Goal: Task Accomplishment & Management: Manage account settings

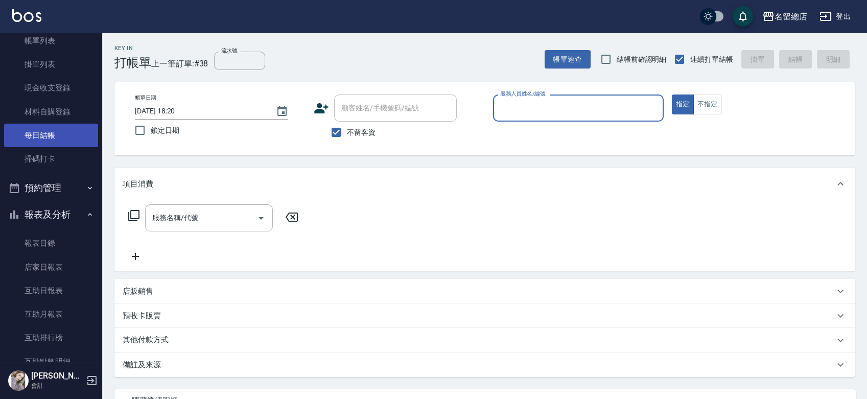
scroll to position [16, 0]
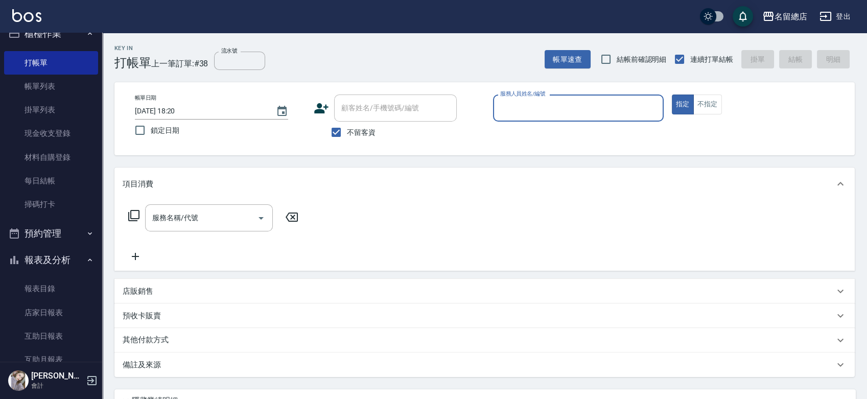
click at [40, 240] on button "預約管理" at bounding box center [51, 233] width 94 height 27
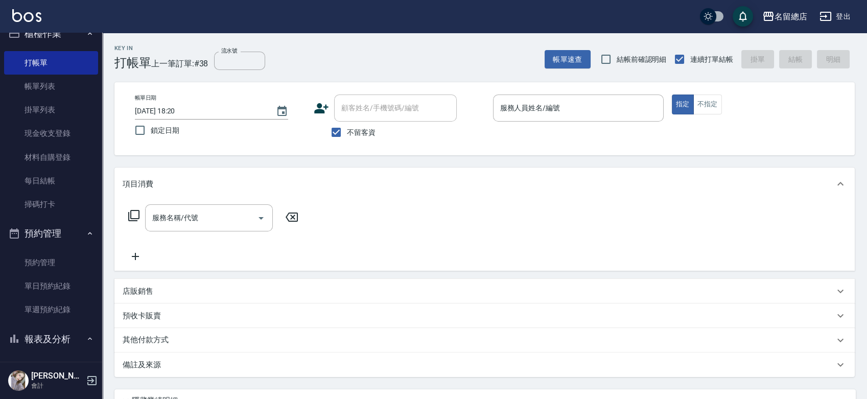
scroll to position [130, 0]
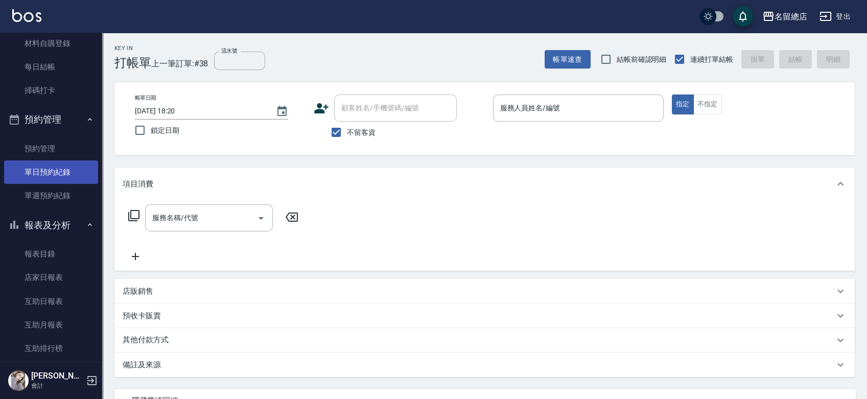
click at [60, 176] on link "單日預約紀錄" at bounding box center [51, 171] width 94 height 23
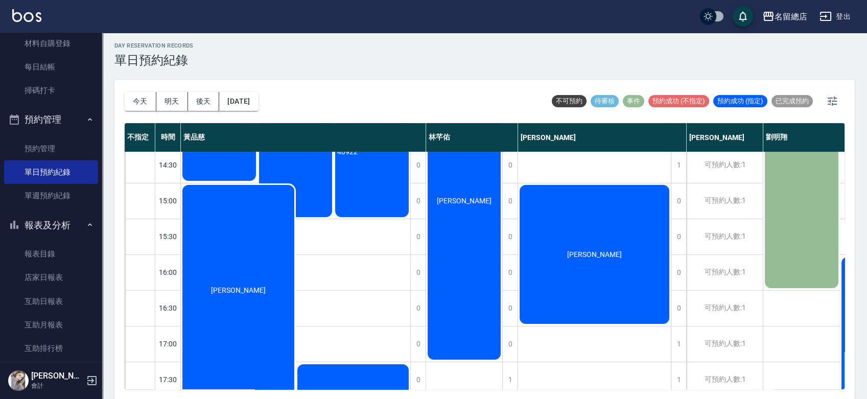
scroll to position [223, 0]
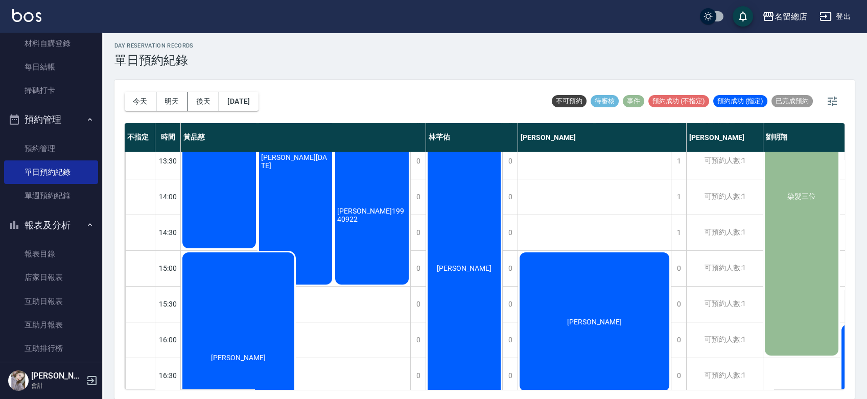
click at [261, 340] on div "[PERSON_NAME]" at bounding box center [238, 357] width 115 height 213
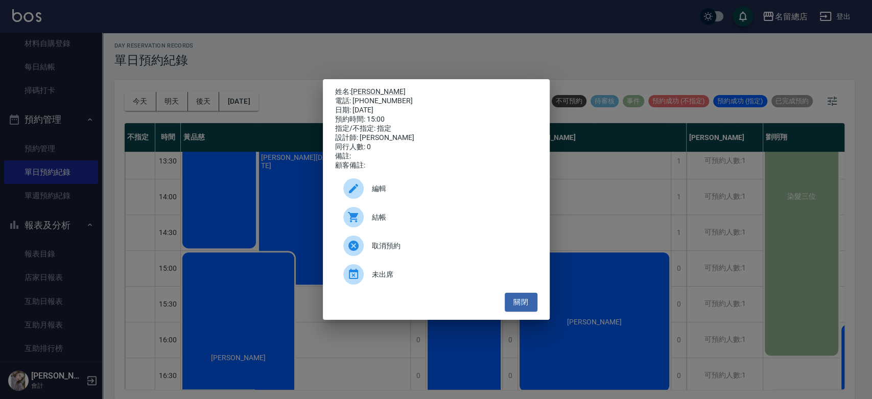
drag, startPoint x: 531, startPoint y: 312, endPoint x: 479, endPoint y: 288, distance: 56.7
click at [530, 312] on button "關閉" at bounding box center [521, 302] width 33 height 19
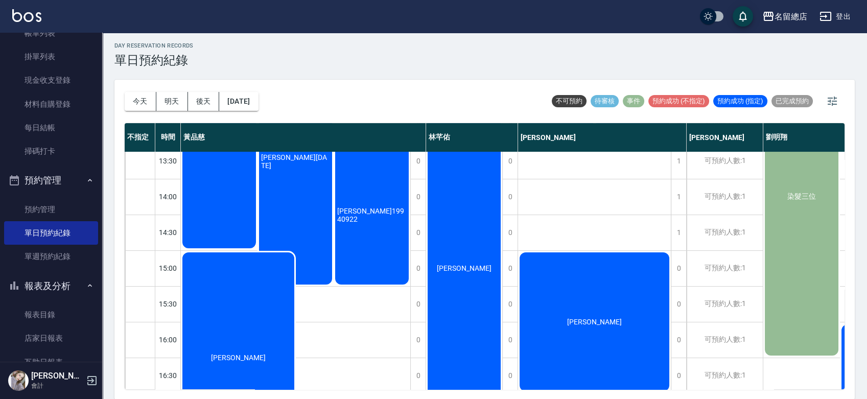
scroll to position [0, 0]
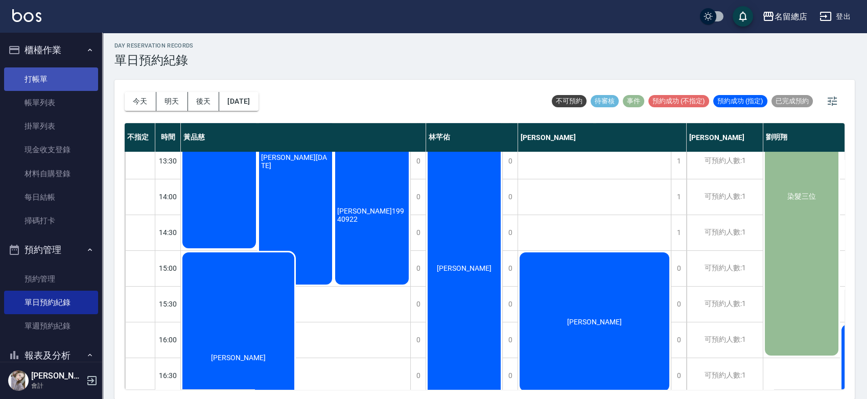
click at [15, 71] on link "打帳單" at bounding box center [51, 78] width 94 height 23
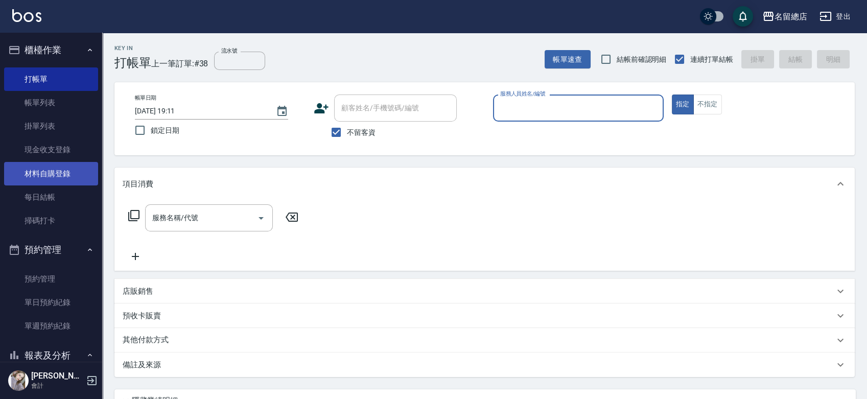
click at [56, 175] on link "材料自購登錄" at bounding box center [51, 173] width 94 height 23
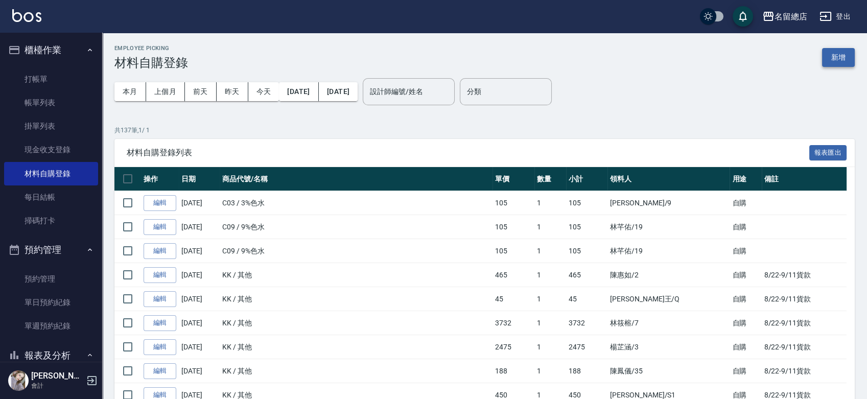
click at [833, 60] on button "新增" at bounding box center [838, 57] width 33 height 19
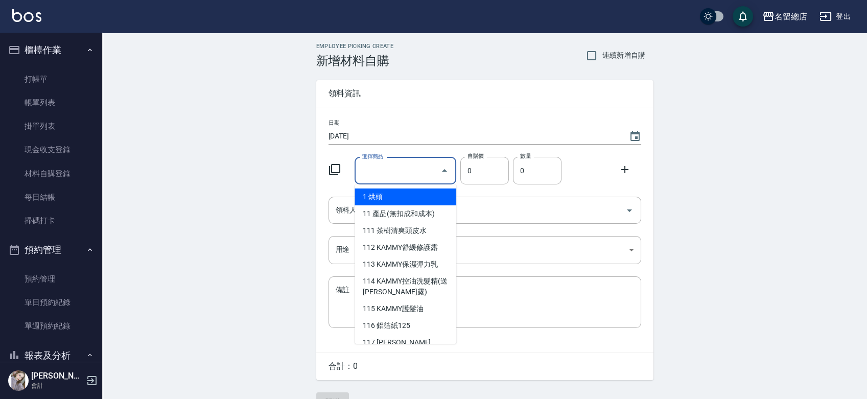
click at [388, 170] on input "選擇商品" at bounding box center [397, 171] width 77 height 18
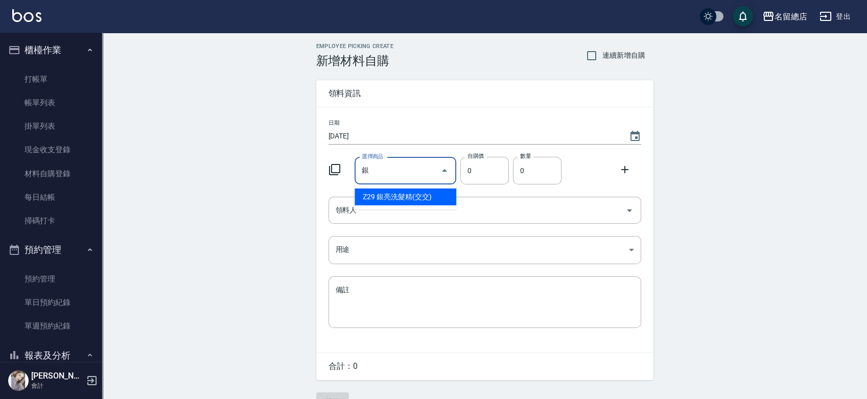
type input "義大利風暴冰泥X元素(銀蓋)"
type input "170"
type input "1"
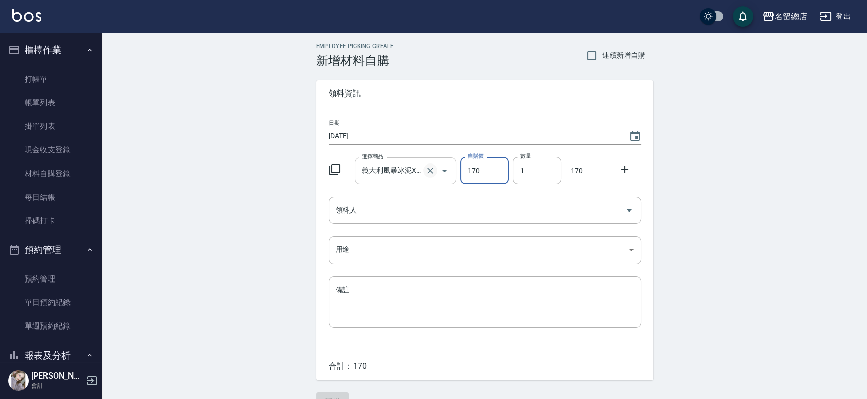
click at [428, 168] on icon "Clear" at bounding box center [430, 171] width 6 height 6
type input "0"
type input "U"
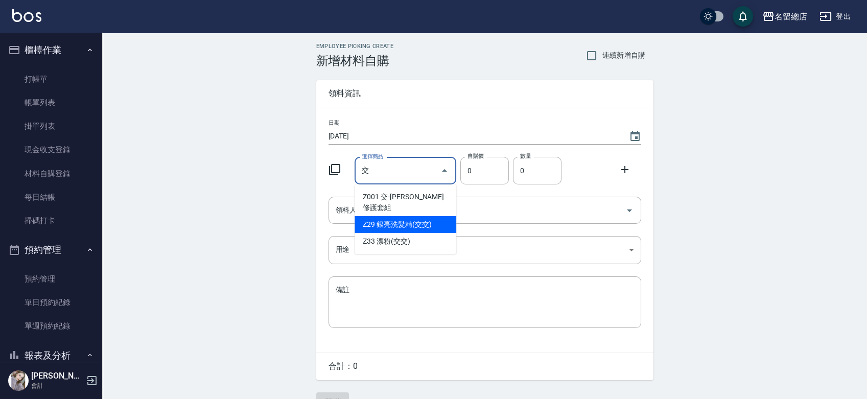
click at [412, 216] on li "Z29 銀亮洗髮精(交交)" at bounding box center [405, 224] width 102 height 17
type input "銀亮洗髮精(交交)"
type input "480"
type input "1"
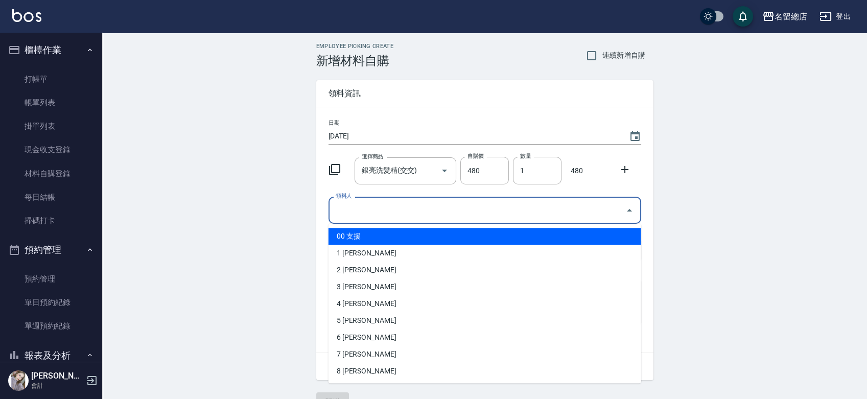
click at [410, 206] on input "領料人" at bounding box center [477, 210] width 288 height 18
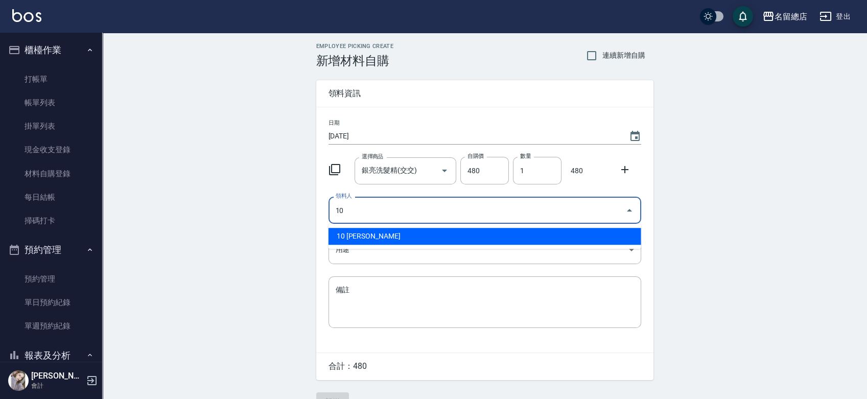
type input "10 黃品慈"
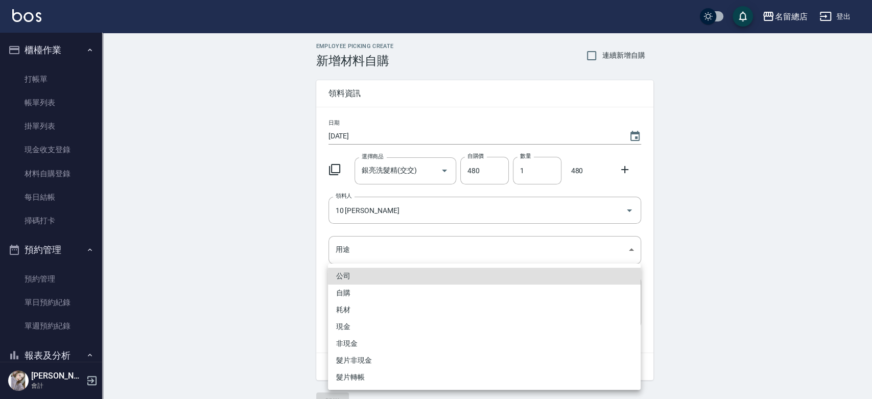
click at [387, 293] on li "自購" at bounding box center [484, 292] width 313 height 17
type input "自購"
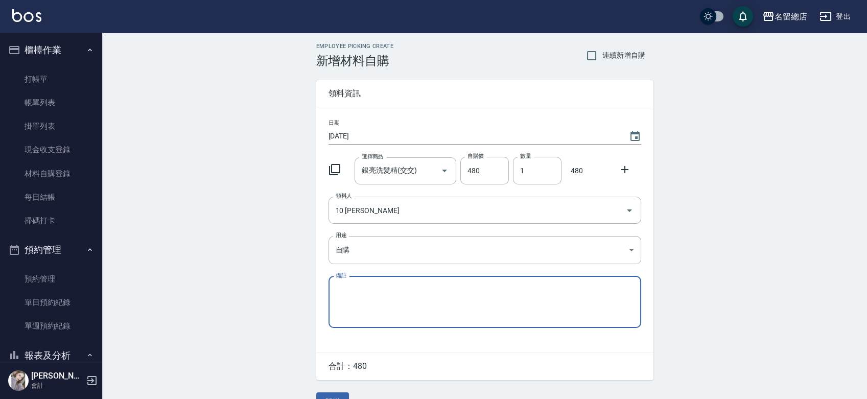
scroll to position [22, 0]
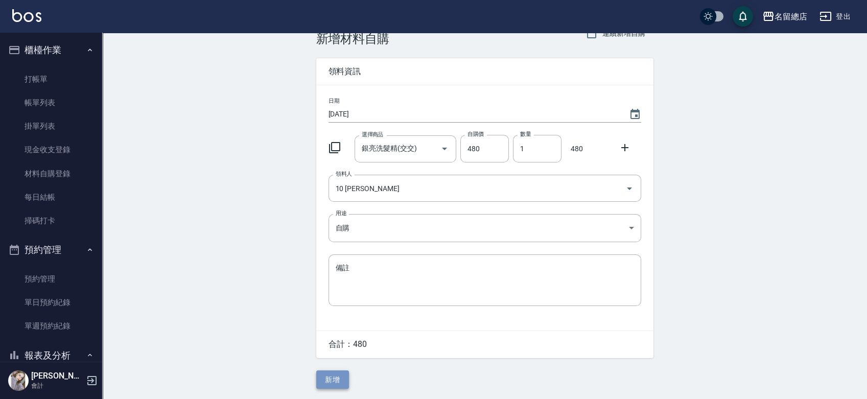
click at [319, 375] on button "新增" at bounding box center [332, 379] width 33 height 19
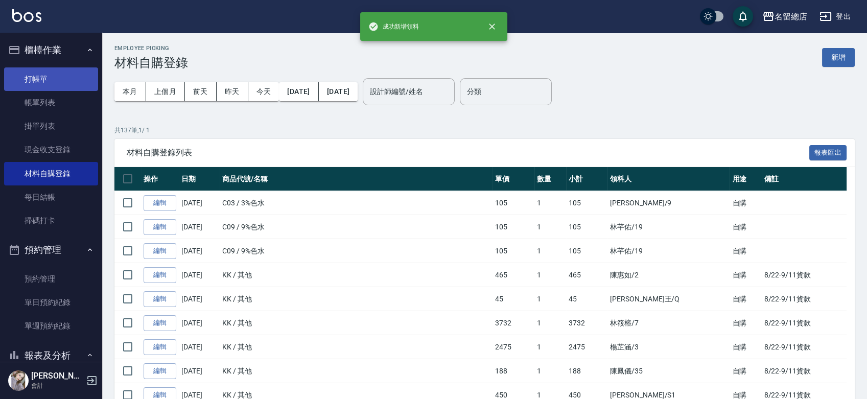
click at [28, 74] on link "打帳單" at bounding box center [51, 78] width 94 height 23
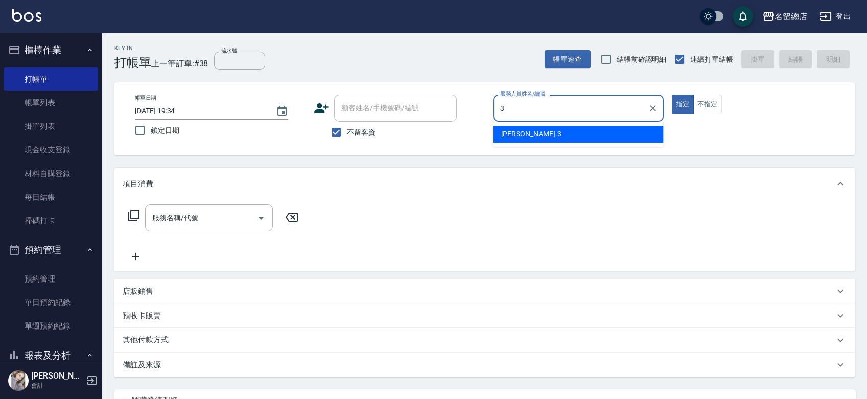
type input "芷涵-3"
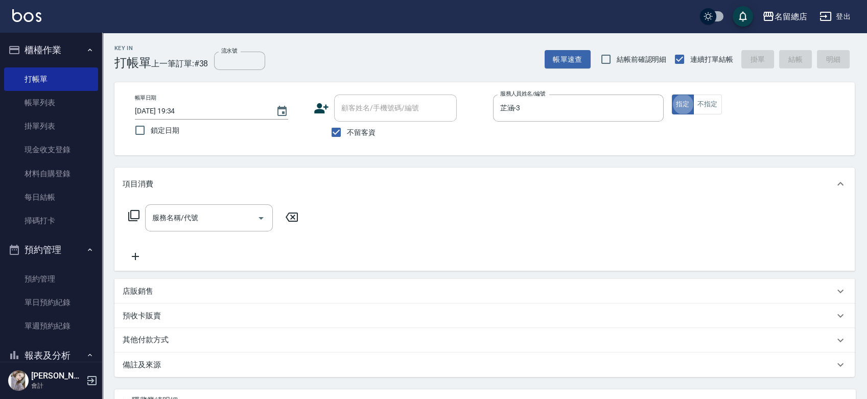
type button "true"
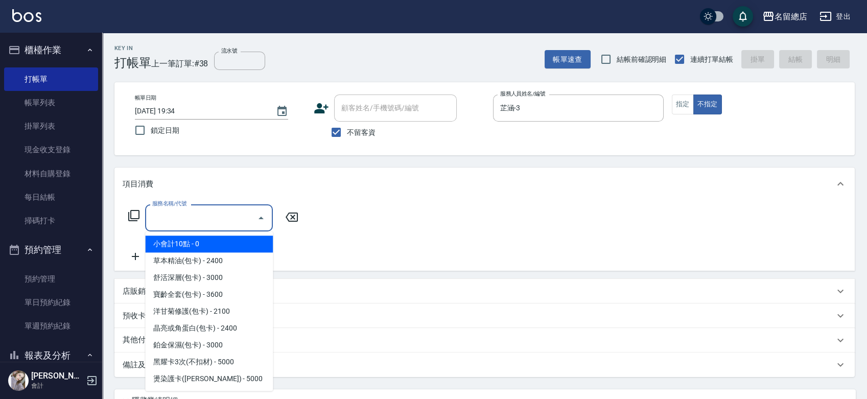
click at [208, 226] on input "服務名稱/代號" at bounding box center [201, 218] width 103 height 18
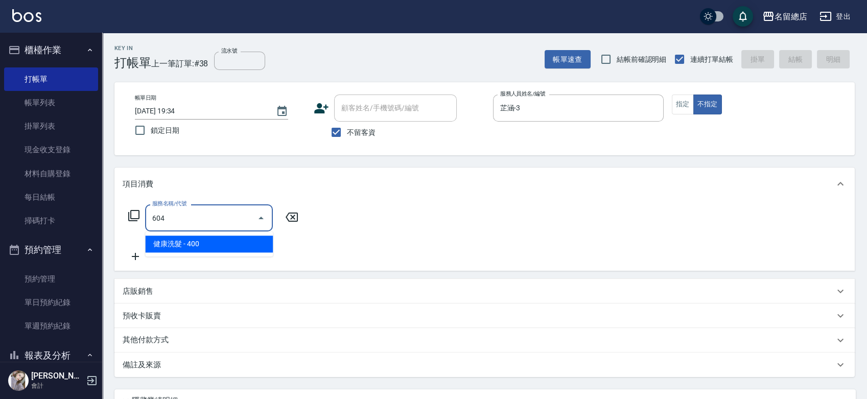
type input "健康洗髮(604)"
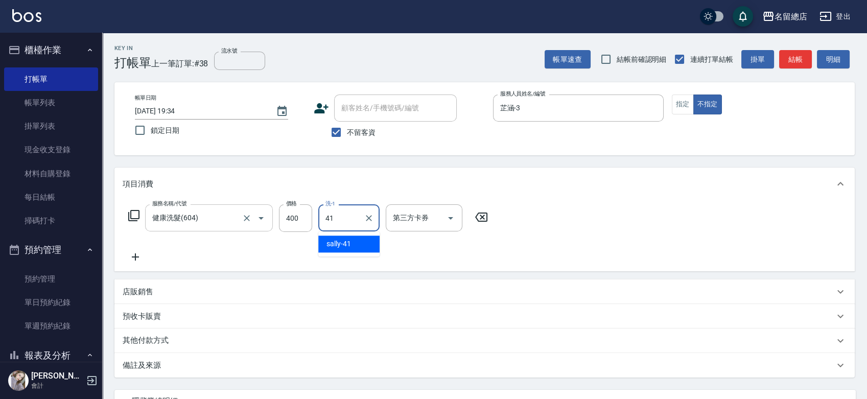
type input "sally-41"
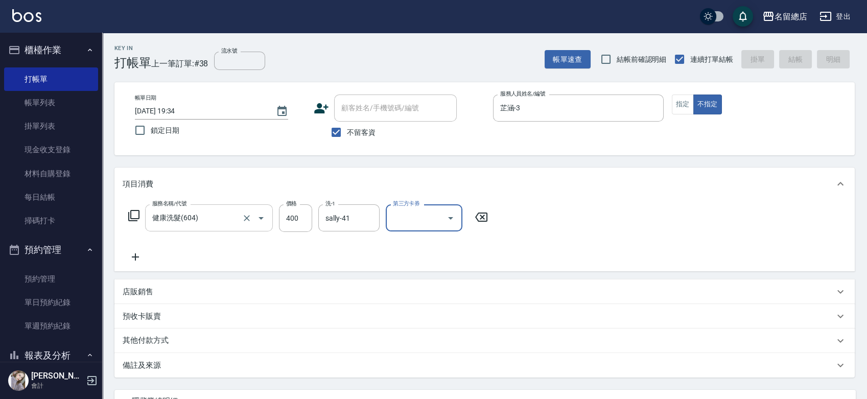
type input "2025/09/21 19:40"
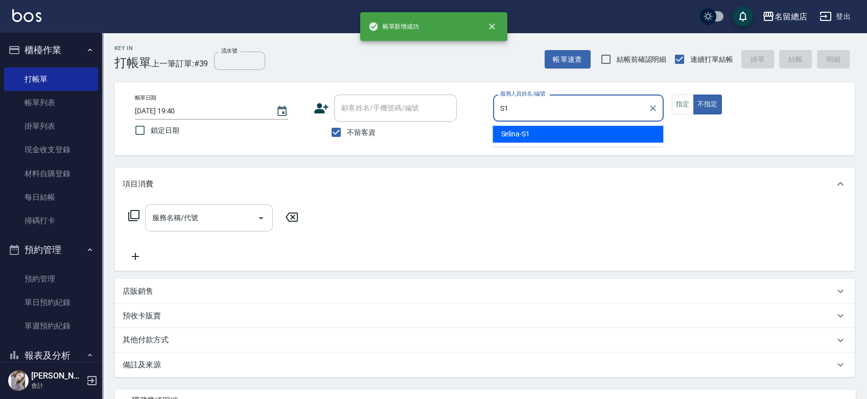
type input "Selina-S1"
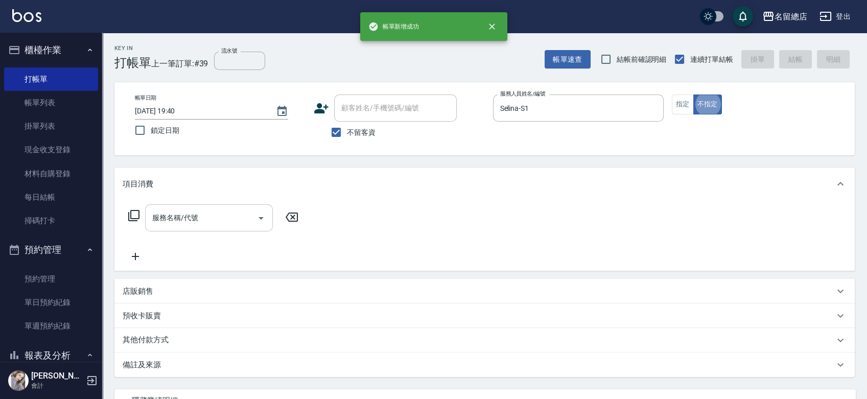
type button "false"
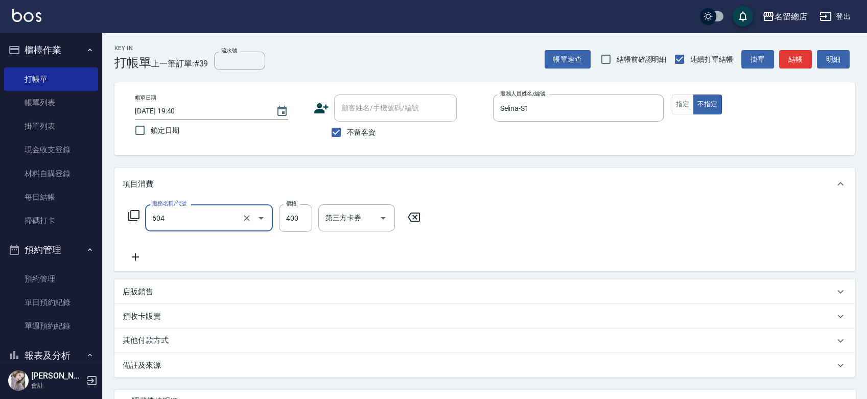
type input "健康洗髮(604)"
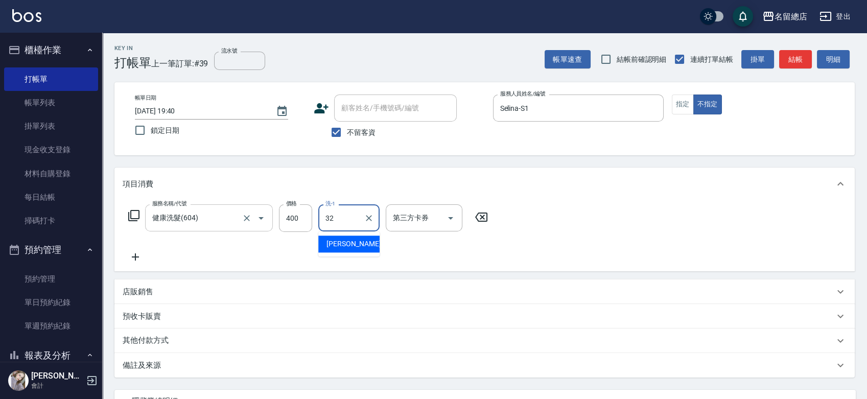
type input "王筱婷-32"
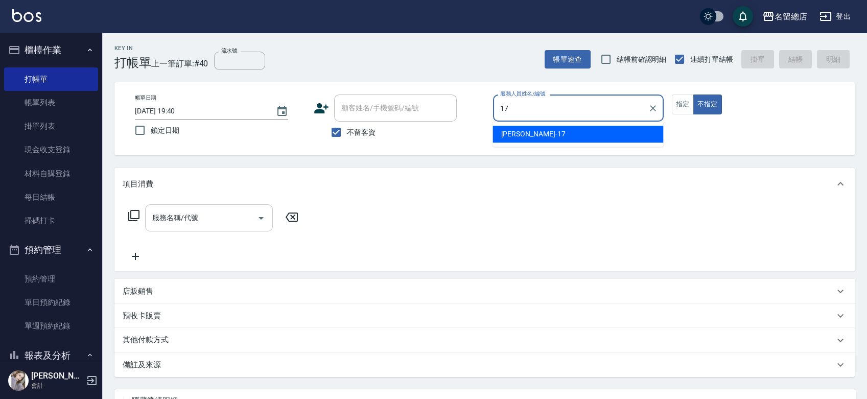
type input "Peter-17"
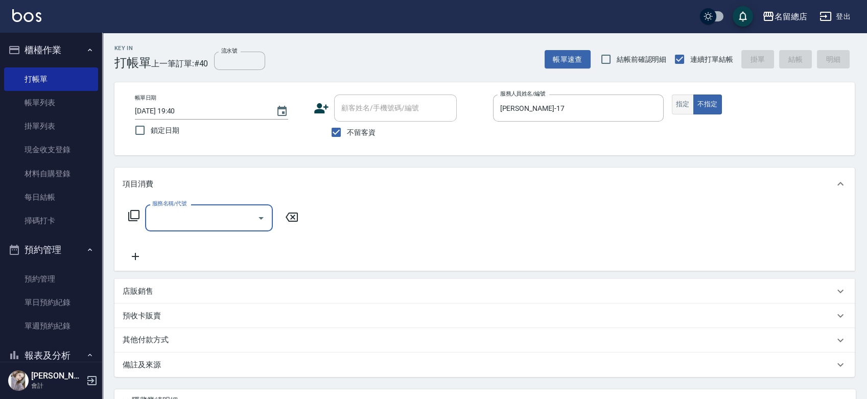
click at [683, 102] on button "指定" at bounding box center [683, 104] width 22 height 20
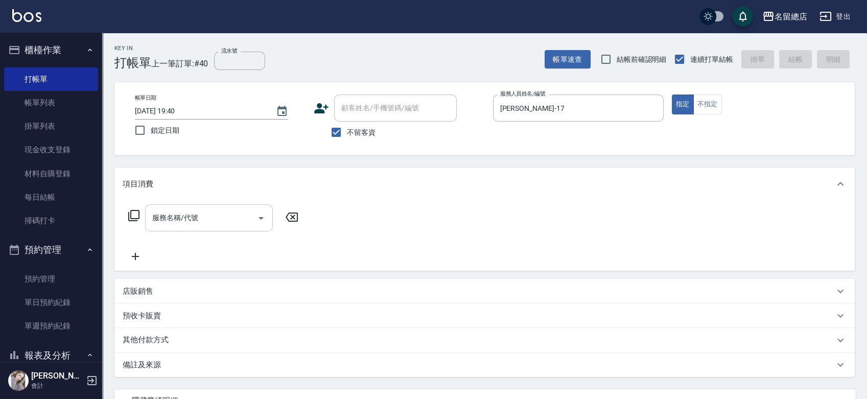
click at [238, 220] on input "服務名稱/代號" at bounding box center [201, 218] width 103 height 18
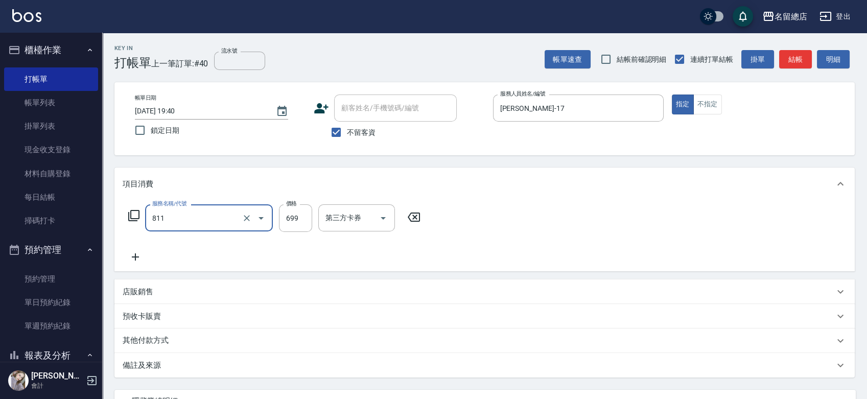
type input "洗+剪(811)"
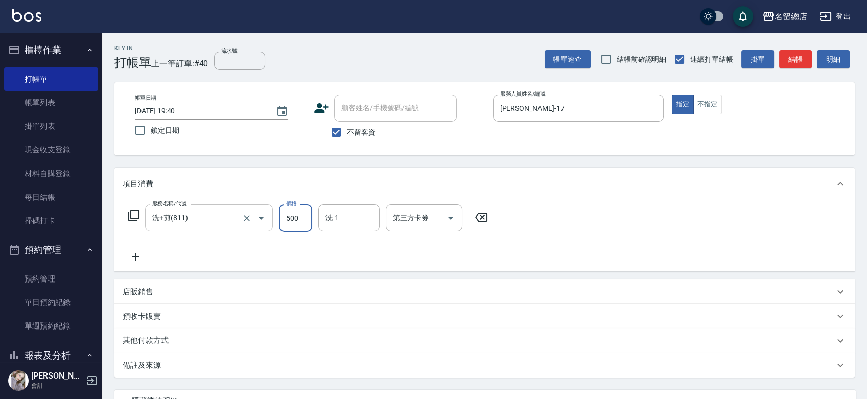
type input "500"
type input "sally-41"
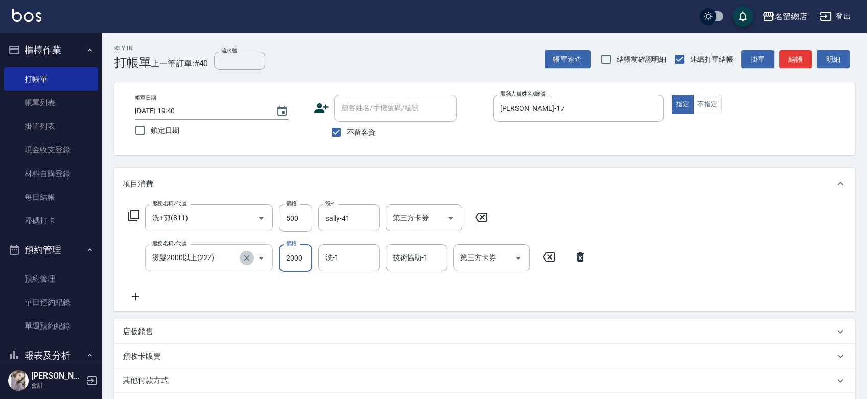
click at [250, 256] on icon "Clear" at bounding box center [247, 258] width 10 height 10
type input "燙髮2000以上(222)"
click at [249, 256] on icon "Clear" at bounding box center [247, 258] width 10 height 10
type input "燙髮1500以下(221)"
type input "1500"
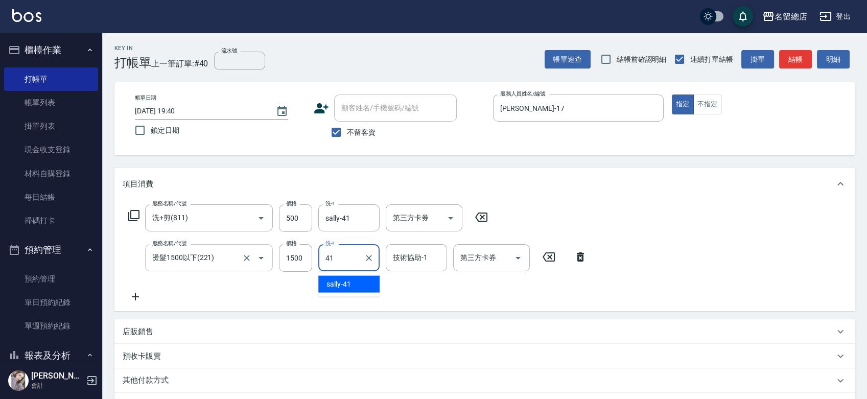
type input "sally-41"
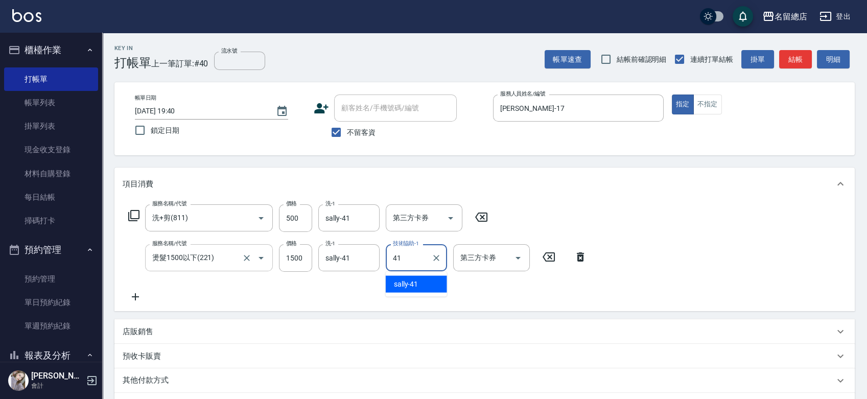
type input "sally-41"
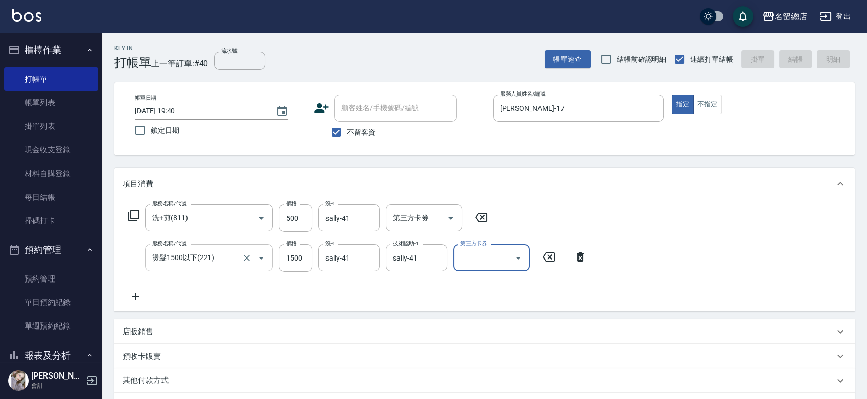
type input "2025/09/21 19:41"
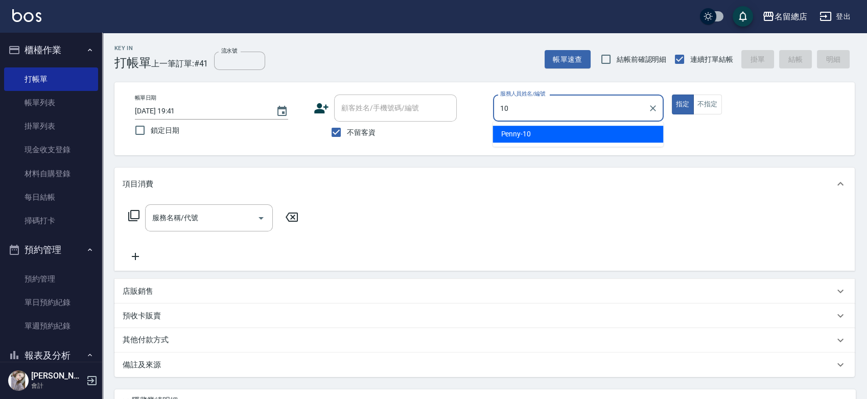
type input "Penny-10"
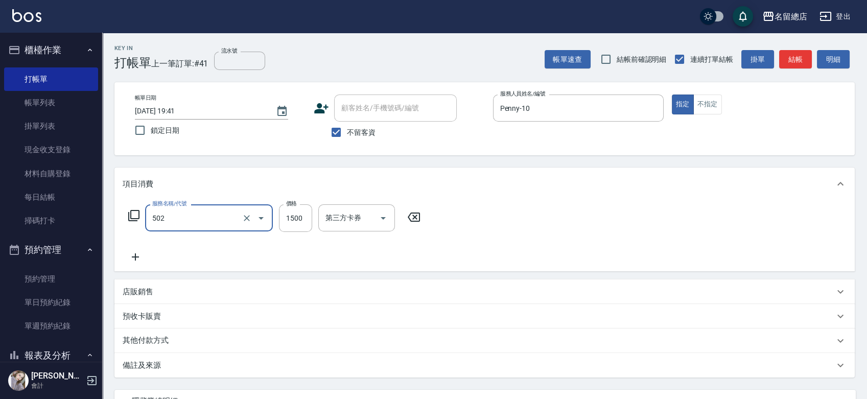
type input "染髮1500以上(502)"
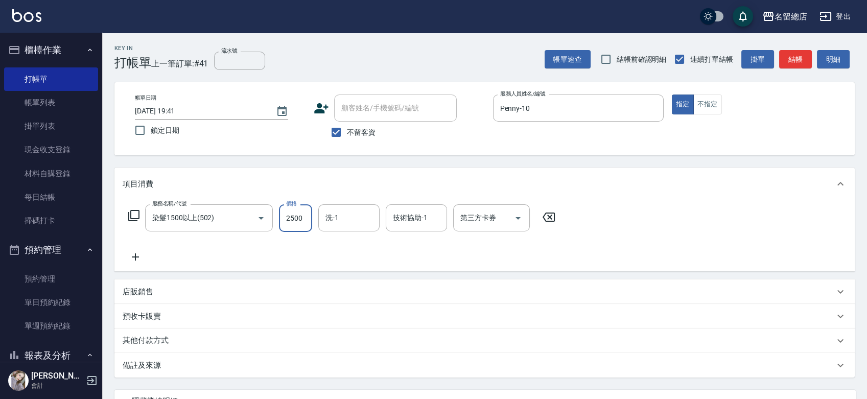
type input "2500"
type input "游之語-48"
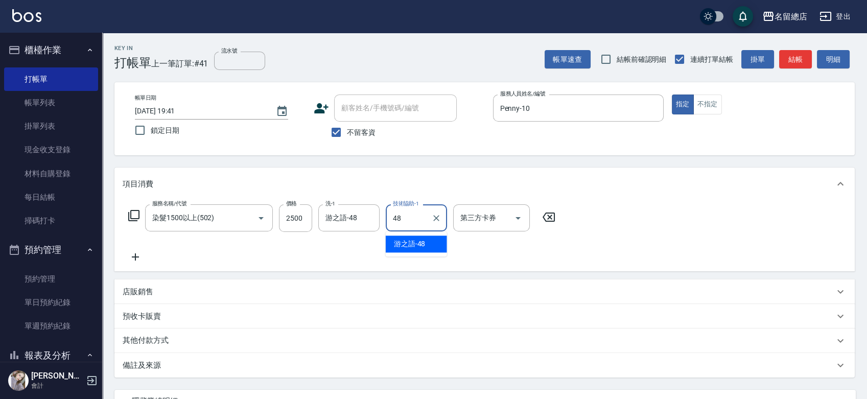
type input "游之語-48"
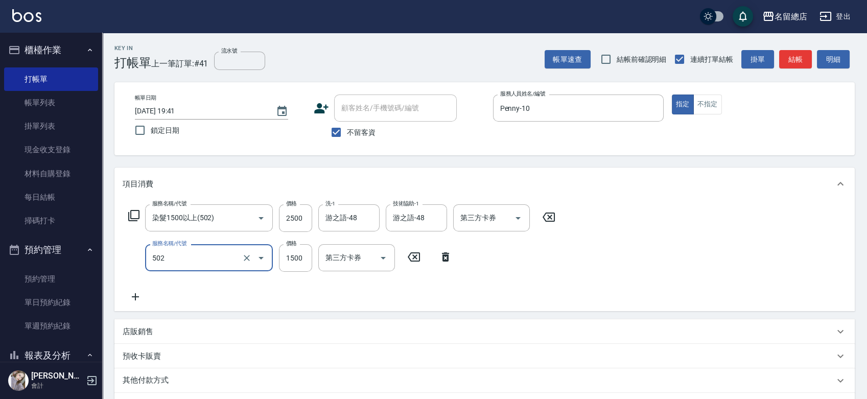
type input "染髮1500以上(502)"
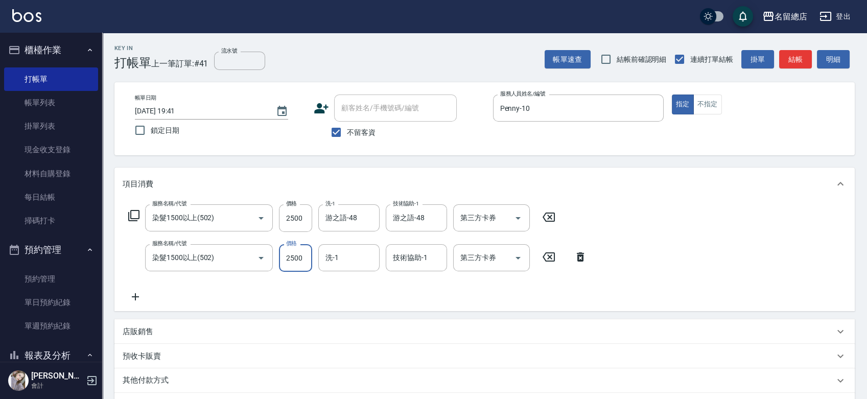
type input "2500"
type input "謝雅筑-26"
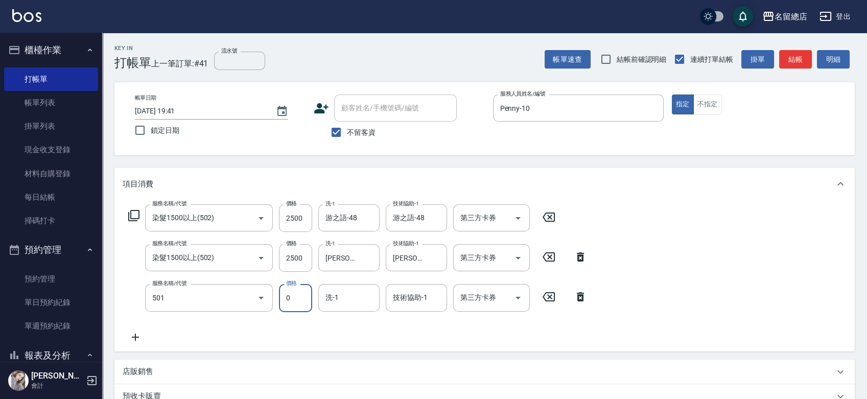
type input "2段蓋卡1300以上(501)"
type input "269"
drag, startPoint x: 362, startPoint y: 290, endPoint x: 360, endPoint y: 309, distance: 19.1
click at [362, 291] on input "洗-1" at bounding box center [349, 298] width 52 height 18
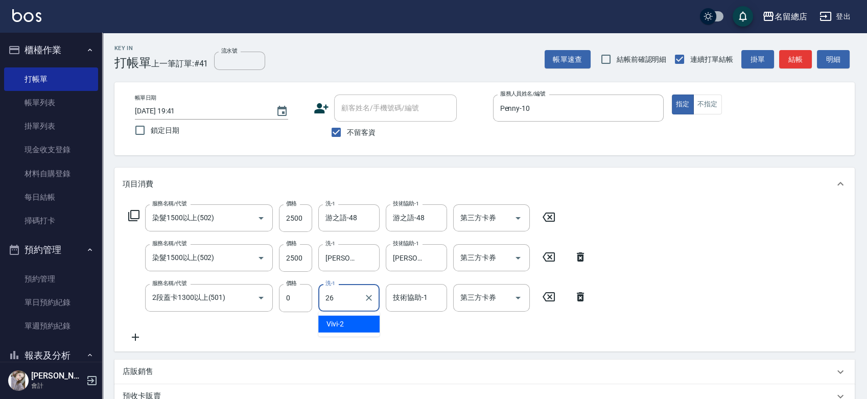
type input "謝雅筑-26"
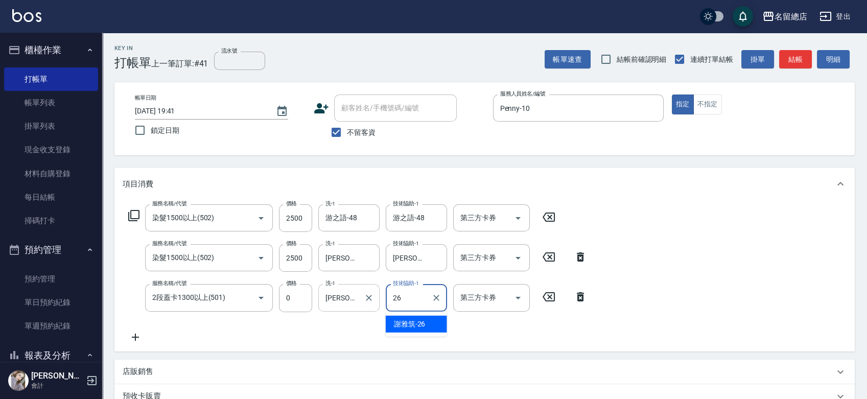
type input "謝雅筑-26"
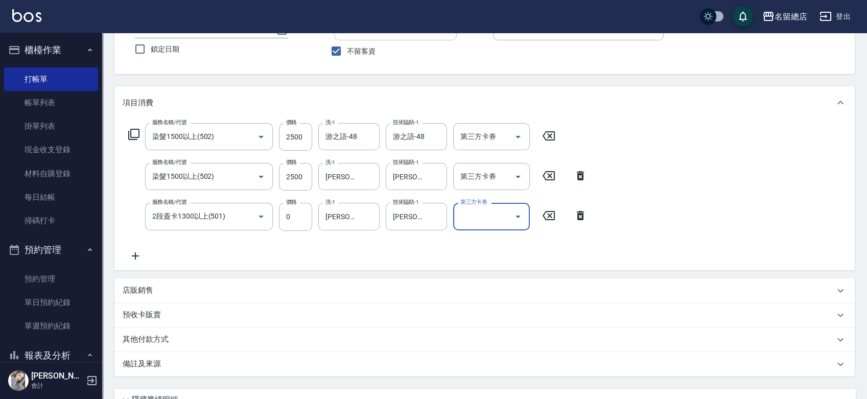
scroll to position [170, 0]
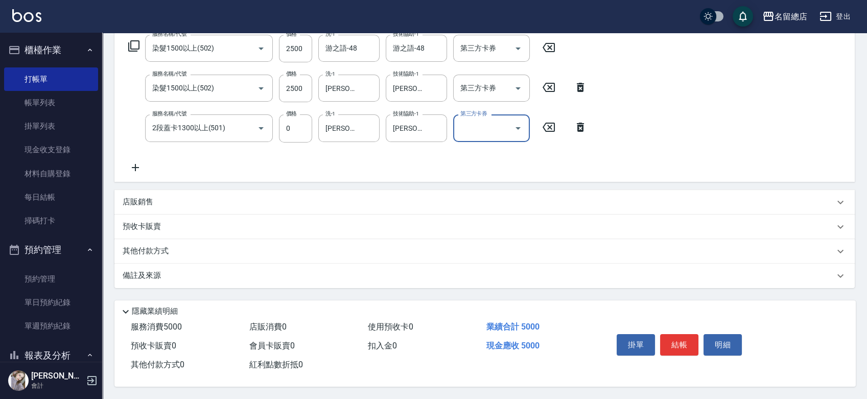
click at [171, 256] on div "其他付款方式" at bounding box center [484, 251] width 740 height 25
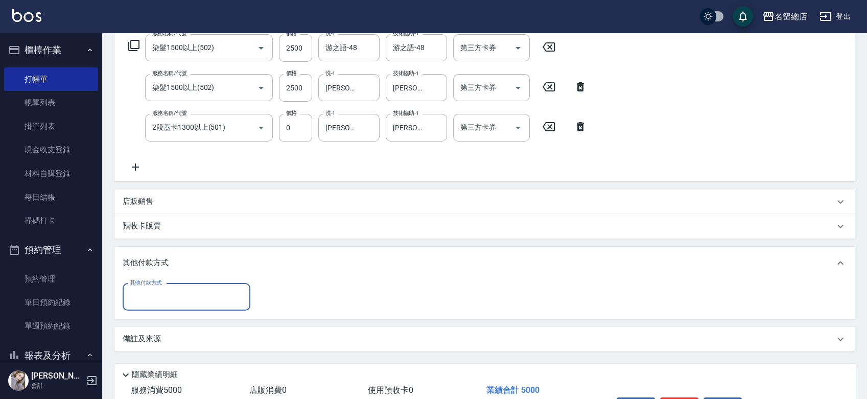
scroll to position [0, 0]
click at [162, 285] on div "其他付款方式" at bounding box center [187, 296] width 128 height 27
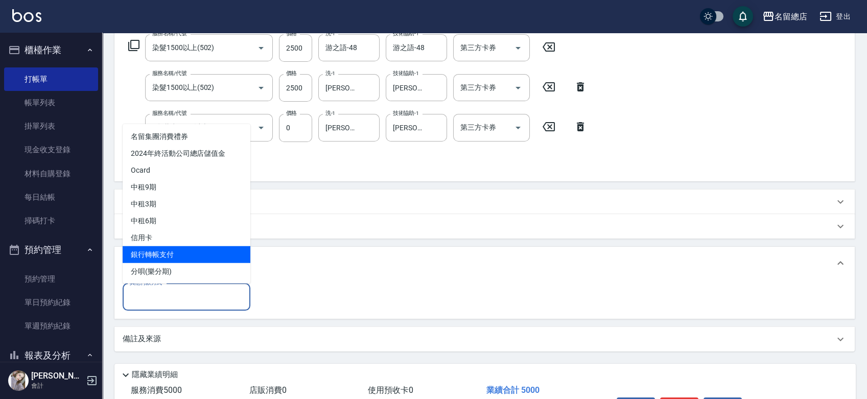
click at [158, 255] on span "銀行轉帳支付" at bounding box center [187, 254] width 128 height 17
type input "銀行轉帳支付"
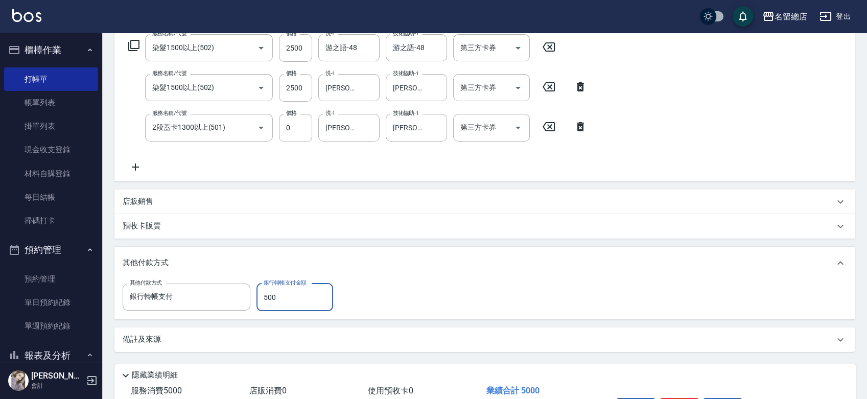
type input "5000"
type input "2025/09/21 19:42"
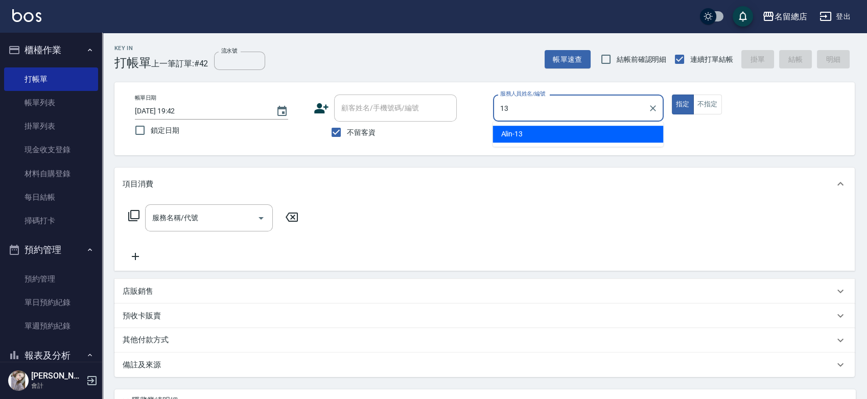
type input "Alin-13"
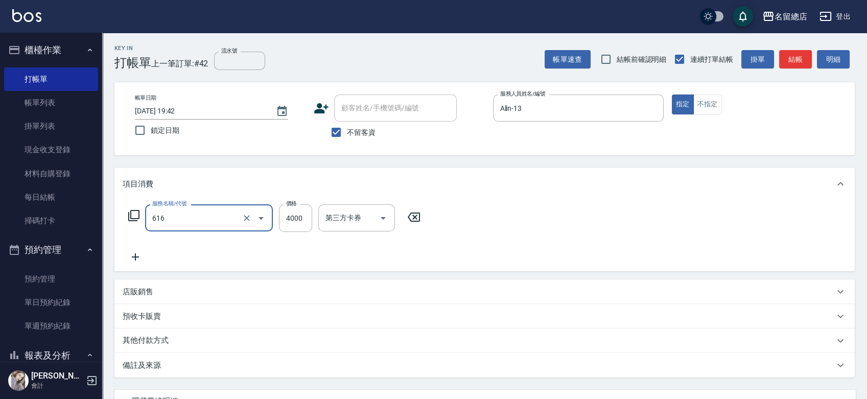
type input "自備接髮(616)"
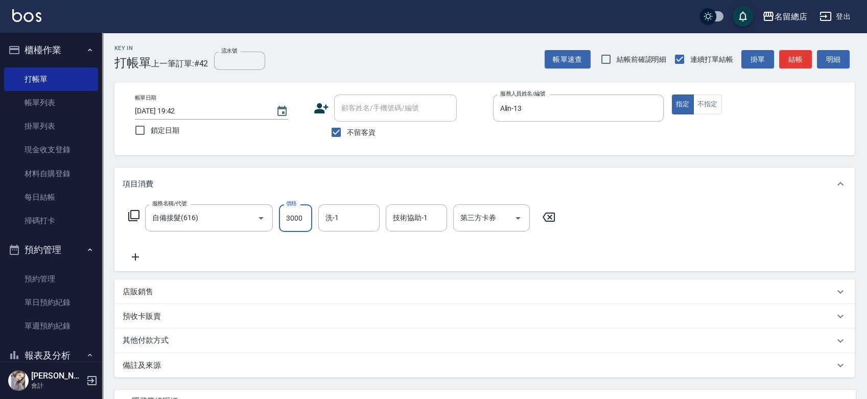
type input "3000"
type input "蔡㚥晴-33"
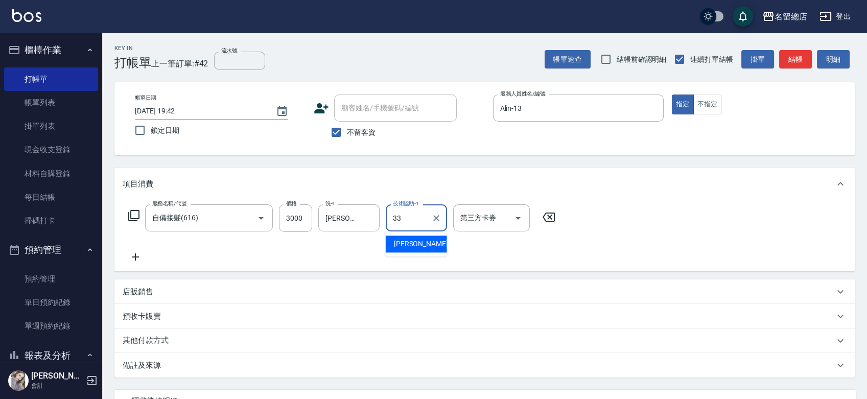
type input "蔡㚥晴-33"
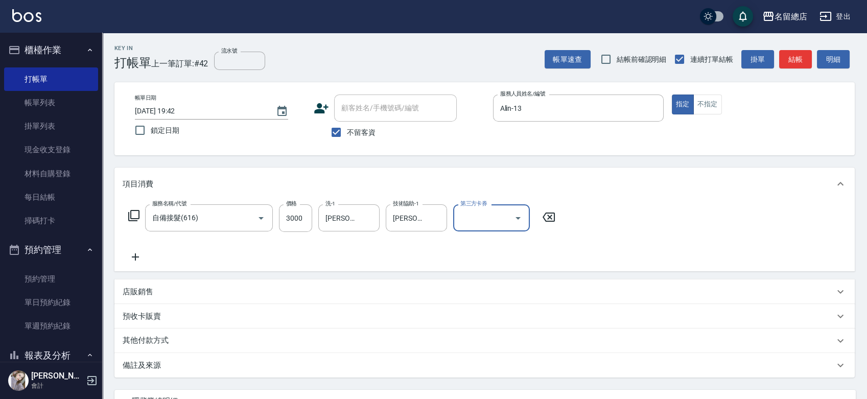
click at [186, 350] on div "其他付款方式" at bounding box center [484, 340] width 740 height 25
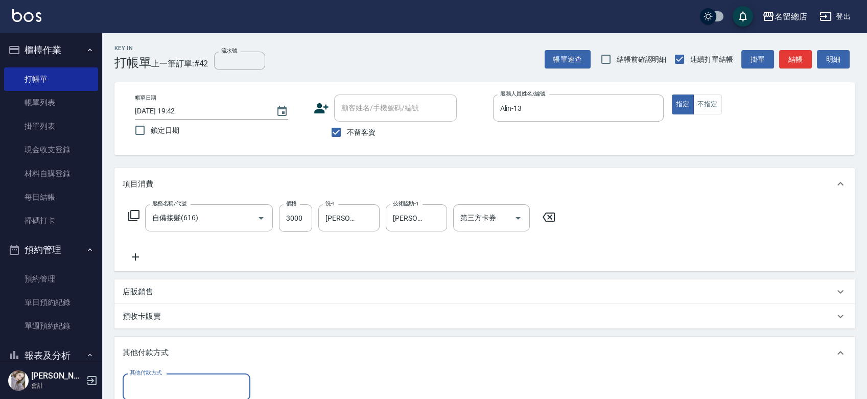
click at [185, 388] on input "其他付款方式" at bounding box center [186, 387] width 118 height 18
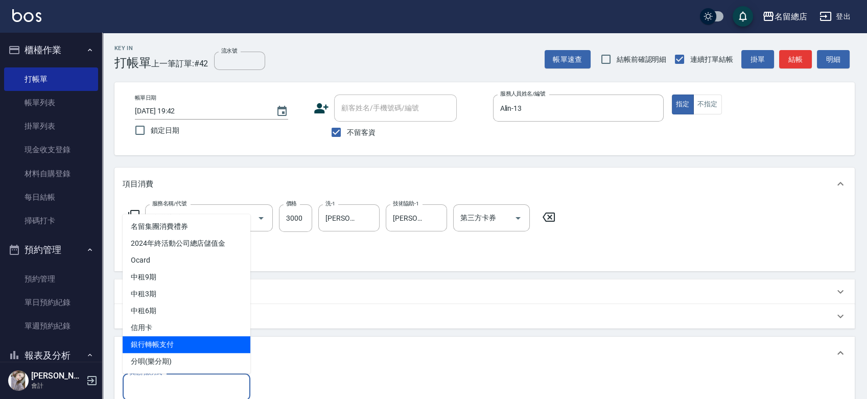
click at [186, 346] on span "銀行轉帳支付" at bounding box center [187, 344] width 128 height 17
type input "銀行轉帳支付"
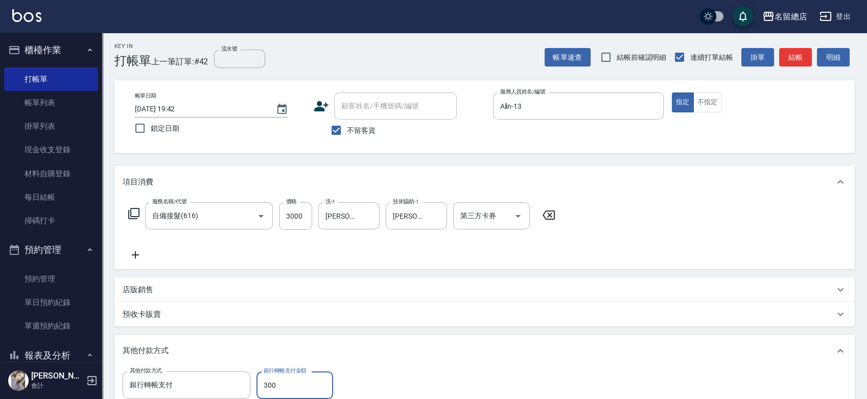
type input "3000"
type input "2025/09/21 19:43"
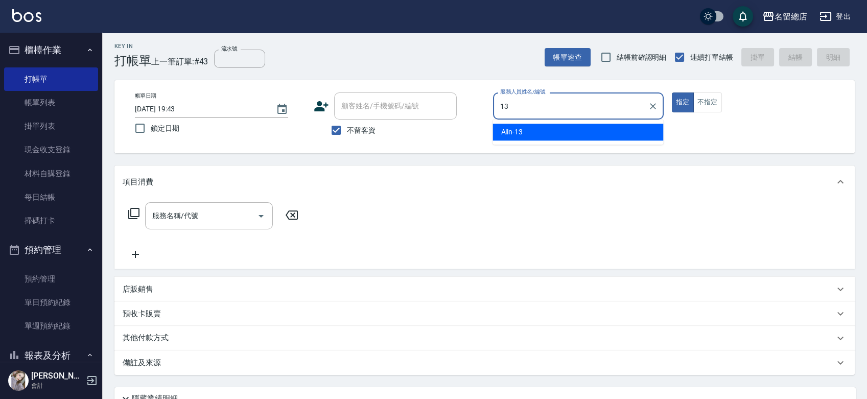
type input "Alin-13"
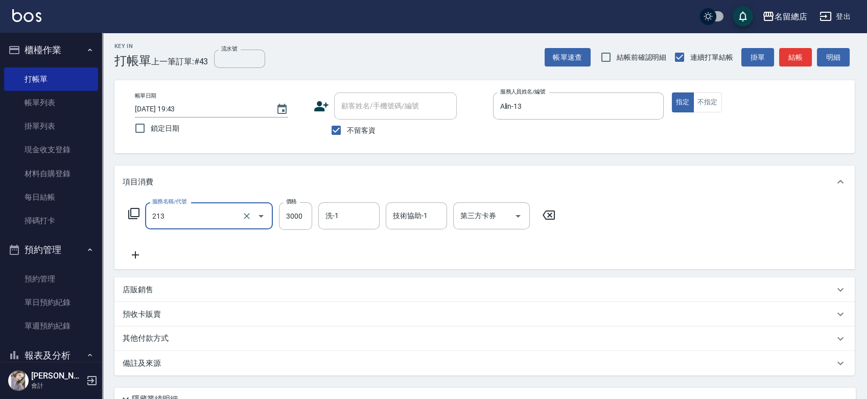
type input "陶溫3000以上(213)"
type input "3000"
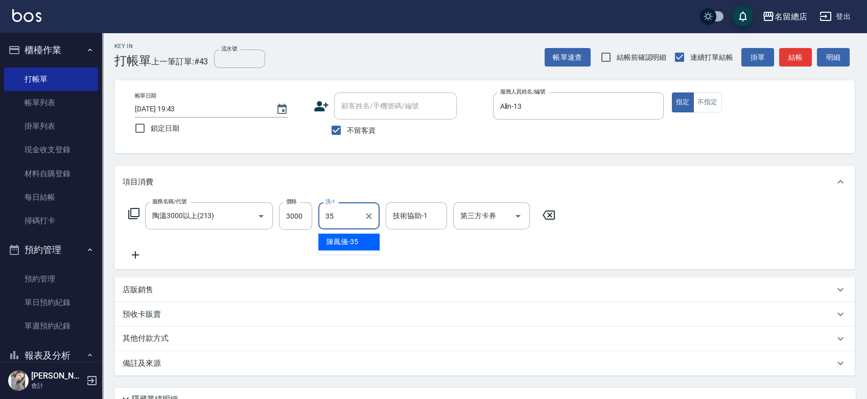
type input "陳鳳儀-35"
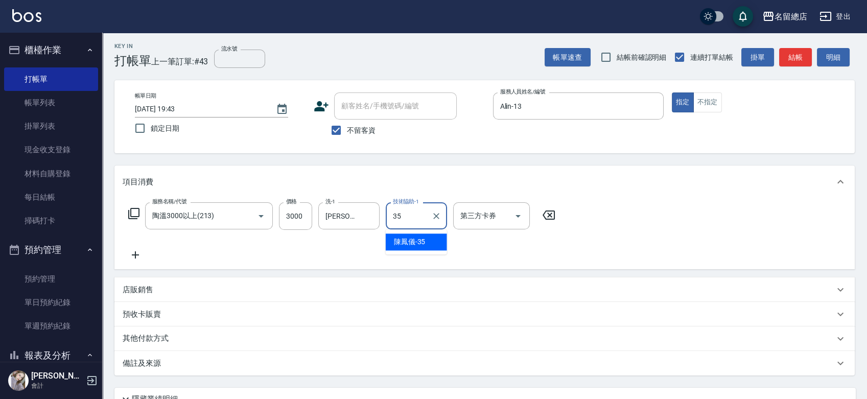
type input "陳鳳儀-35"
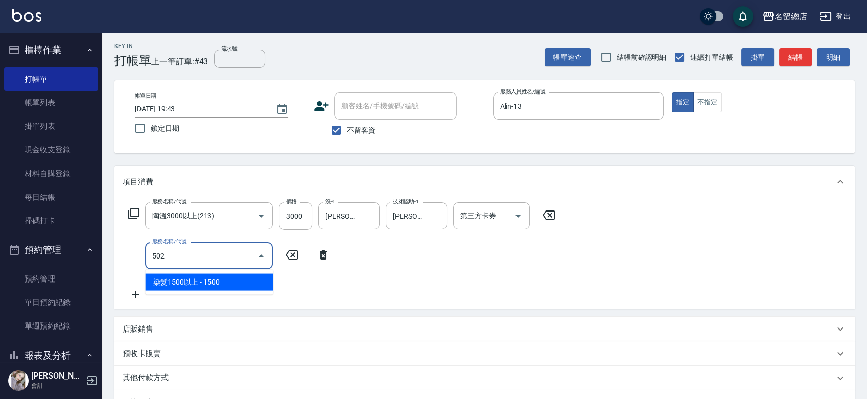
type input "染髮1500以上(502)"
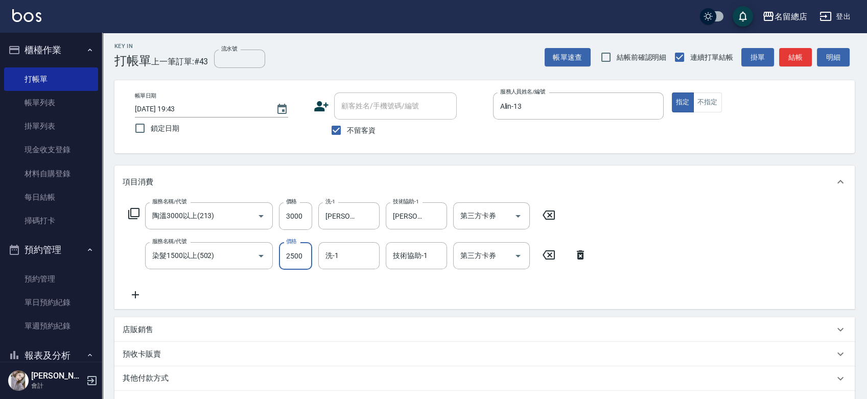
type input "2500"
type input "陳鳳儀-35"
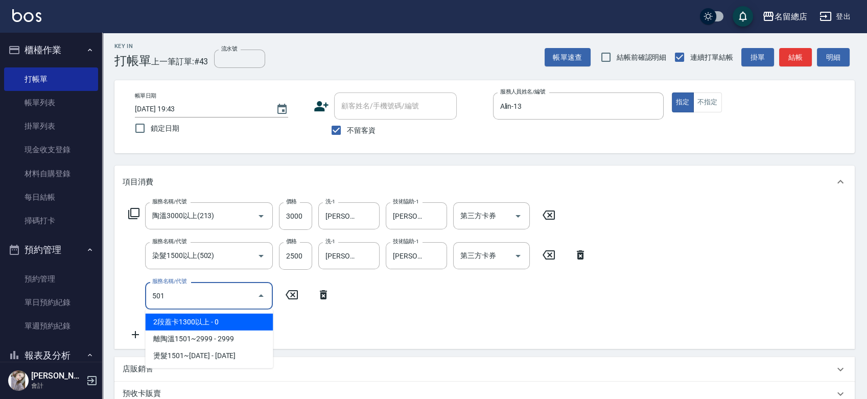
type input "2段蓋卡1300以上(501)"
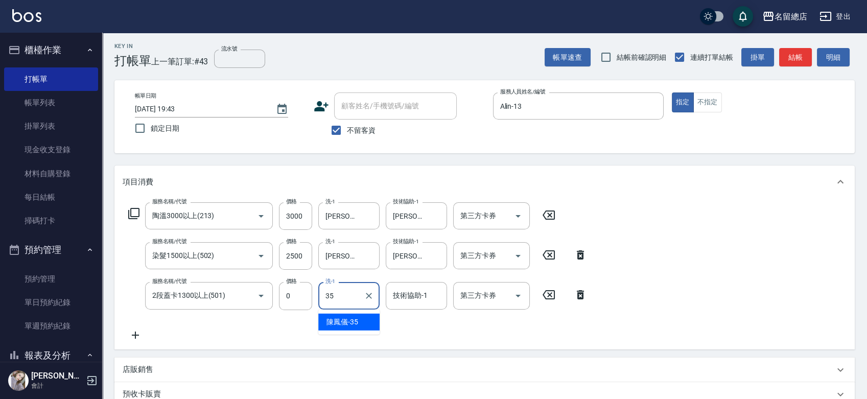
type input "陳鳳儀-35"
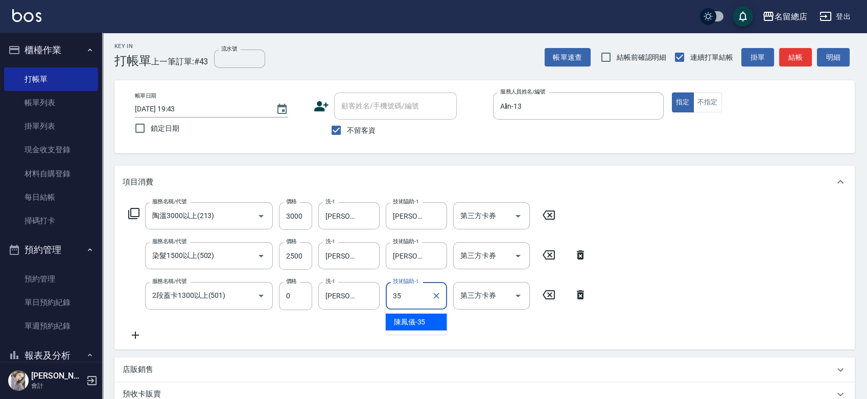
type input "陳鳳儀-35"
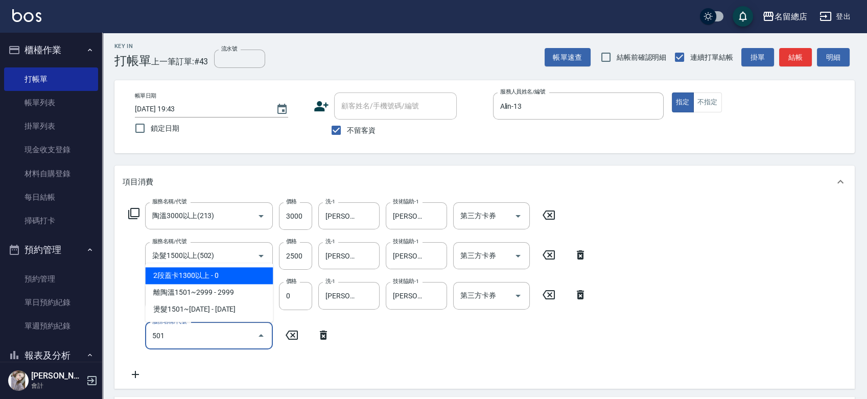
type input "2段蓋卡1300以上(501)"
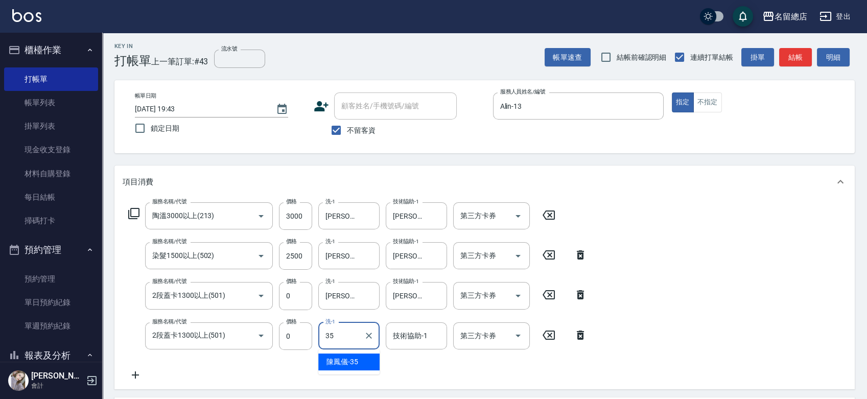
type input "陳鳳儀-35"
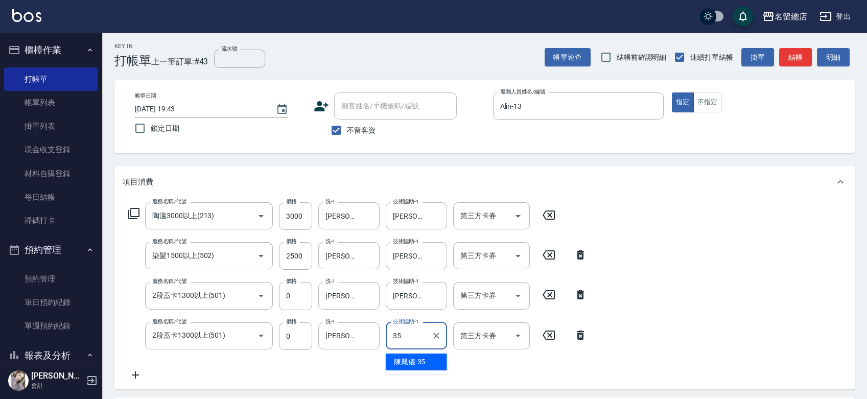
type input "陳鳳儀-35"
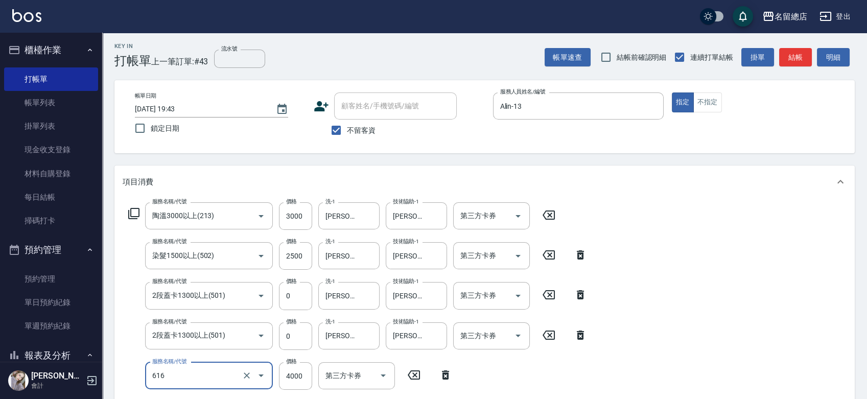
type input "自備接髮(616)"
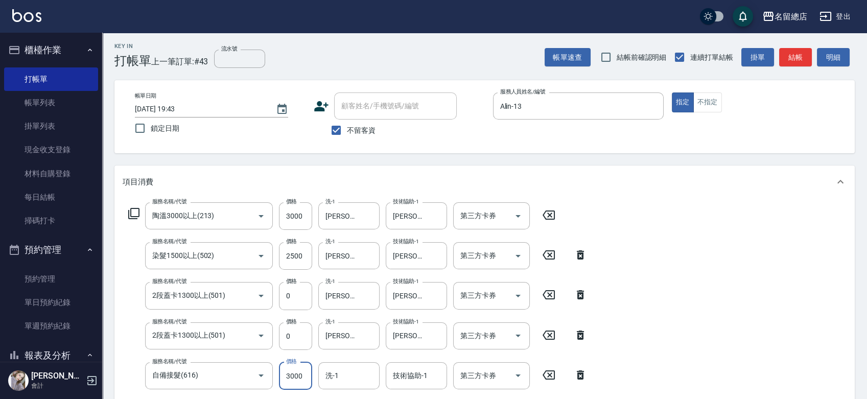
type input "3000"
type input "陳鳳儀-35"
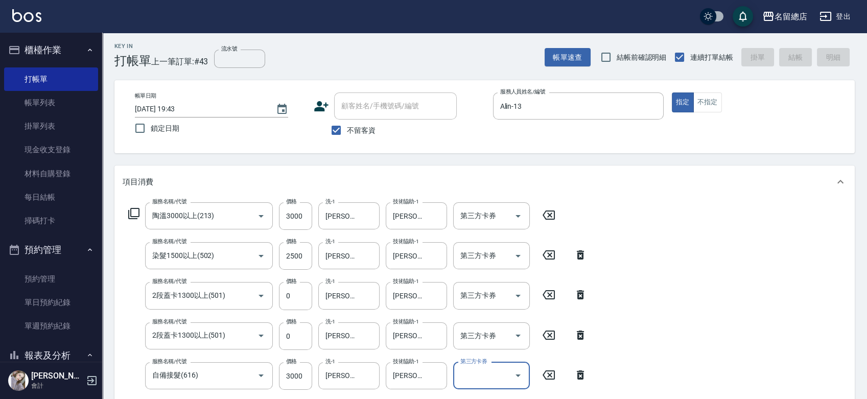
type input "2025/09/21 19:44"
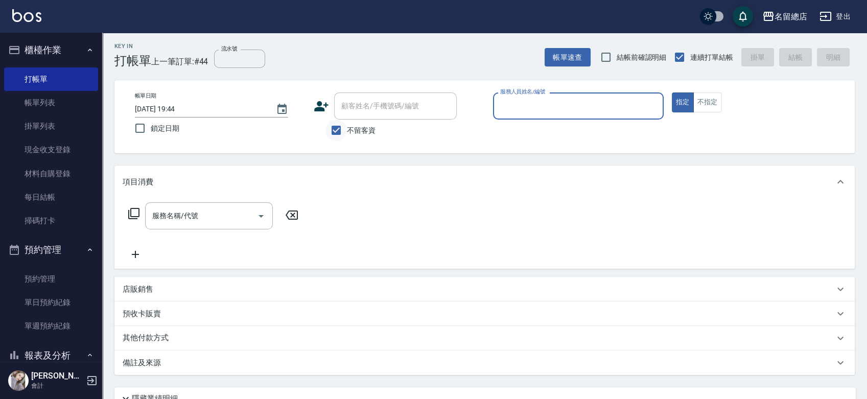
click at [334, 125] on input "不留客資" at bounding box center [335, 130] width 21 height 21
checkbox input "false"
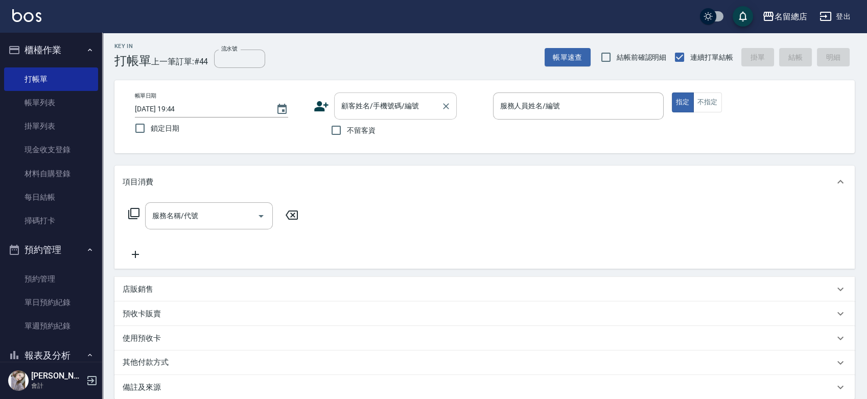
click at [365, 104] on input "顧客姓名/手機號碼/編號" at bounding box center [388, 106] width 98 height 18
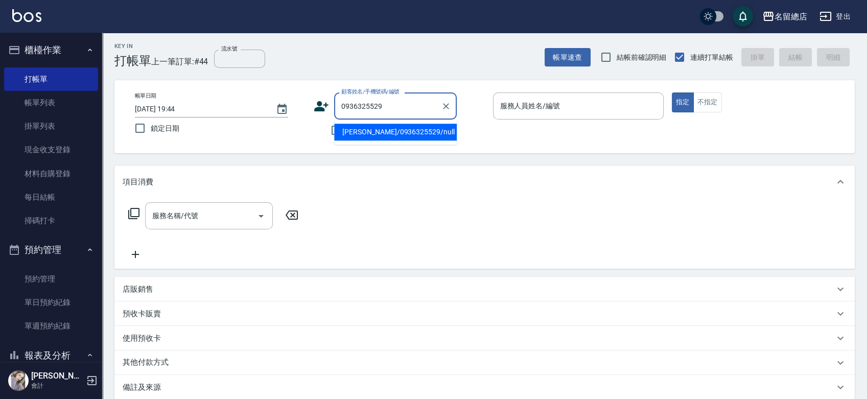
type input "劉子毓/0936325529/null"
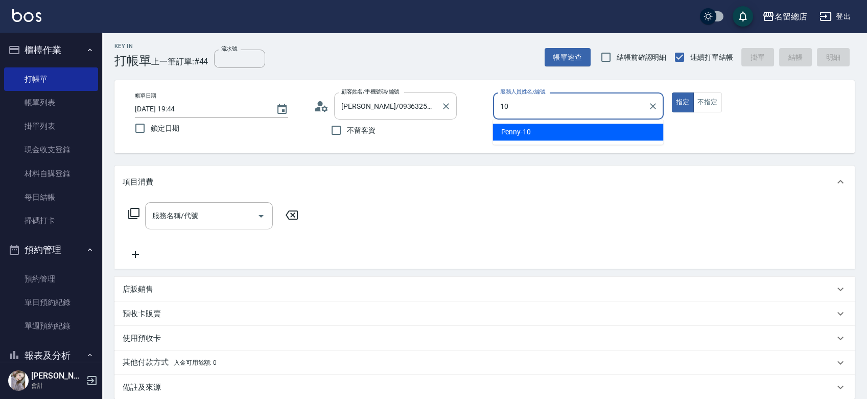
type input "Penny-10"
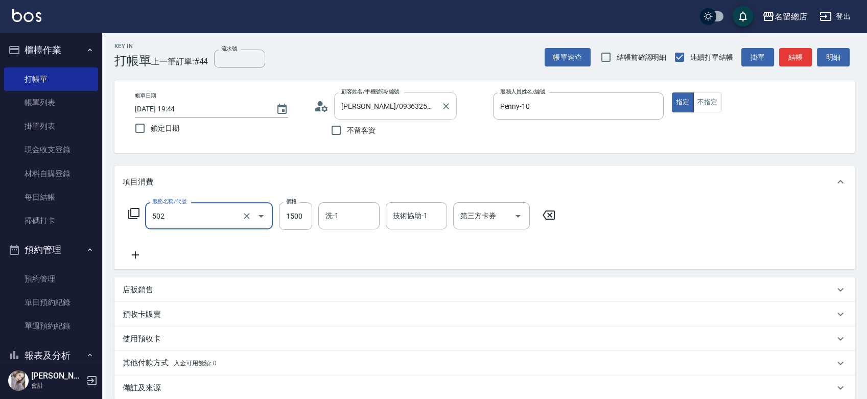
type input "染髮1500以上(502)"
type input "2"
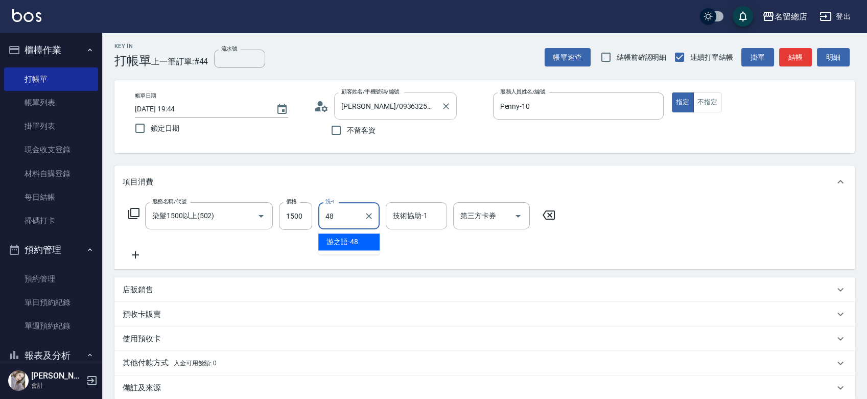
type input "游之語-48"
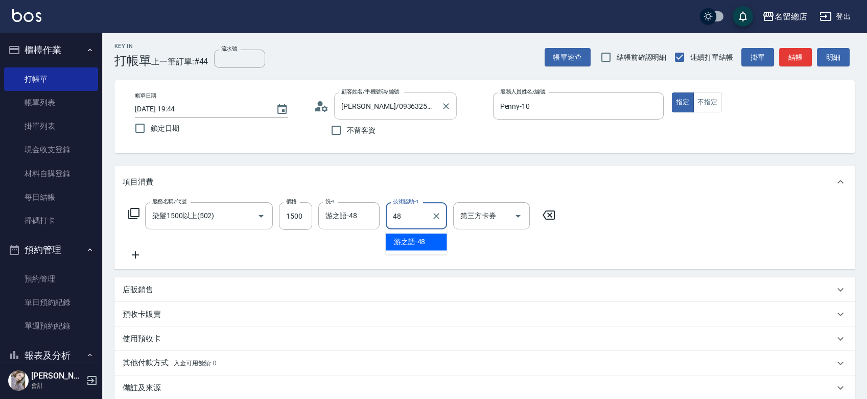
type input "游之語-48"
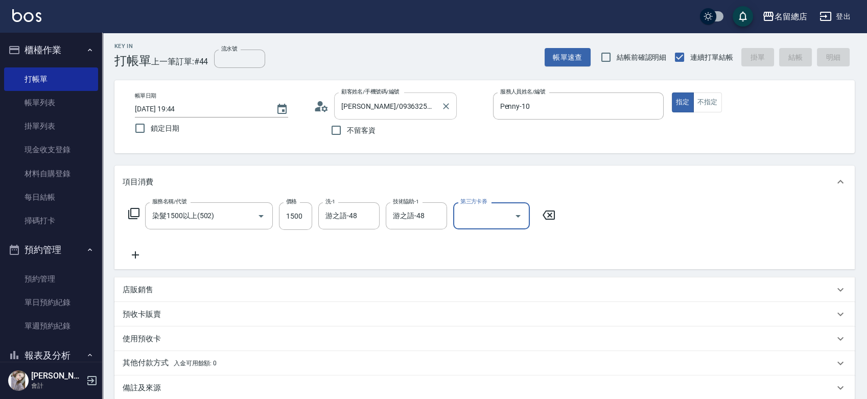
type input "2025/09/21 19:45"
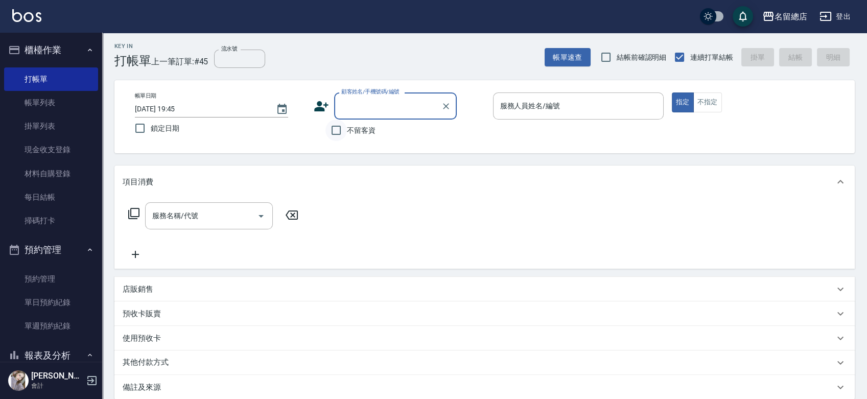
click at [332, 133] on input "不留客資" at bounding box center [335, 130] width 21 height 21
checkbox input "true"
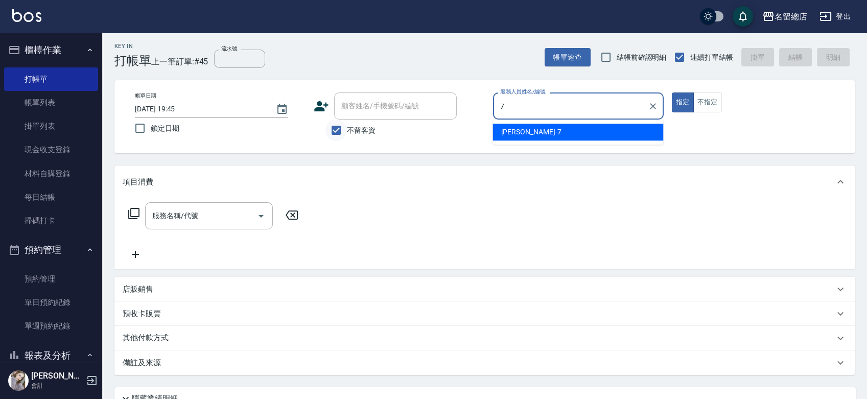
type input "Mick-7"
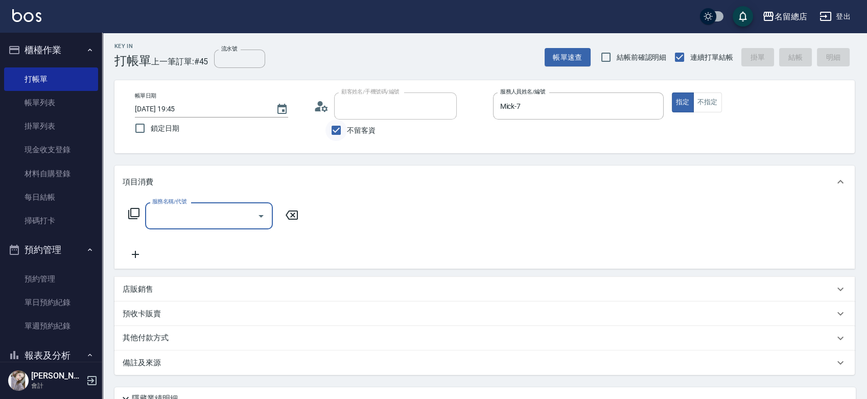
type input "徐婕伊/0909729899/"
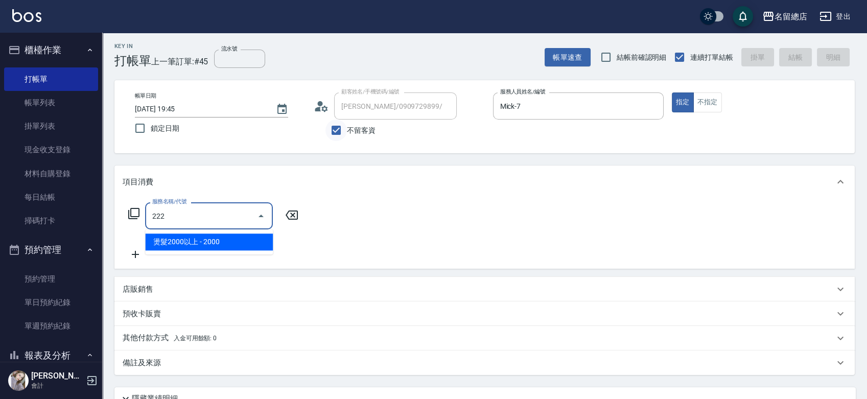
type input "燙髮2000以上(222)"
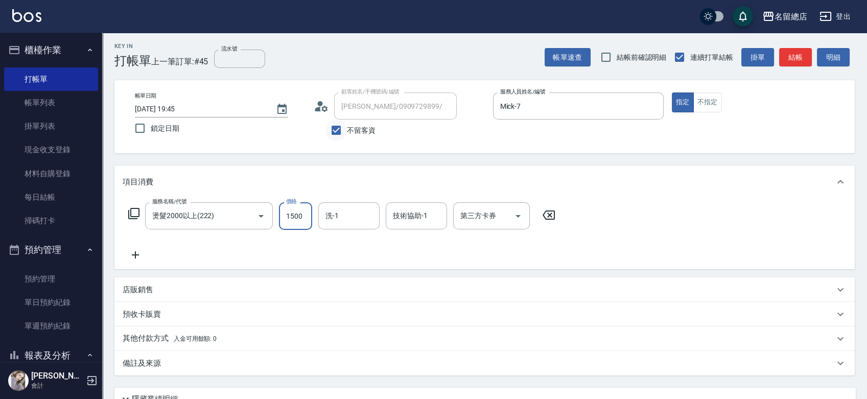
type input "1500"
type input "陳予歆-28"
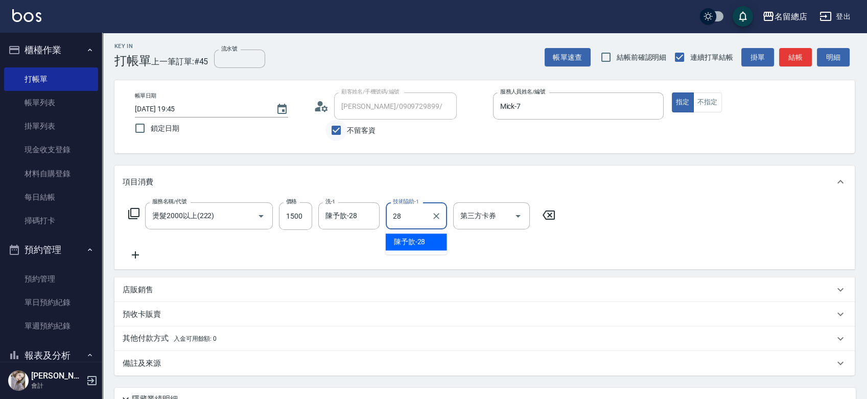
type input "陳予歆-28"
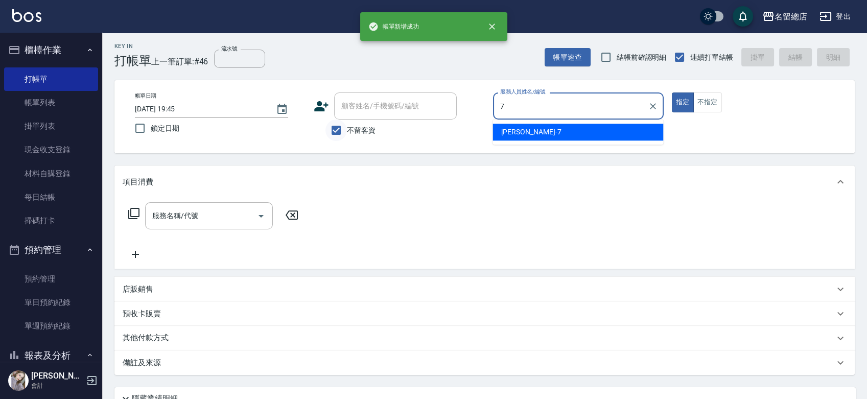
type input "Mick-7"
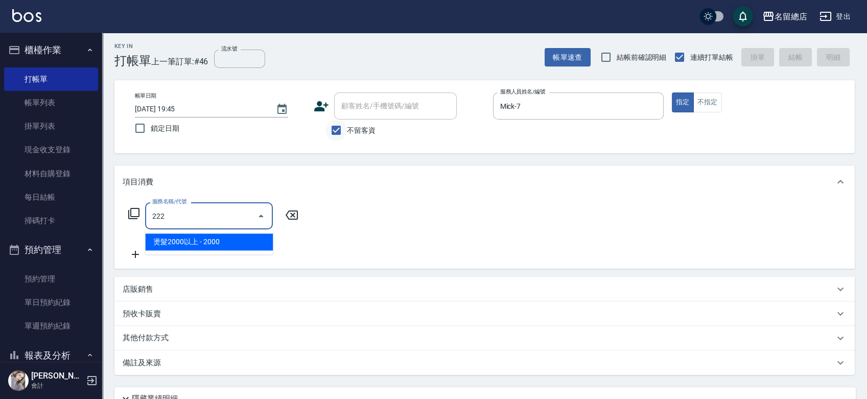
type input "燙髮2000以上(222)"
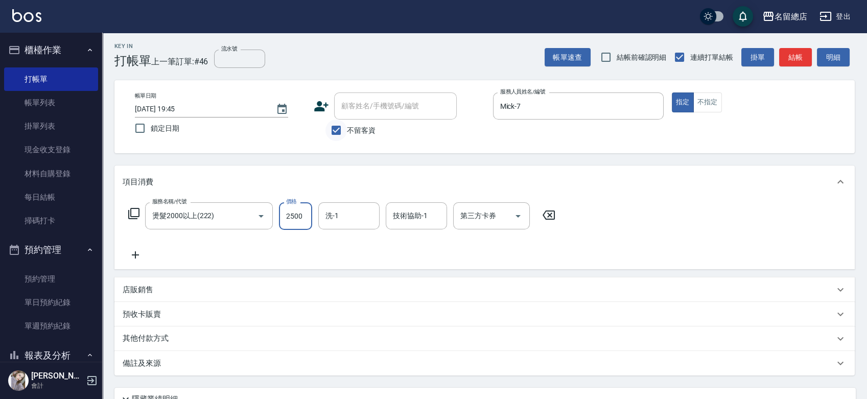
type input "2500"
type input "陳予歆-28"
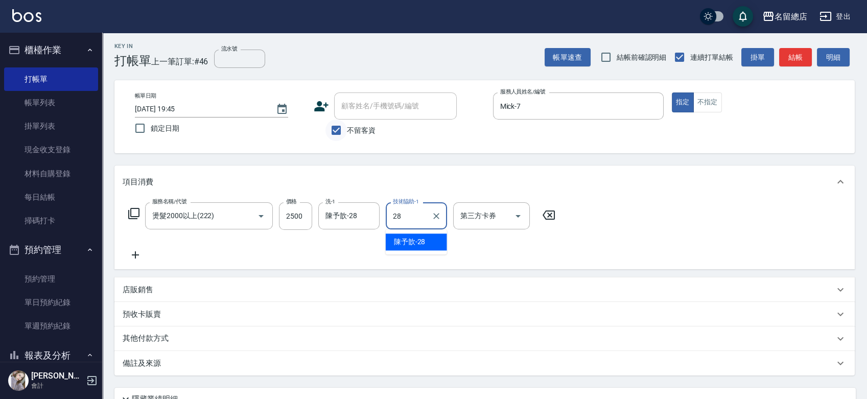
type input "陳予歆-28"
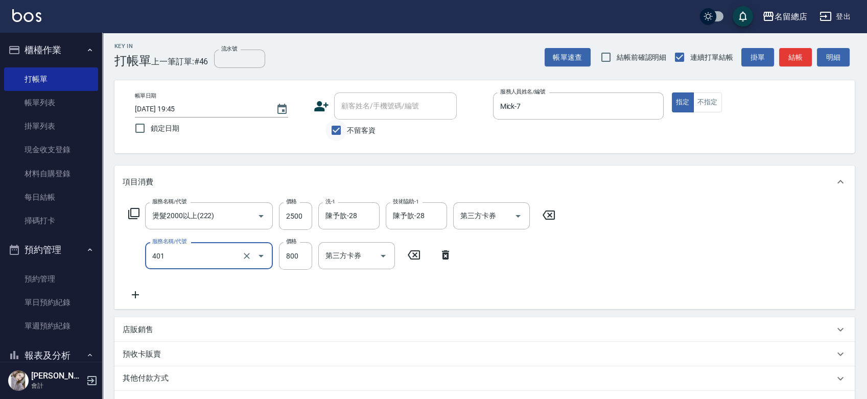
type input "自備護髮(401)"
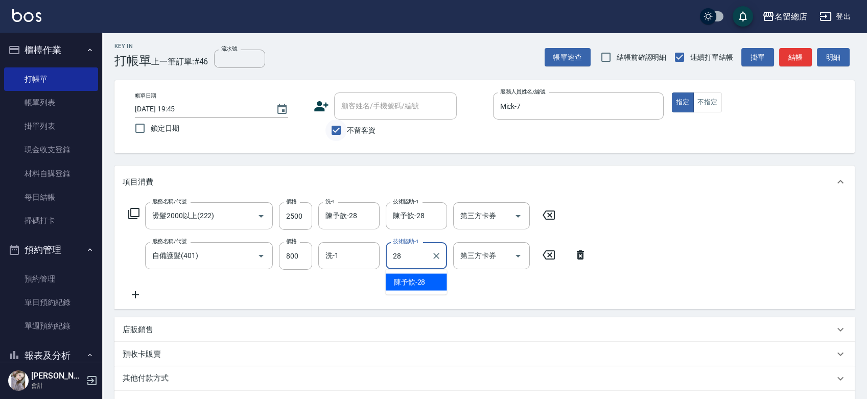
type input "陳予歆-28"
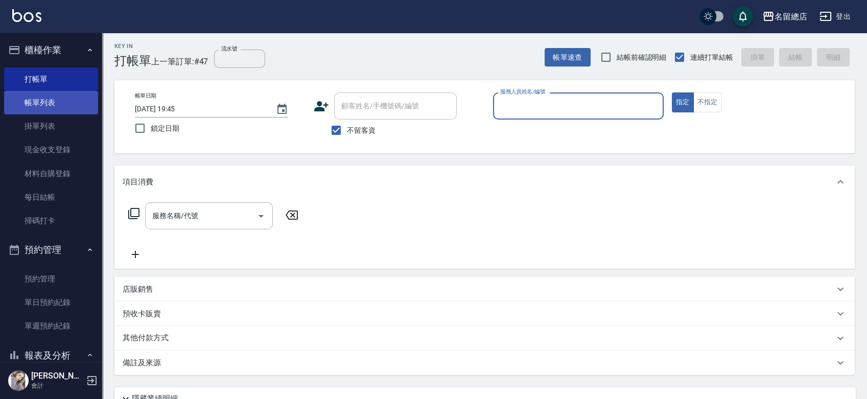
click at [74, 105] on link "帳單列表" at bounding box center [51, 102] width 94 height 23
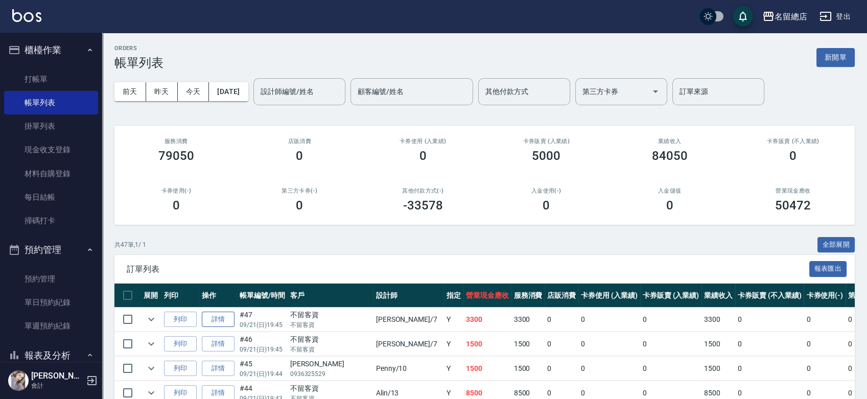
click at [221, 313] on link "詳情" at bounding box center [218, 320] width 33 height 16
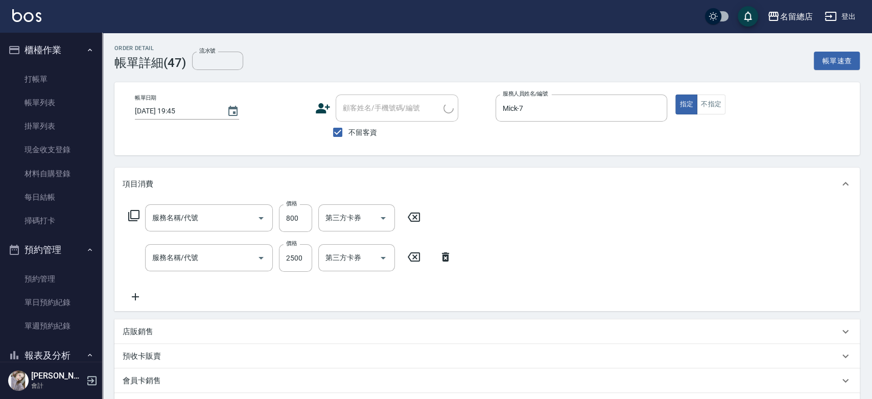
checkbox input "true"
type input "Mick-7"
type input "自備護髮(401)"
type input "燙髮2000以上(222)"
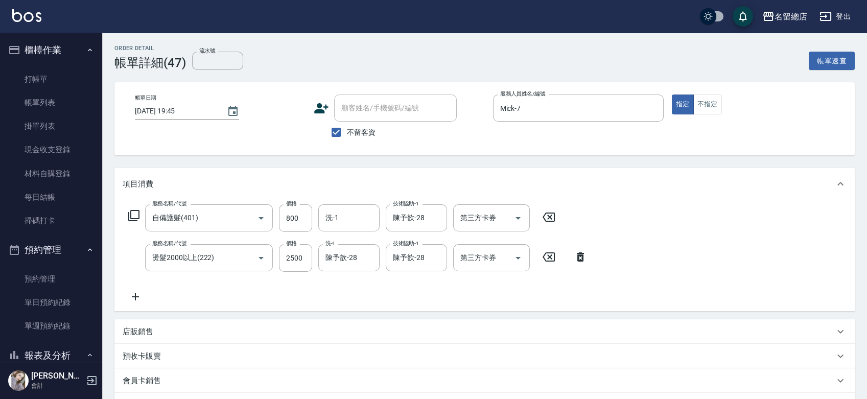
click at [359, 134] on span "不留客資" at bounding box center [361, 132] width 29 height 11
click at [347, 134] on input "不留客資" at bounding box center [335, 132] width 21 height 21
checkbox input "false"
click at [549, 217] on icon at bounding box center [548, 216] width 12 height 9
type input "2"
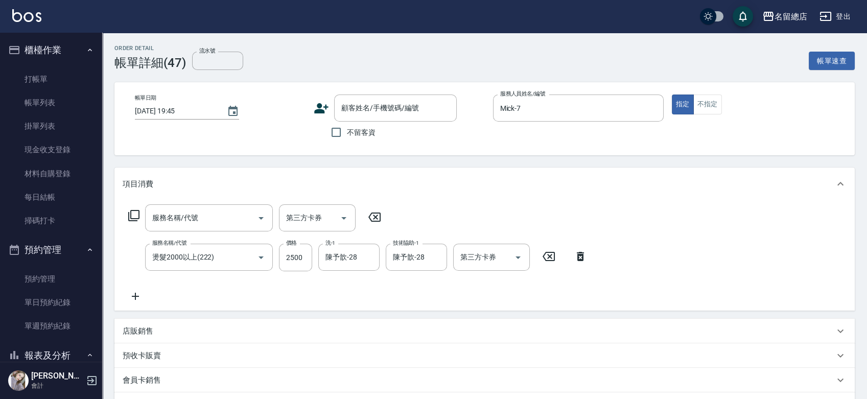
click at [574, 258] on icon at bounding box center [580, 256] width 26 height 12
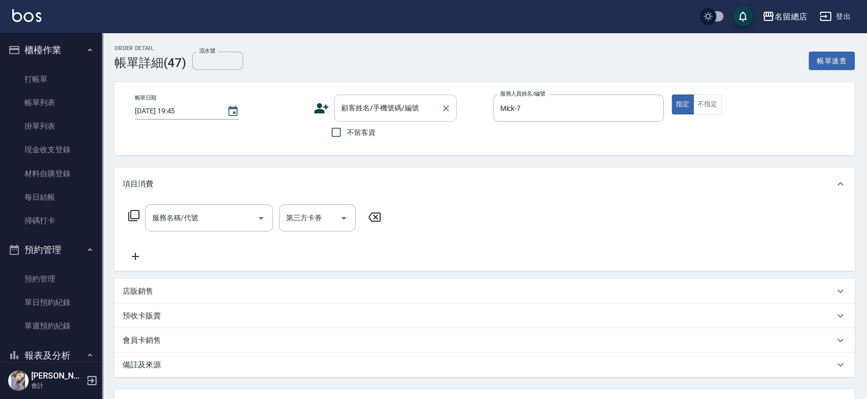
click at [371, 117] on div "顧客姓名/手機號碼/編號" at bounding box center [395, 107] width 123 height 27
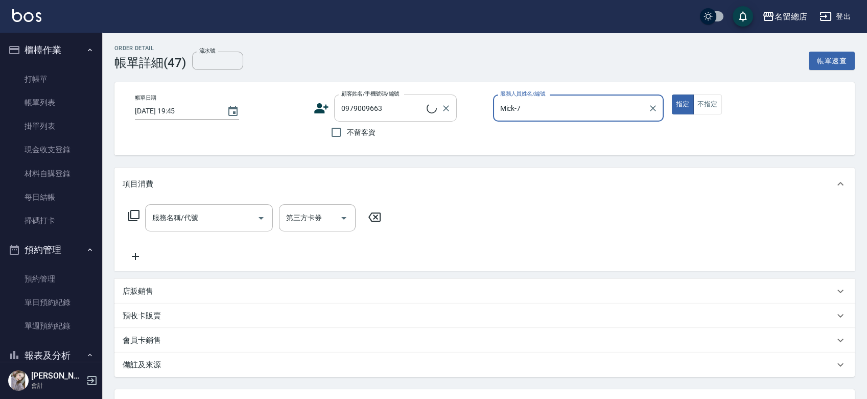
type input "吳沛琪 88/10/19/0979009663/null"
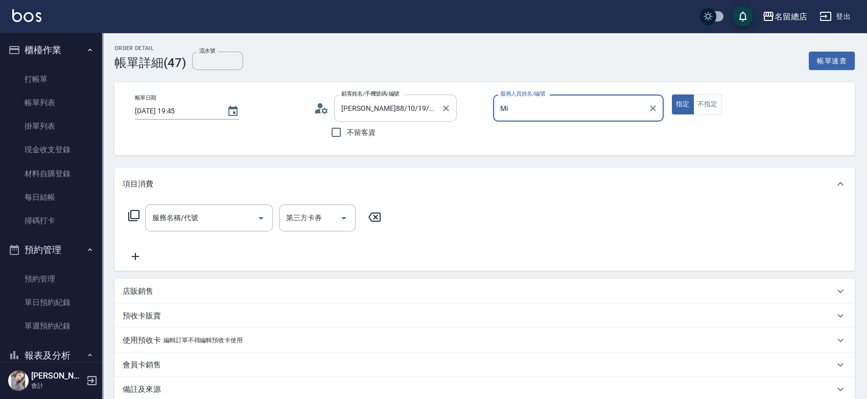
type input "M"
type input "Penny-10"
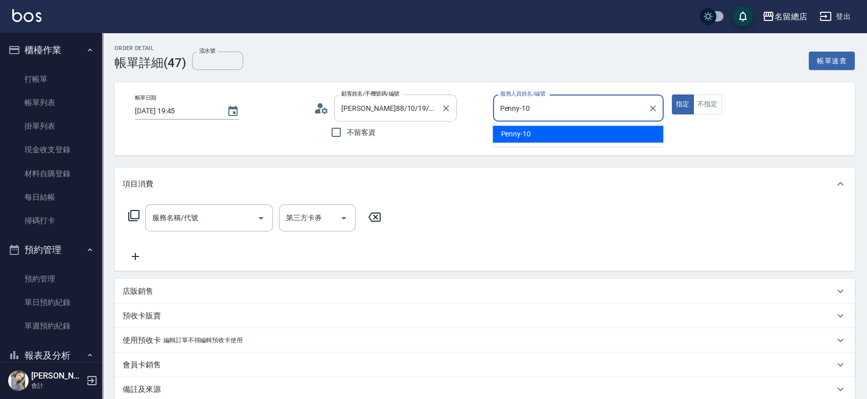
type button "true"
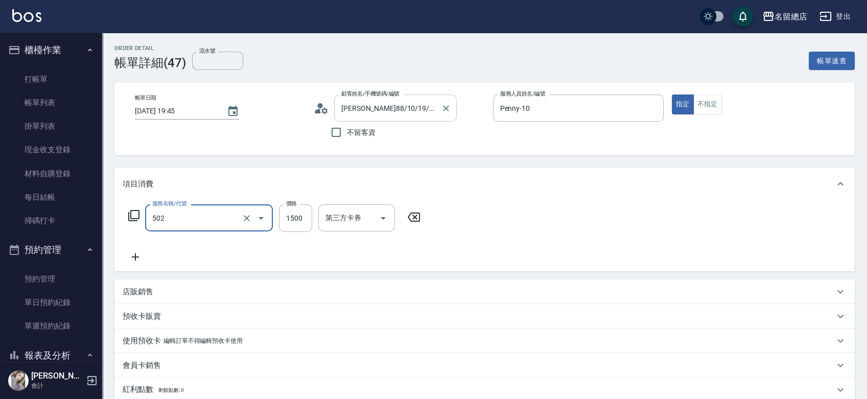
type input "染髮1500以上(502)"
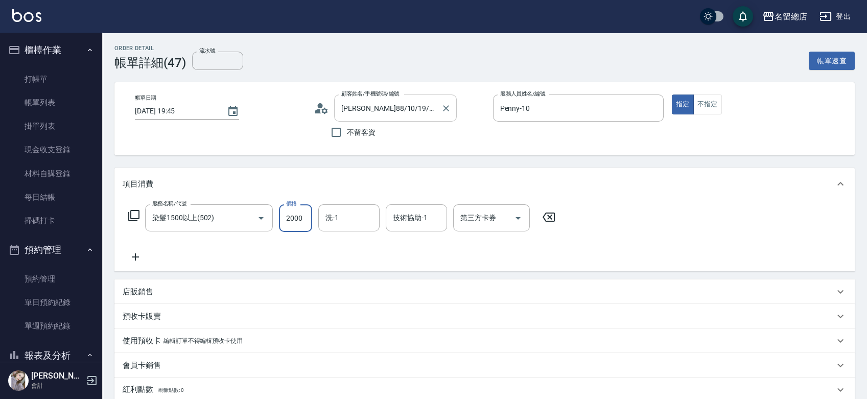
type input "2000"
type input "游之語-48"
type input "483"
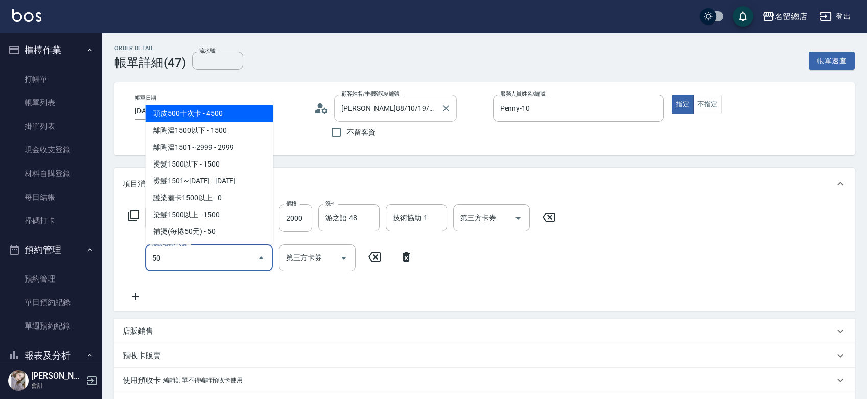
type input "502"
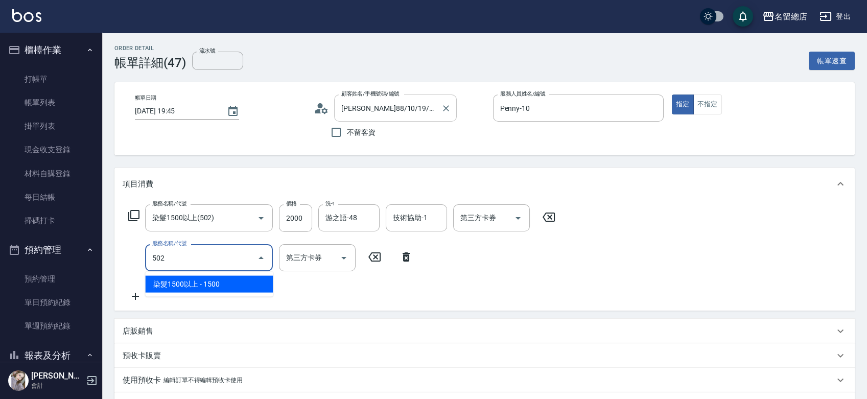
type input "3"
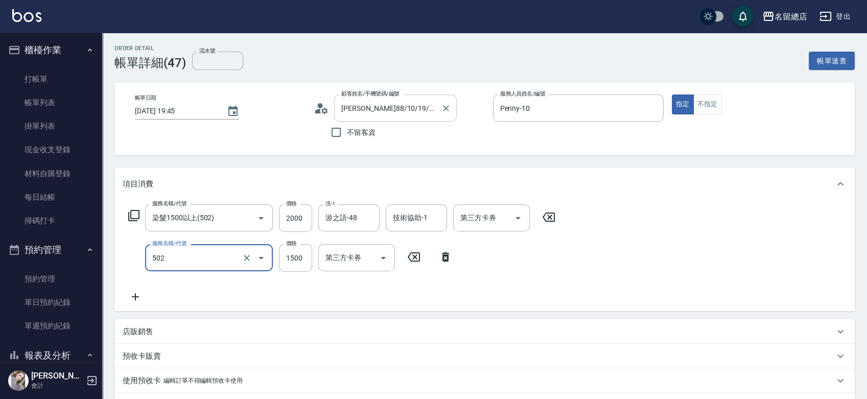
type input "染髮1500以上(502)"
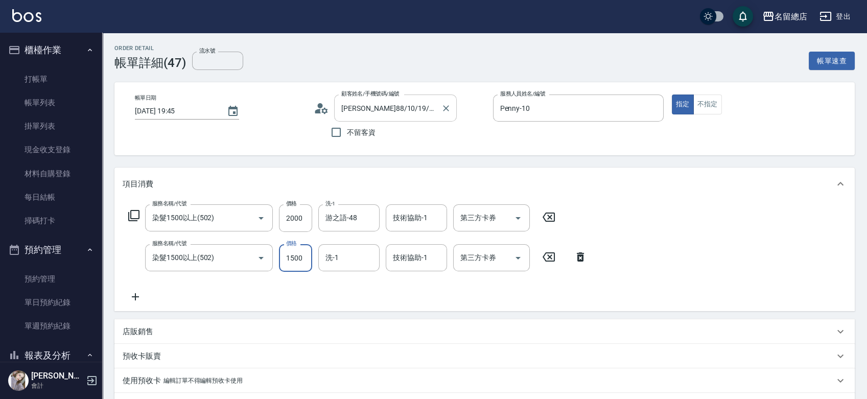
type input "2"
type input "200"
type input "4"
type input "2000"
type input "游之語-48"
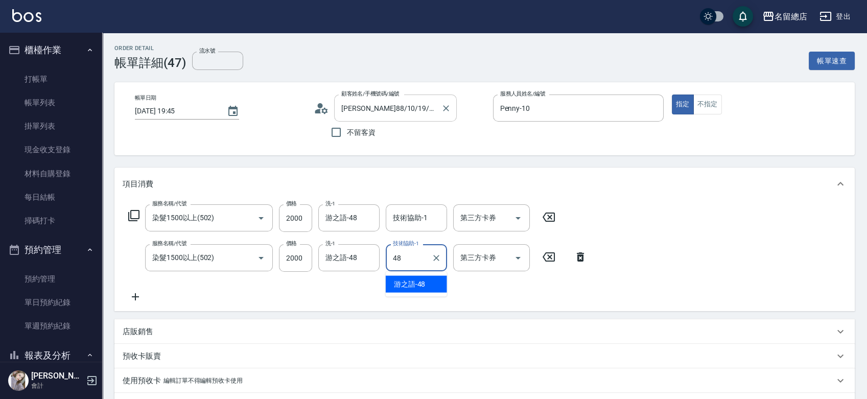
type input "游之語-48"
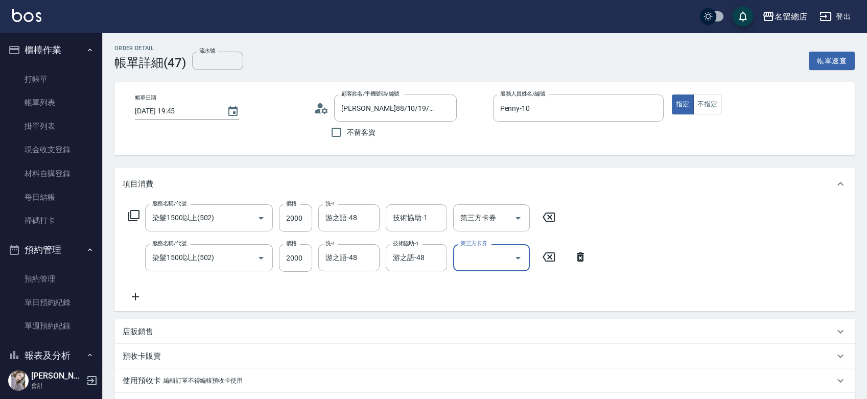
click at [400, 210] on div "技術協助-1 技術協助-1" at bounding box center [416, 217] width 61 height 27
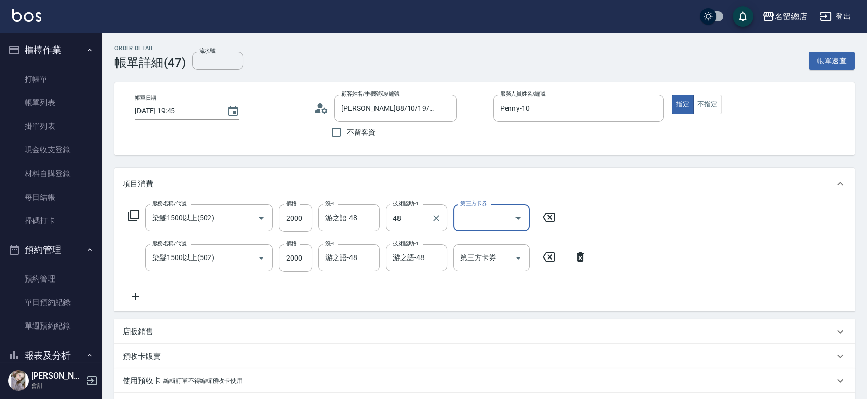
type input "游之語-48"
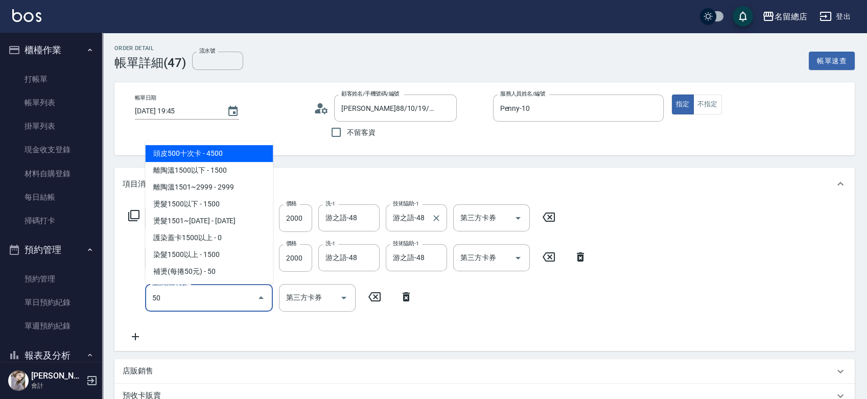
type input "502"
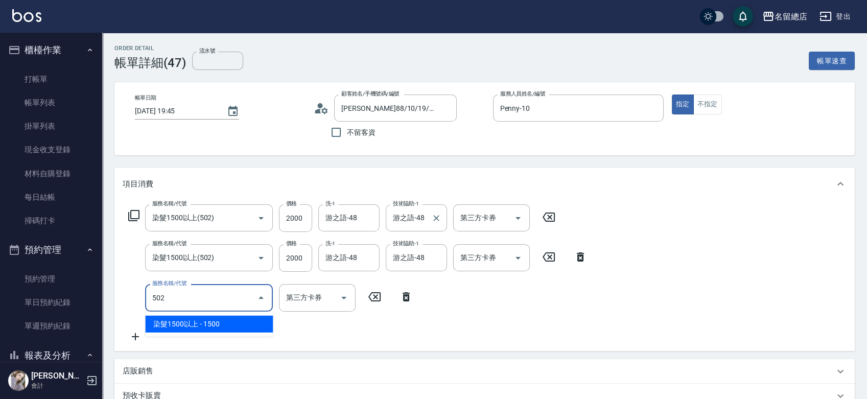
type input "5"
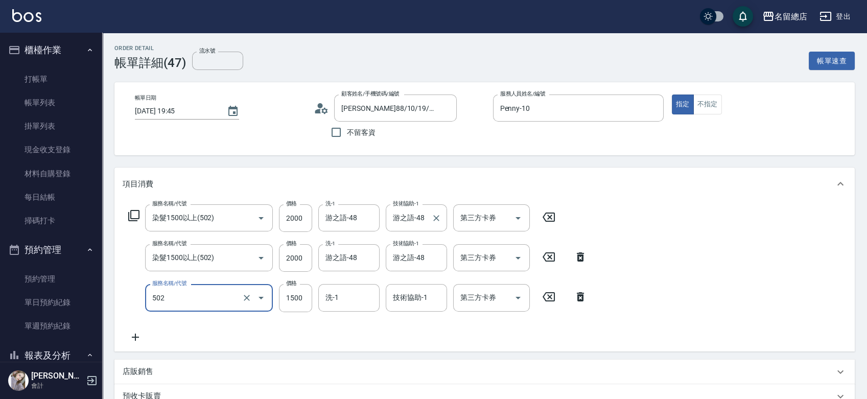
type input "染髮1500以上(502)"
type input "4"
type input "200"
type input "6"
type input "2000"
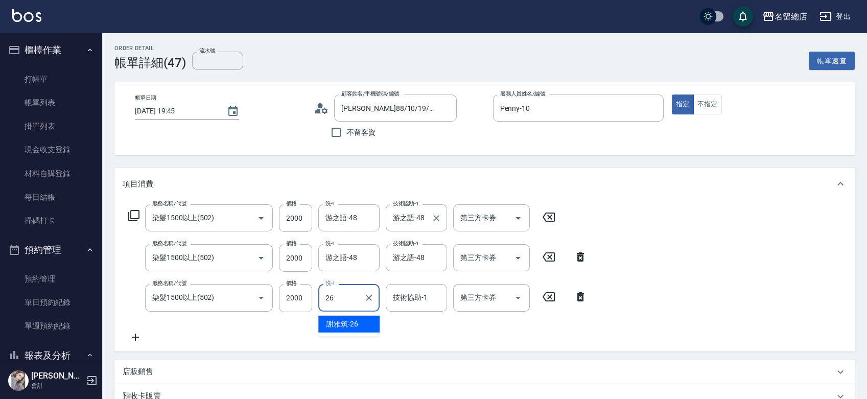
type input "謝雅筑-26"
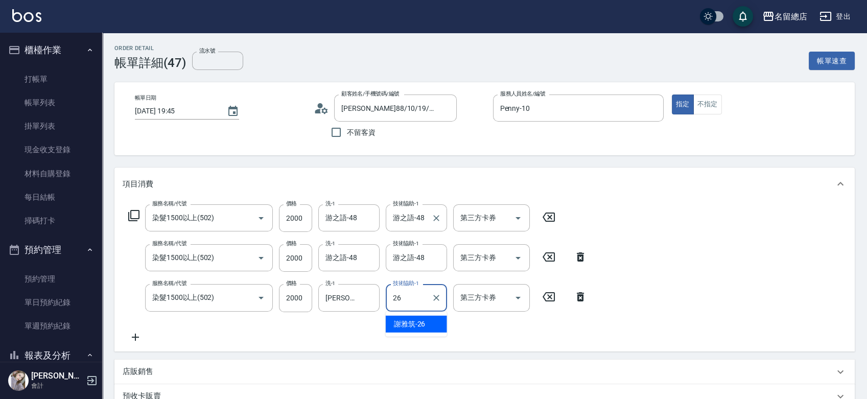
type input "謝雅筑-26"
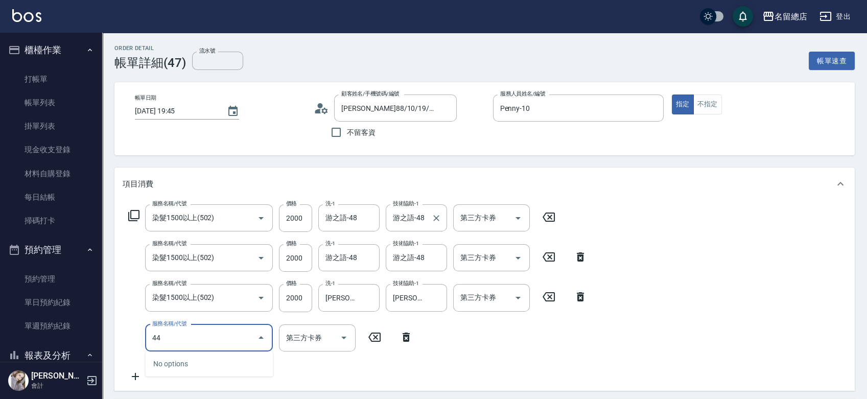
type input "441"
type input "8"
type input "2段自單次1300以上(441)"
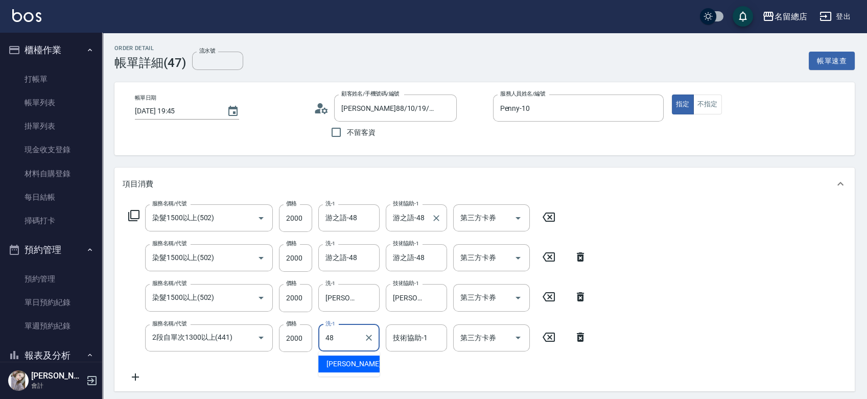
type input "游之語-48"
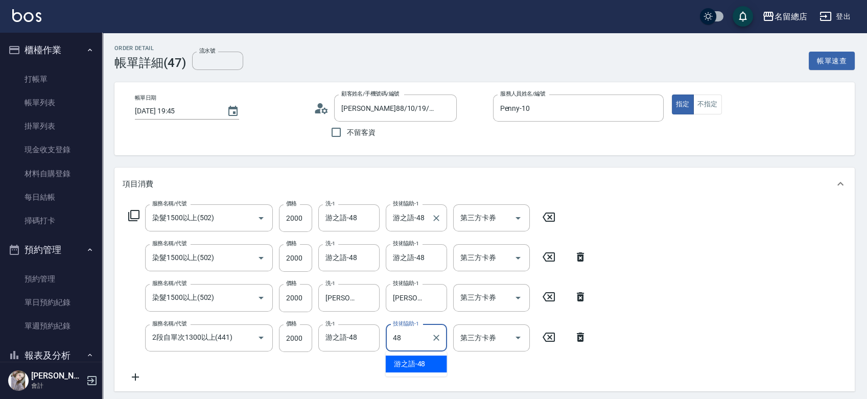
type input "游之語-48"
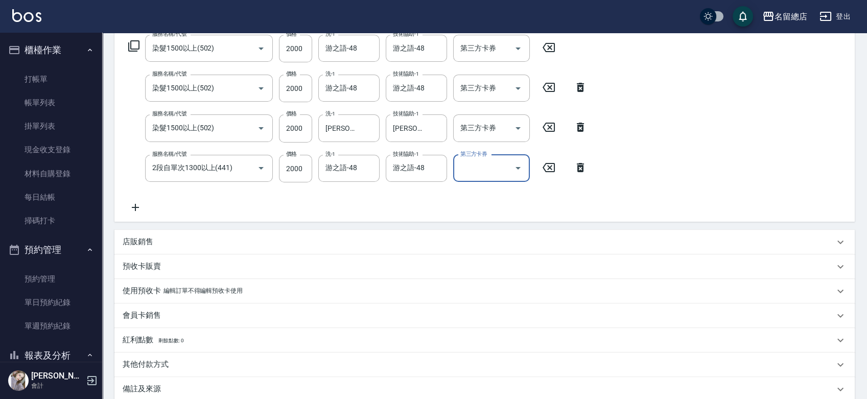
scroll to position [167, 0]
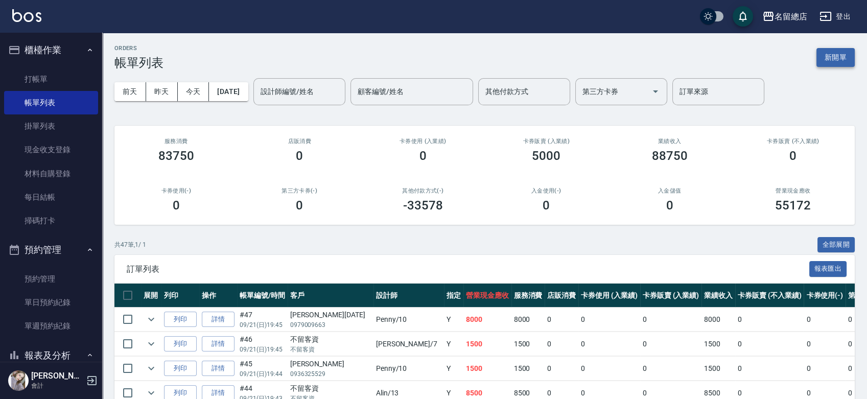
click at [841, 52] on button "新開單" at bounding box center [835, 57] width 38 height 19
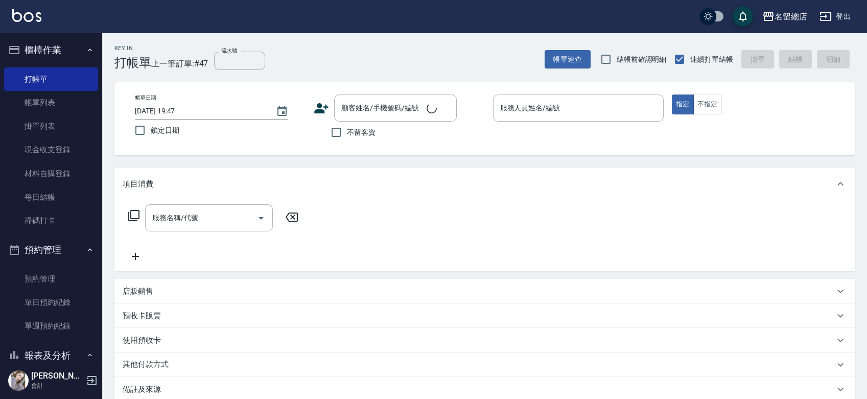
click at [352, 133] on span "不留客資" at bounding box center [361, 132] width 29 height 11
click at [347, 133] on input "不留客資" at bounding box center [335, 132] width 21 height 21
checkbox input "true"
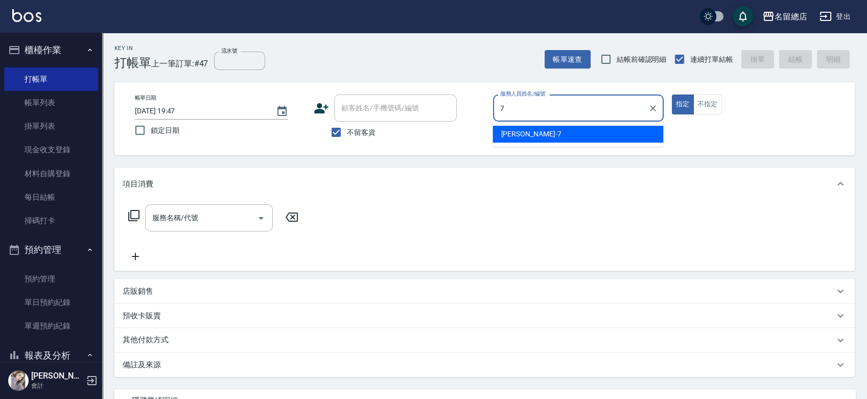
type input "Mick-7"
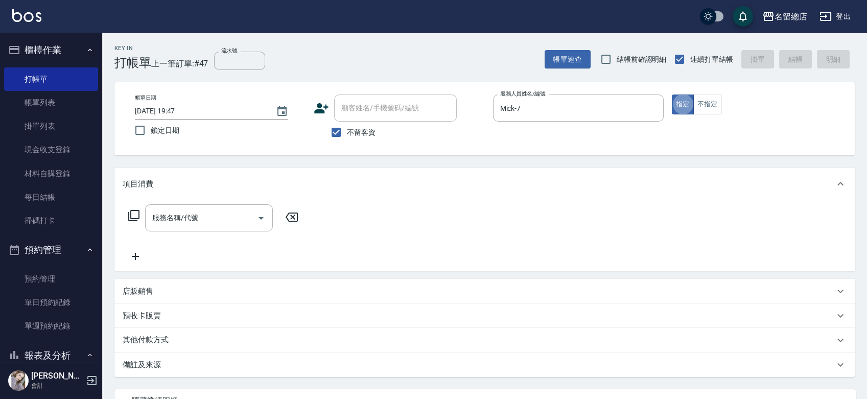
type button "true"
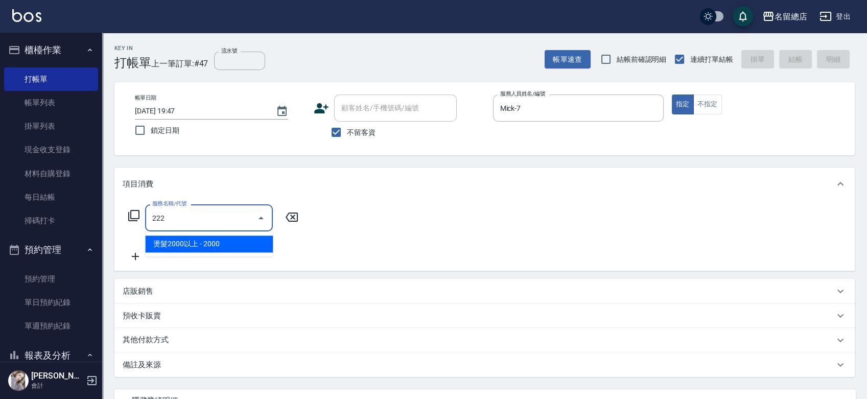
type input "燙髮2000以上(222)"
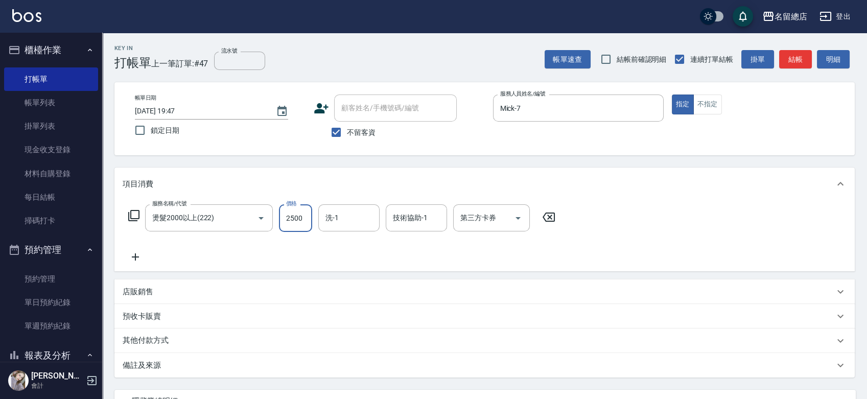
type input "2500"
type input "陳予歆-28"
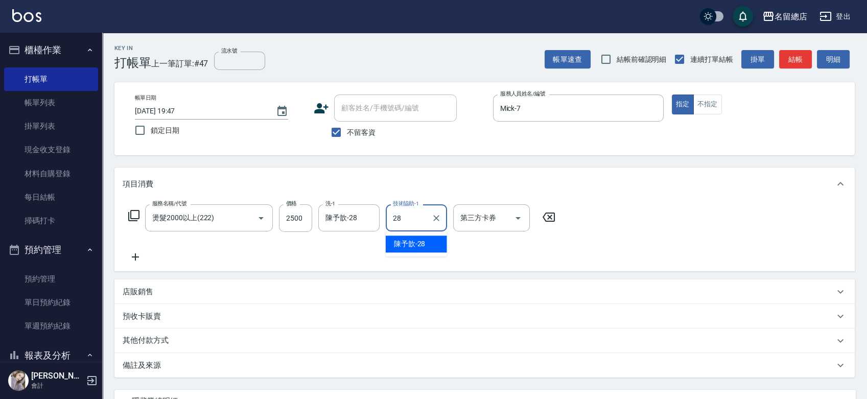
type input "陳予歆-28"
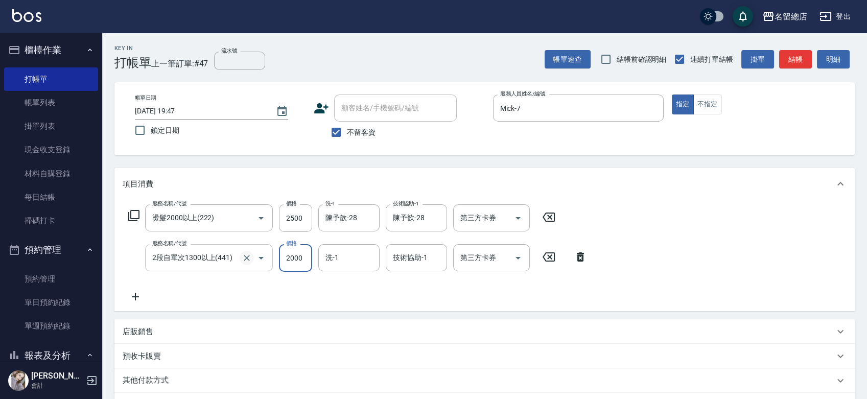
click at [245, 256] on icon "Clear" at bounding box center [247, 258] width 6 height 6
type input "2段自單次1300以上(441)"
click at [241, 255] on button "Clear" at bounding box center [247, 258] width 14 height 14
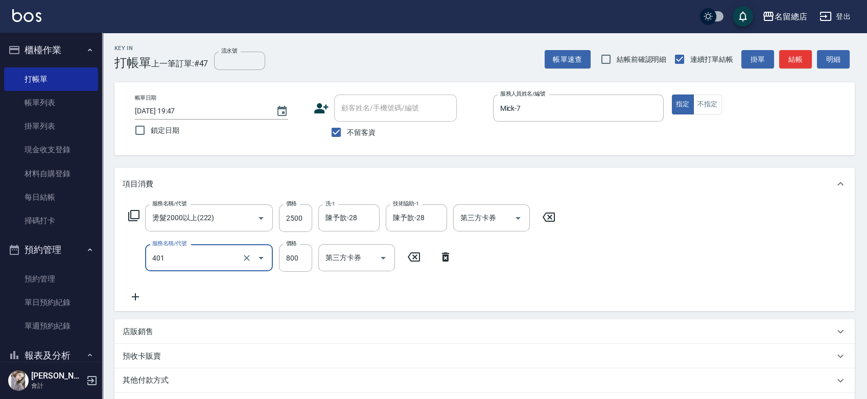
type input "自備護髮(401)"
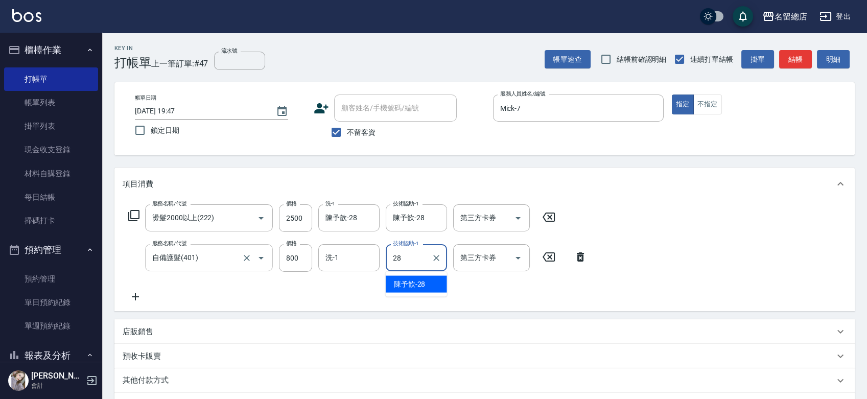
type input "陳予歆-28"
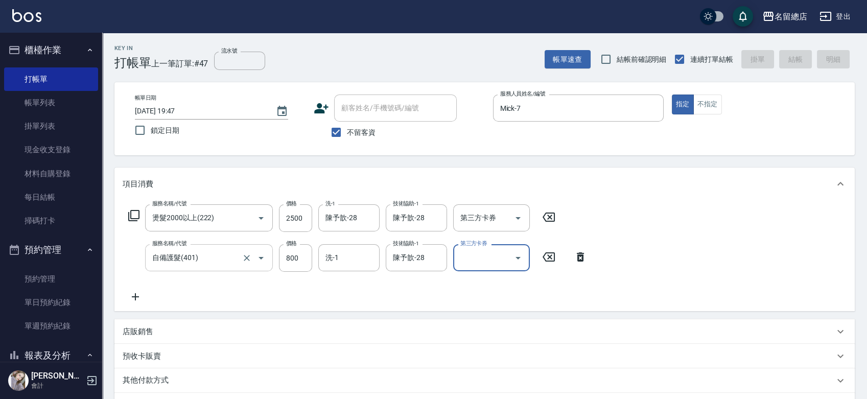
type input "2025/09/21 19:48"
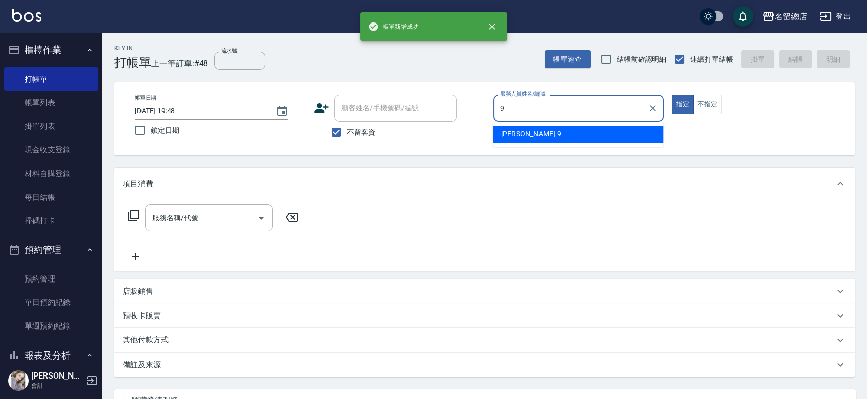
type input "Rosa-9"
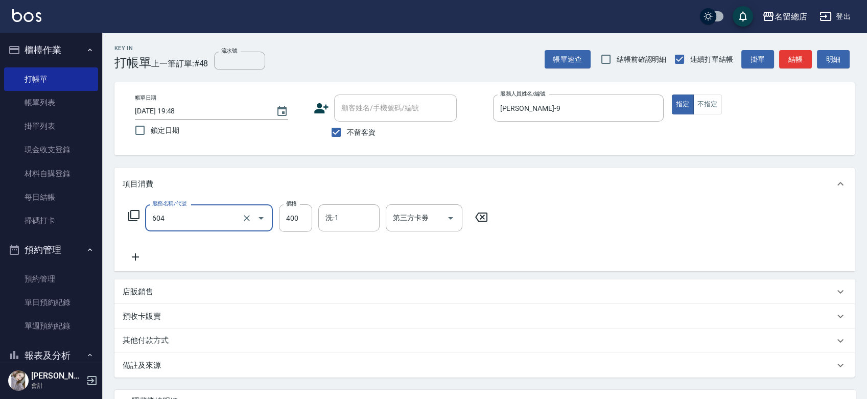
type input "健康洗髮(604)"
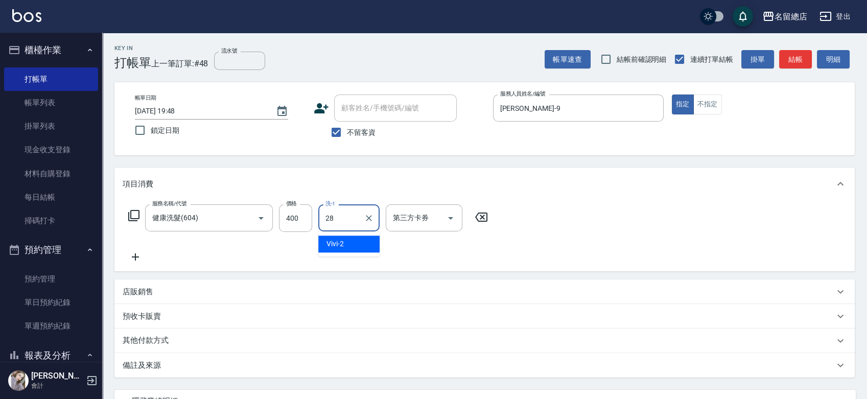
type input "陳予歆-28"
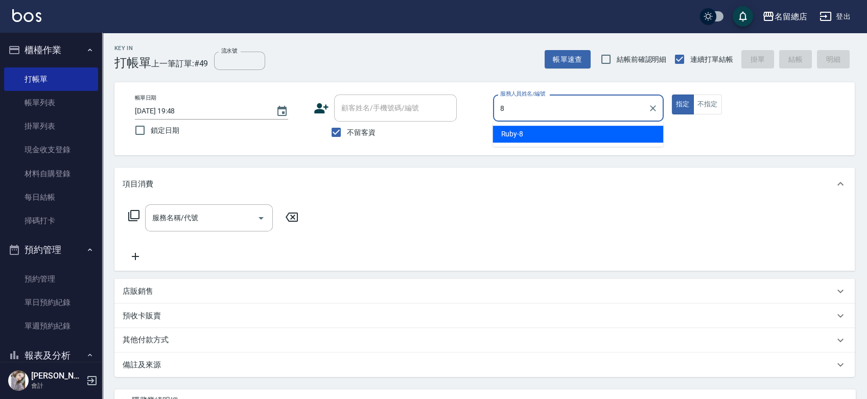
type input "Ruby-8"
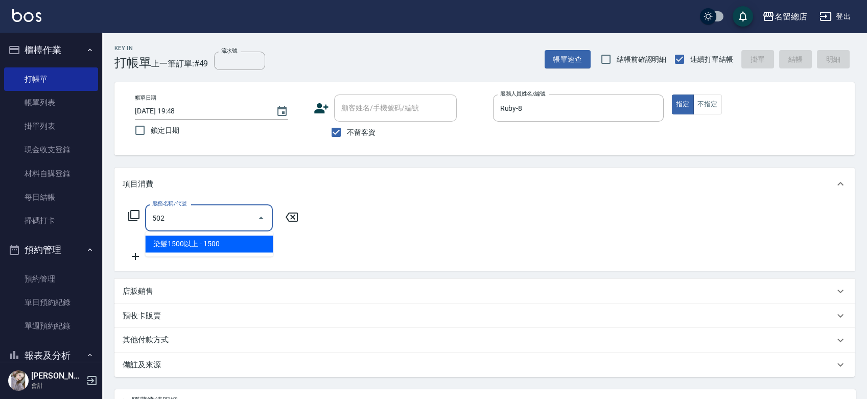
type input "染髮1500以上(502)"
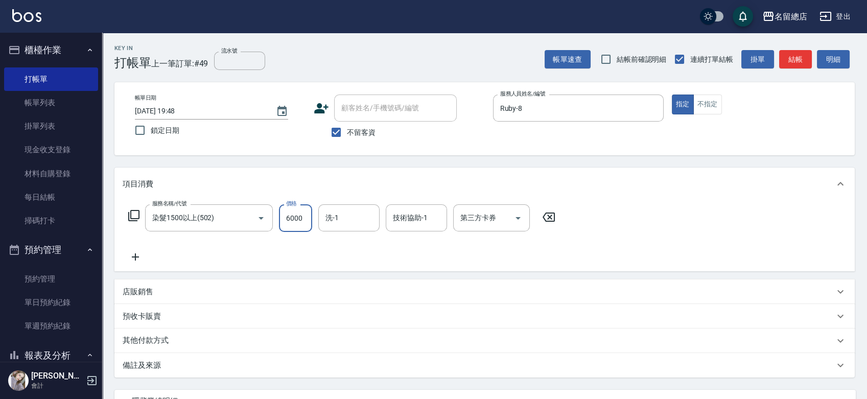
type input "6000"
click at [188, 348] on div "其他付款方式" at bounding box center [484, 340] width 740 height 25
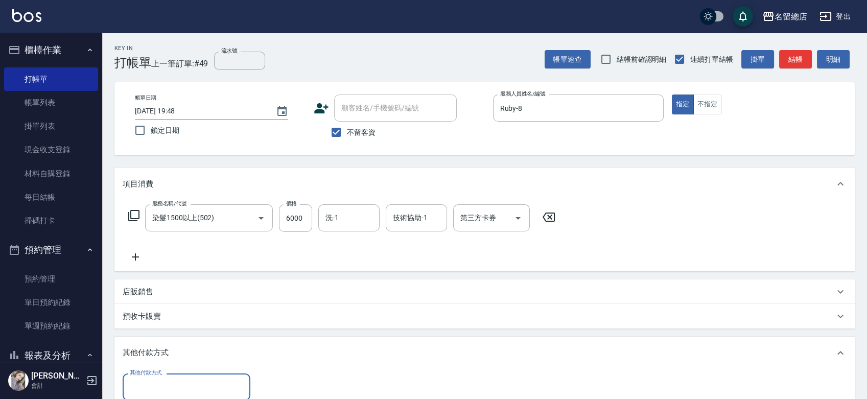
click at [174, 386] on input "其他付款方式" at bounding box center [186, 387] width 118 height 18
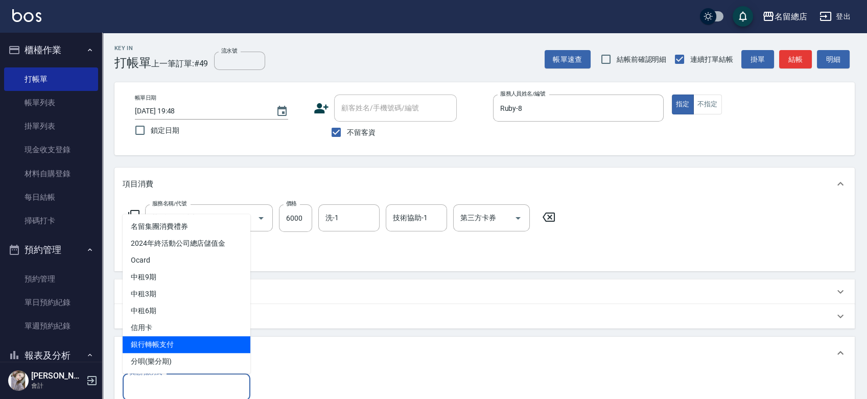
click at [166, 346] on span "銀行轉帳支付" at bounding box center [187, 344] width 128 height 17
type input "銀行轉帳支付"
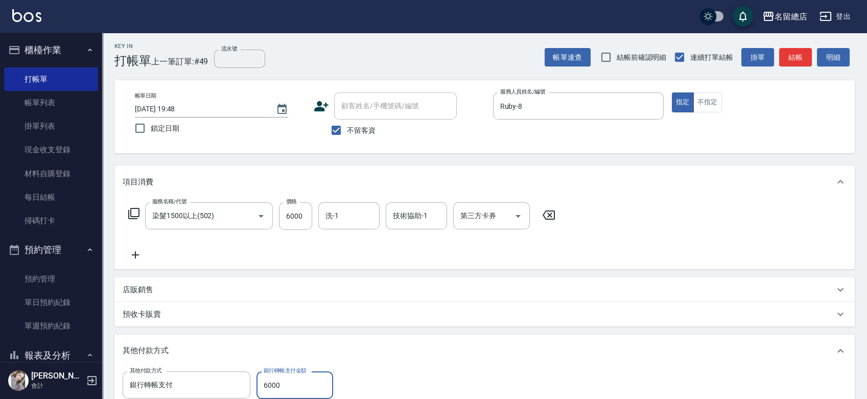
type input "6000"
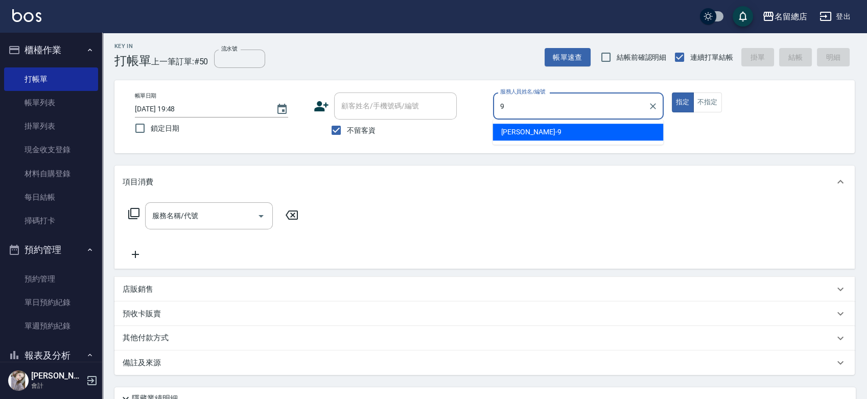
type input "Rosa-9"
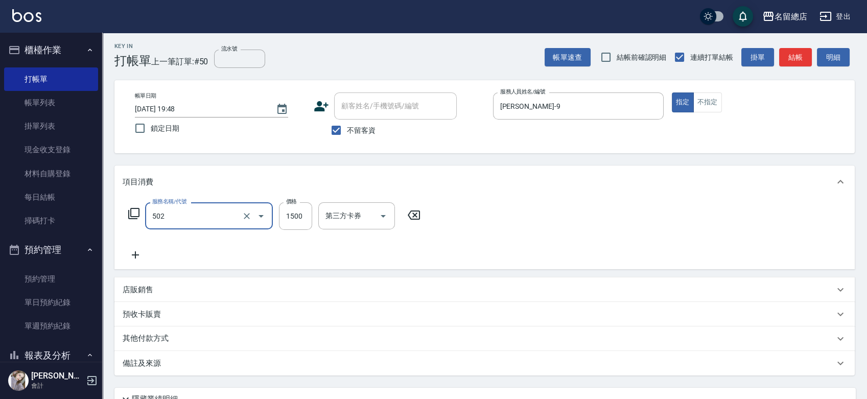
type input "染髮1500以上(502)"
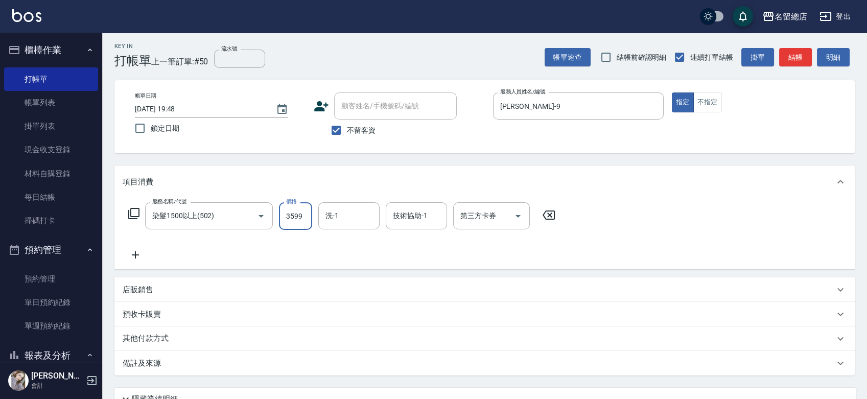
type input "3599"
type input "李容榕-31"
click at [418, 214] on input "技術協助-1" at bounding box center [416, 216] width 52 height 18
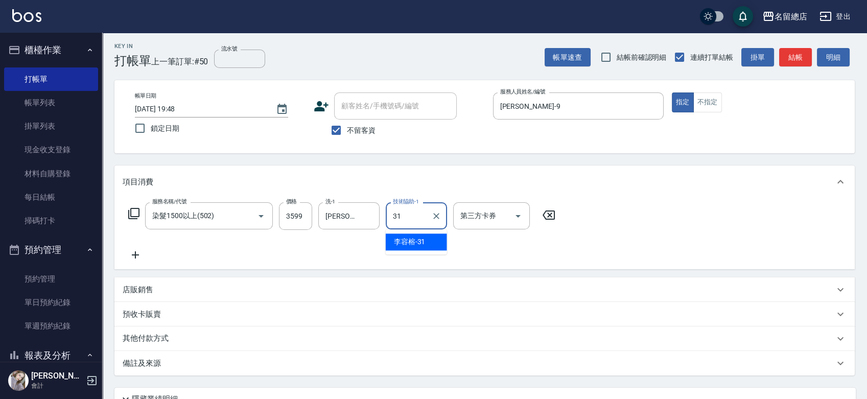
type input "李容榕-31"
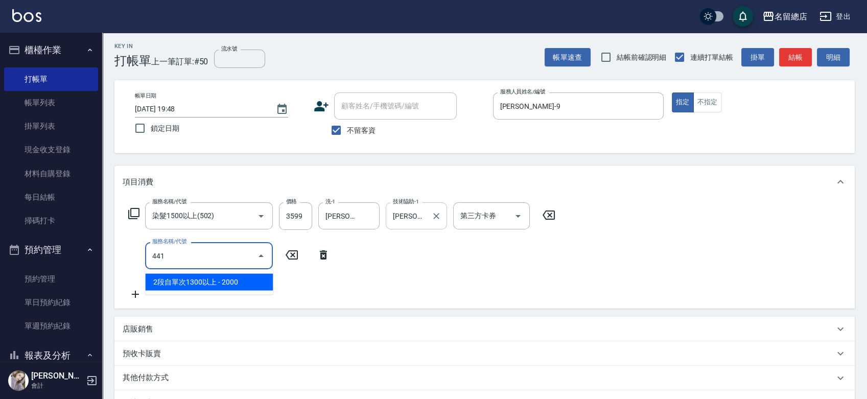
type input "2段自單次1300以上(441)"
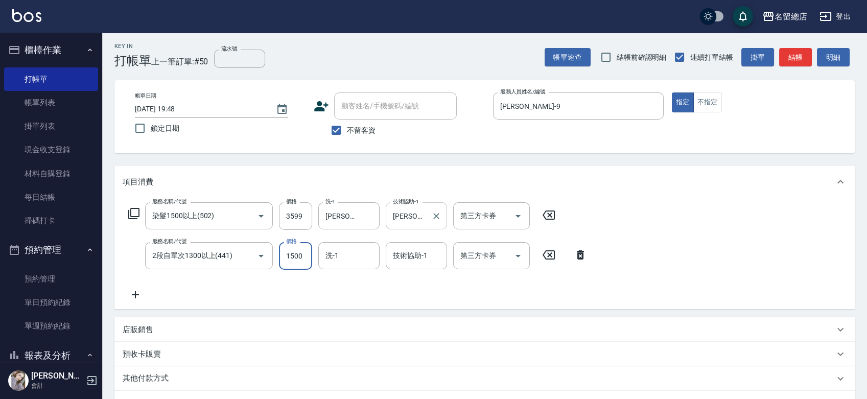
type input "1500"
type input "李容榕-31"
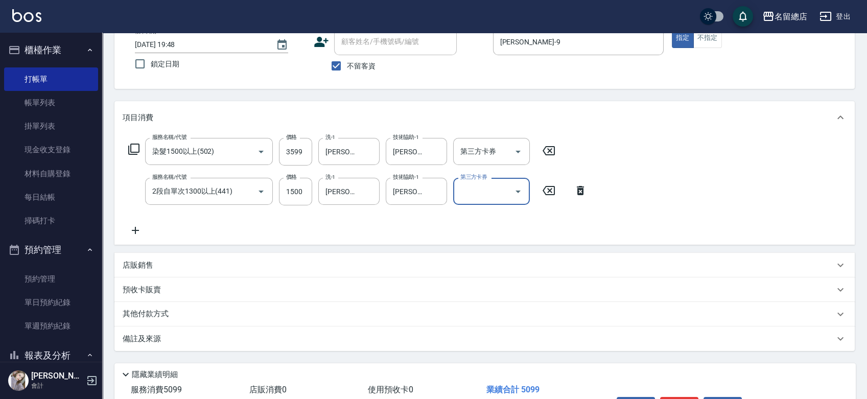
scroll to position [115, 0]
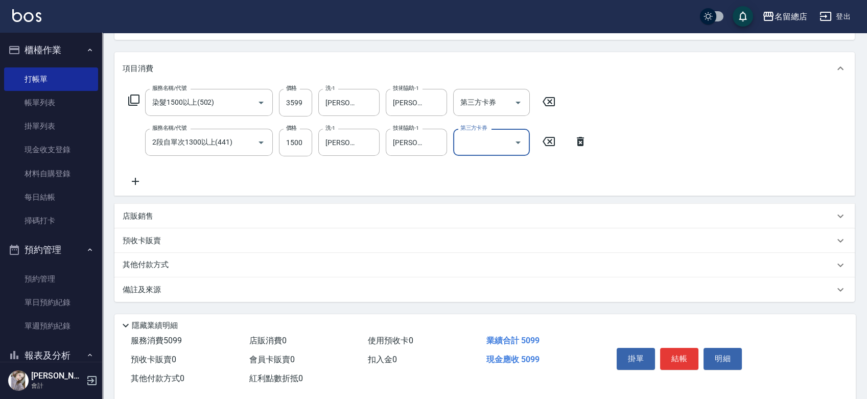
click at [177, 260] on div "其他付款方式" at bounding box center [478, 264] width 711 height 11
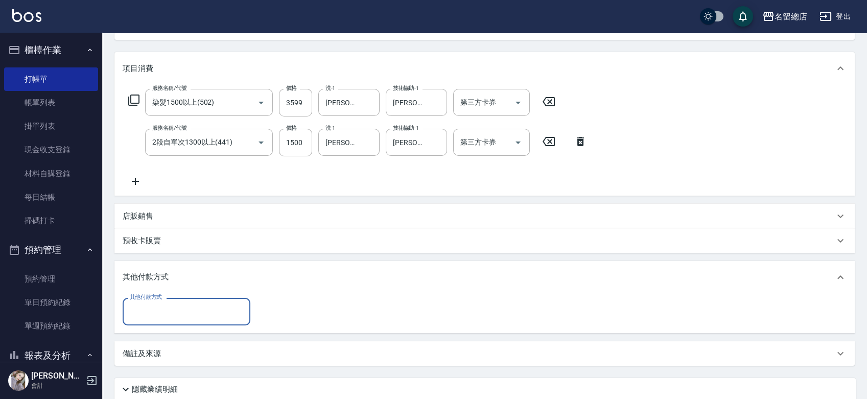
scroll to position [0, 0]
click at [175, 300] on div "其他付款方式" at bounding box center [187, 311] width 128 height 27
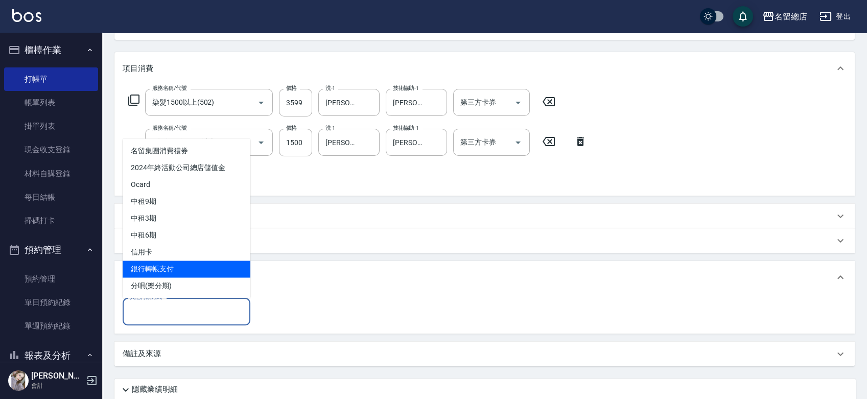
click at [169, 272] on span "銀行轉帳支付" at bounding box center [187, 268] width 128 height 17
type input "銀行轉帳支付"
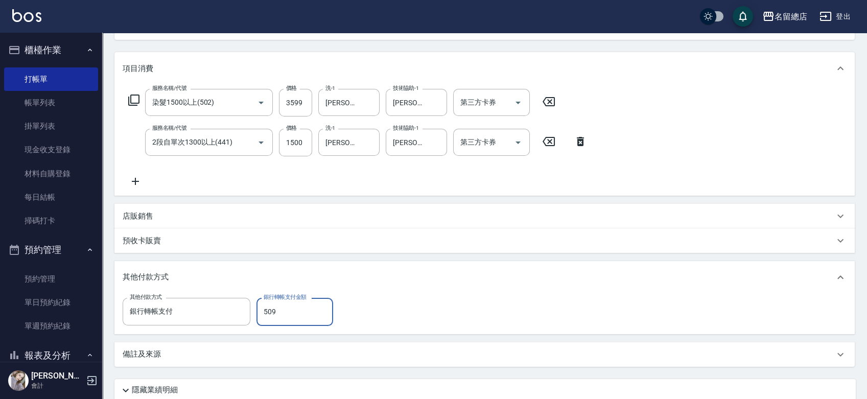
type input "5099"
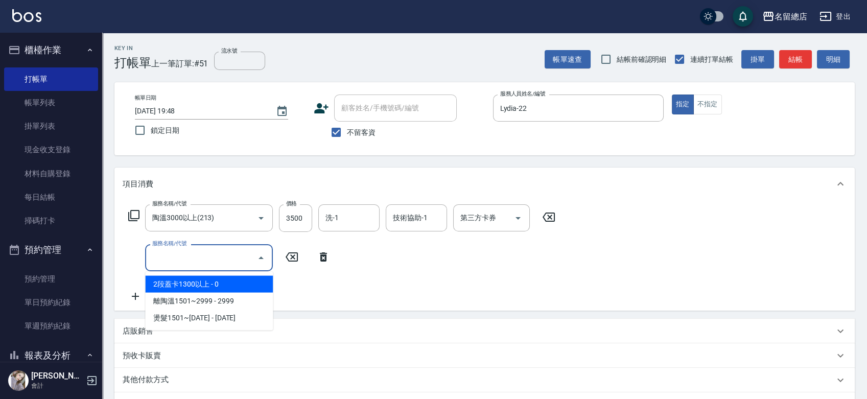
click at [323, 257] on icon at bounding box center [323, 257] width 26 height 12
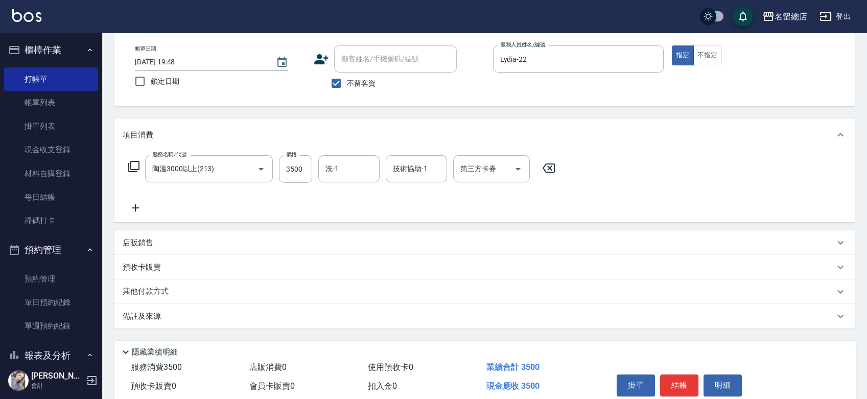
scroll to position [92, 0]
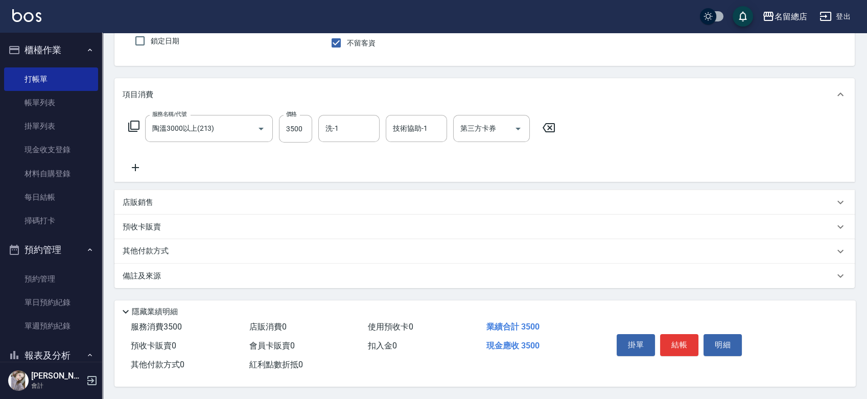
click at [254, 239] on div "其他付款方式" at bounding box center [484, 251] width 740 height 25
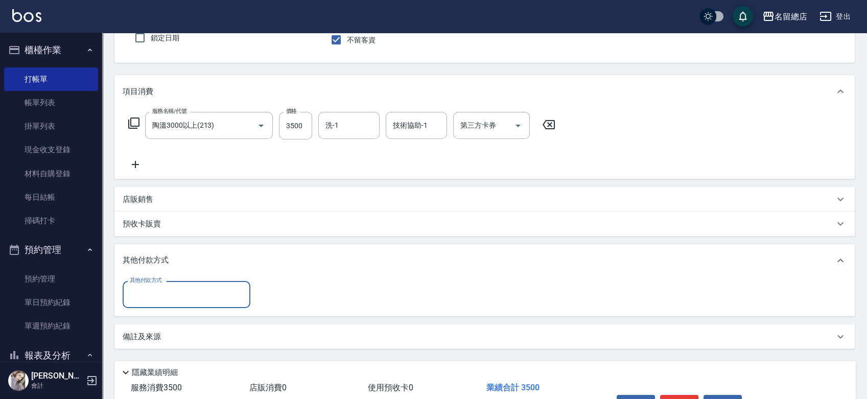
scroll to position [0, 0]
click at [236, 286] on input "其他付款方式" at bounding box center [186, 294] width 118 height 18
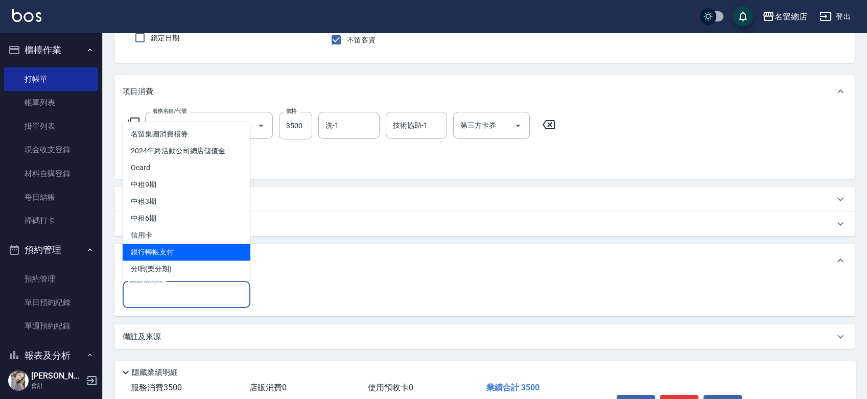
click at [214, 252] on span "銀行轉帳支付" at bounding box center [187, 252] width 128 height 17
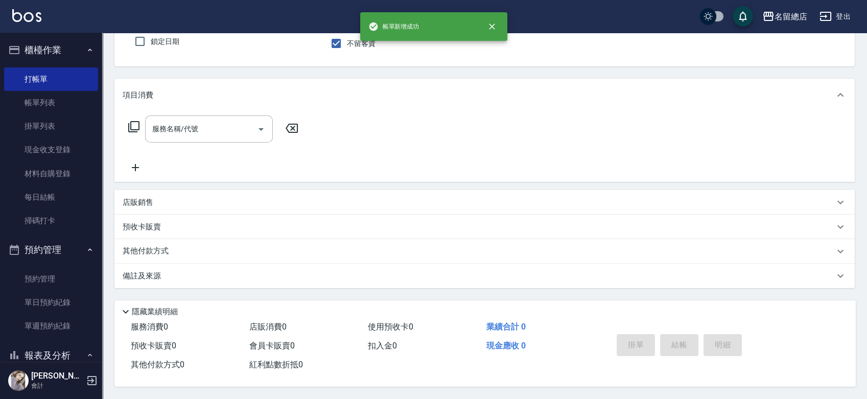
scroll to position [92, 0]
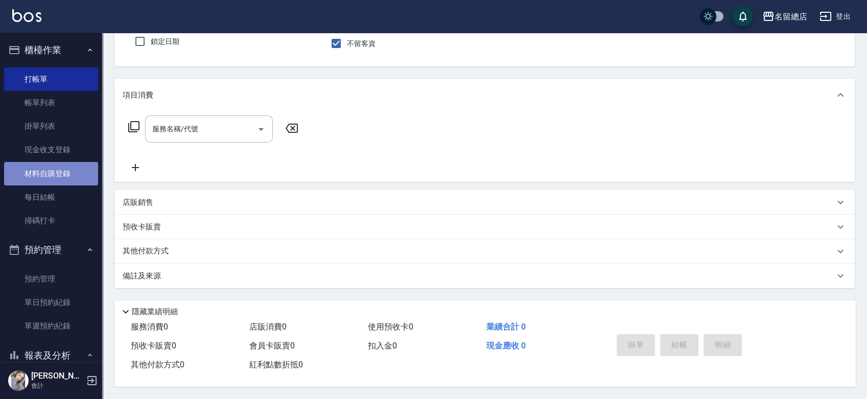
click at [55, 181] on link "材料自購登錄" at bounding box center [51, 173] width 94 height 23
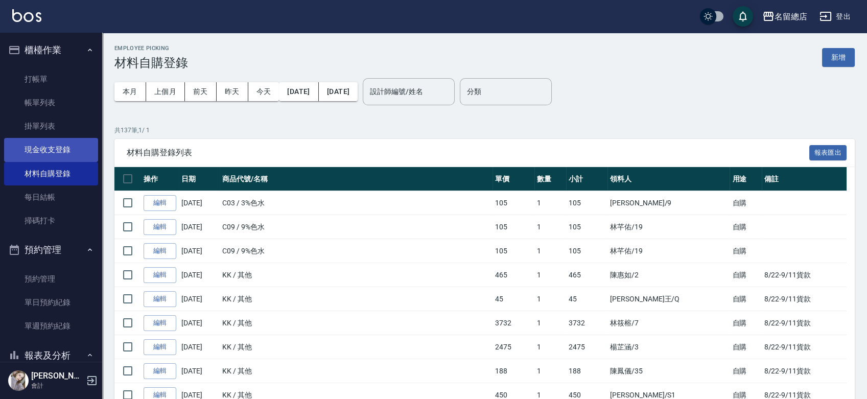
click at [35, 143] on link "現金收支登錄" at bounding box center [51, 149] width 94 height 23
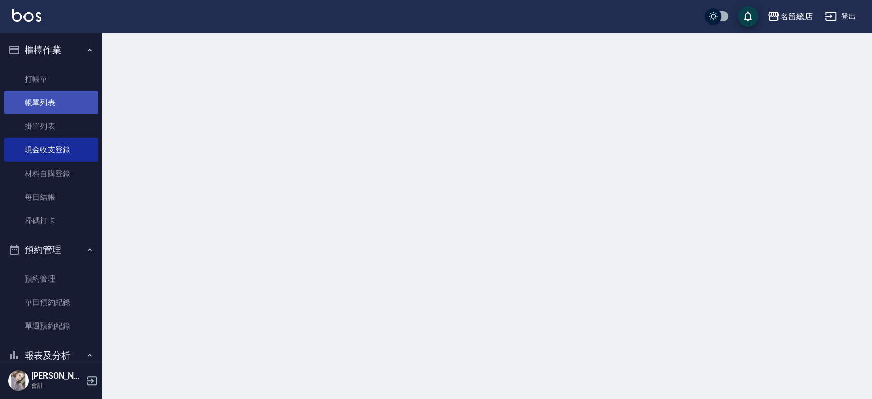
click at [39, 108] on link "帳單列表" at bounding box center [51, 102] width 94 height 23
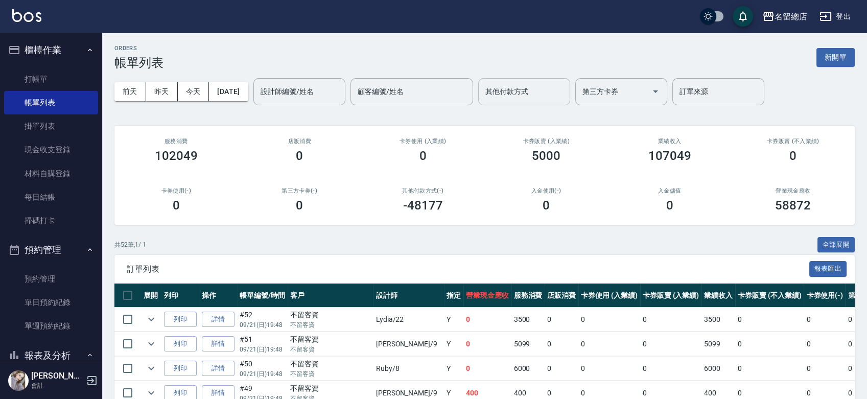
click at [538, 91] on input "其他付款方式" at bounding box center [524, 92] width 83 height 18
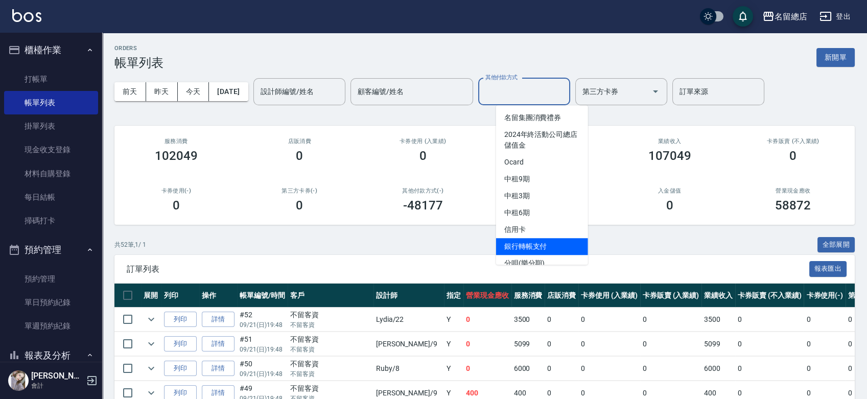
click at [539, 247] on span "銀行轉帳支付" at bounding box center [542, 246] width 92 height 17
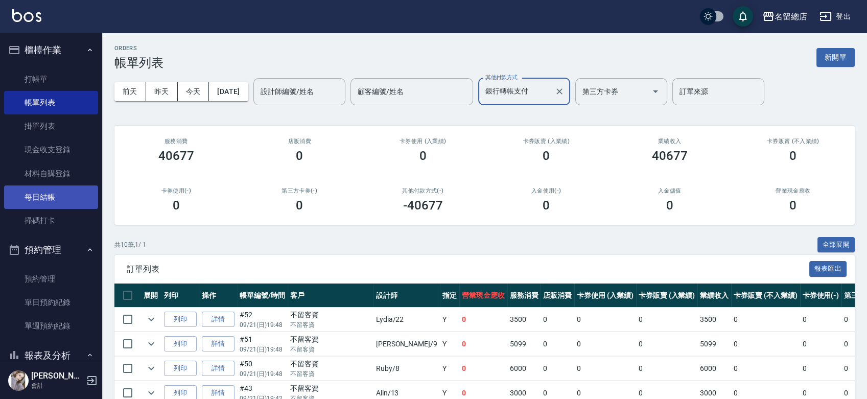
click at [53, 195] on link "每日結帳" at bounding box center [51, 196] width 94 height 23
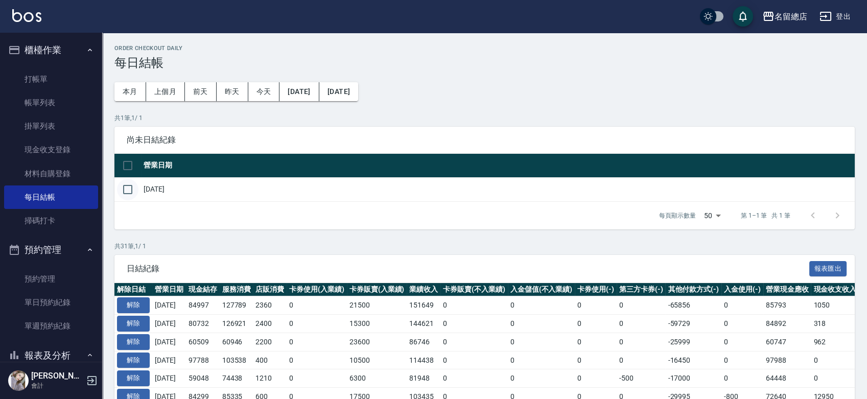
click at [132, 193] on input "checkbox" at bounding box center [127, 189] width 21 height 21
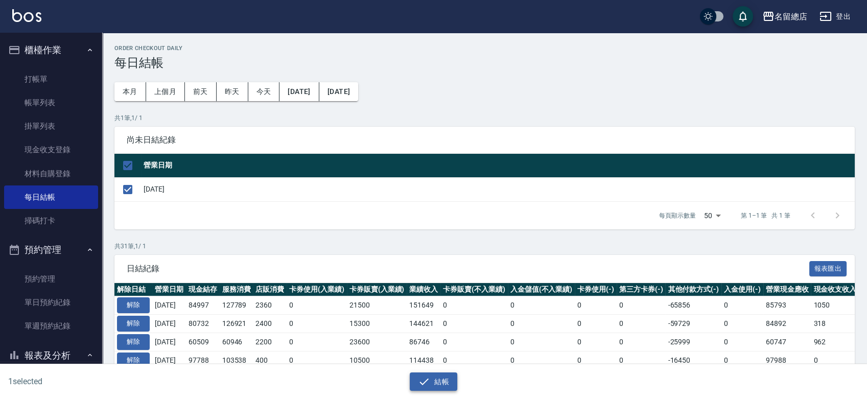
click at [435, 381] on button "結帳" at bounding box center [433, 381] width 47 height 19
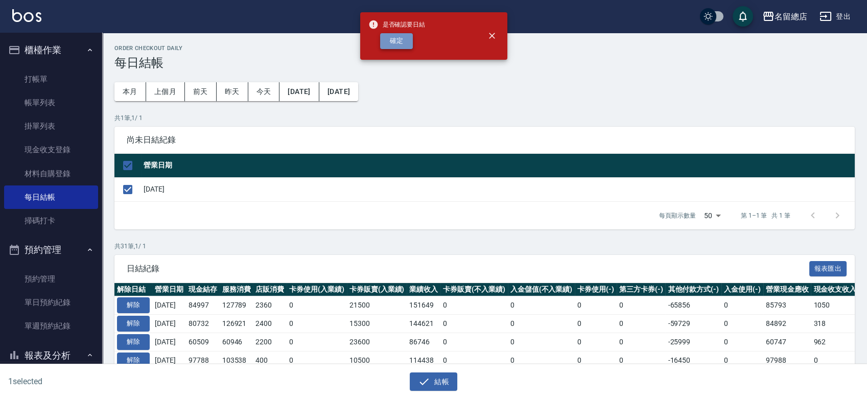
click at [410, 40] on button "確定" at bounding box center [396, 41] width 33 height 16
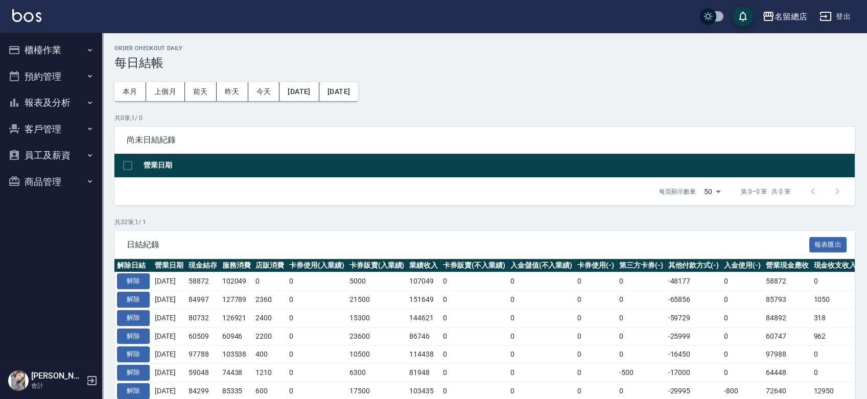
click at [61, 98] on button "報表及分析" at bounding box center [51, 102] width 94 height 27
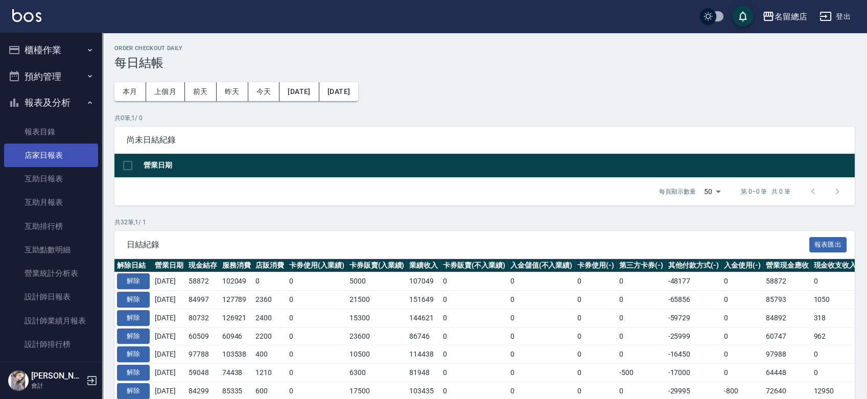
click at [56, 151] on link "店家日報表" at bounding box center [51, 155] width 94 height 23
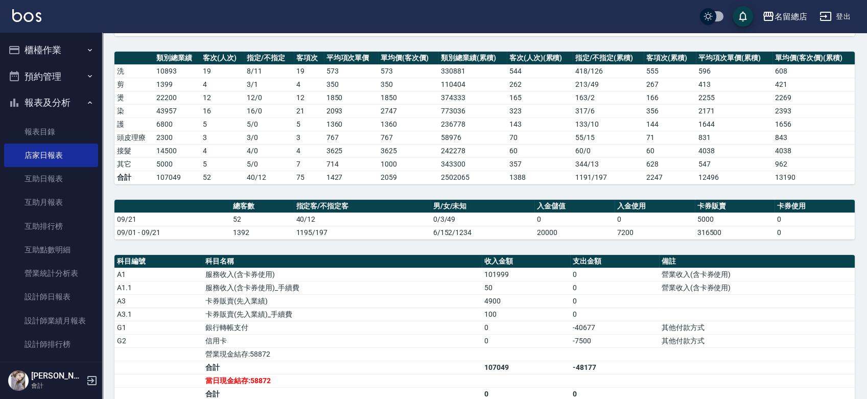
scroll to position [126, 0]
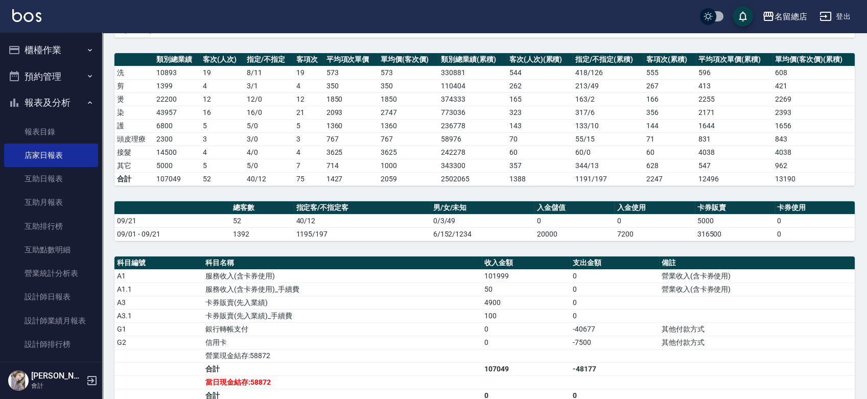
click at [43, 48] on button "櫃檯作業" at bounding box center [51, 50] width 94 height 27
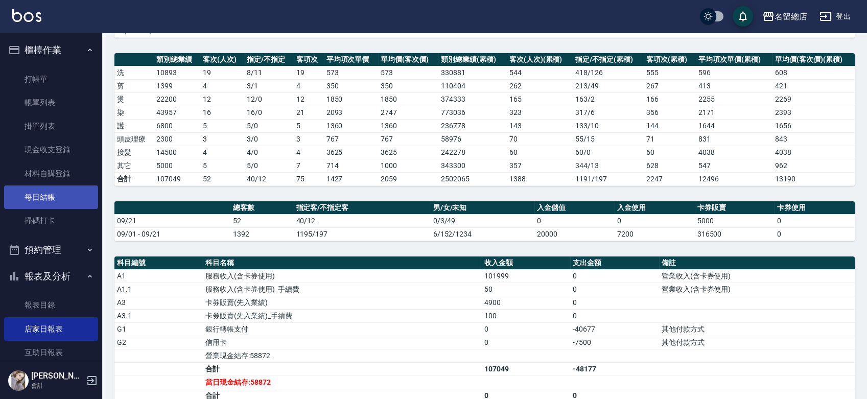
click at [52, 195] on link "每日結帳" at bounding box center [51, 196] width 94 height 23
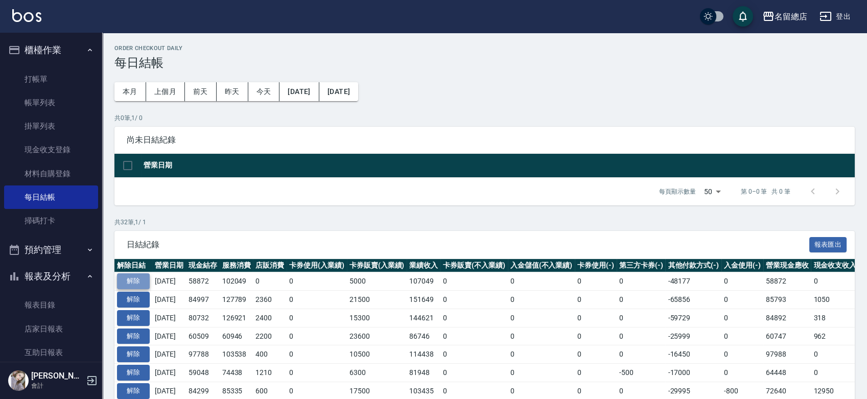
click at [147, 281] on button "解除" at bounding box center [133, 281] width 33 height 16
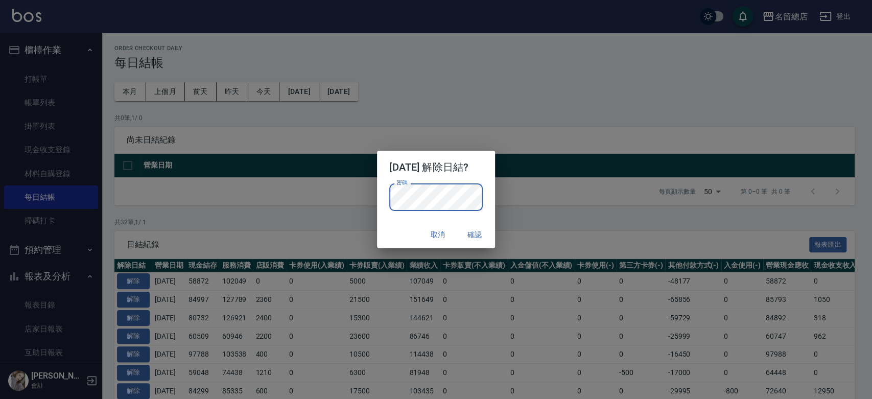
click at [484, 234] on button "確認" at bounding box center [474, 234] width 33 height 19
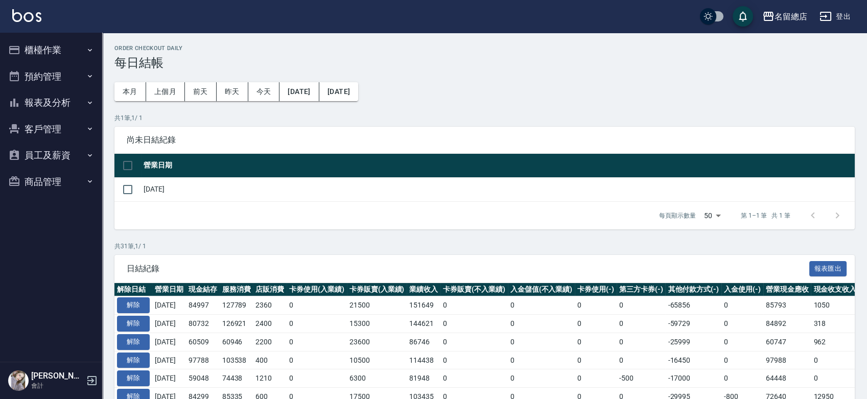
drag, startPoint x: 43, startPoint y: 41, endPoint x: 37, endPoint y: 47, distance: 8.3
click at [42, 41] on button "櫃檯作業" at bounding box center [51, 50] width 94 height 27
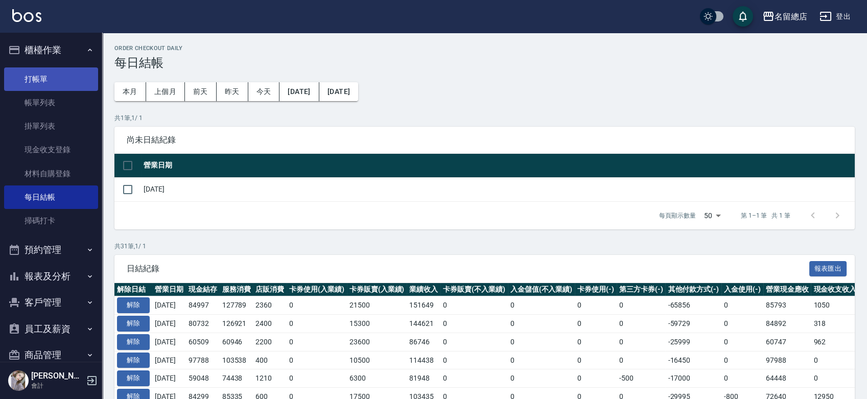
click at [37, 80] on link "打帳單" at bounding box center [51, 78] width 94 height 23
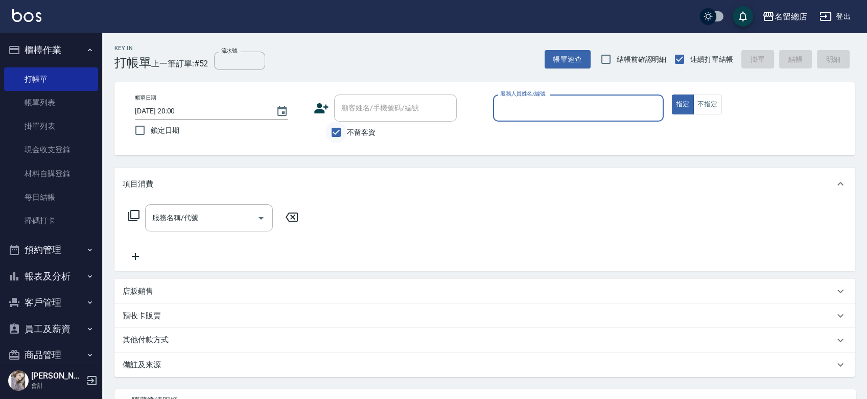
click at [331, 130] on input "不留客資" at bounding box center [335, 132] width 21 height 21
checkbox input "false"
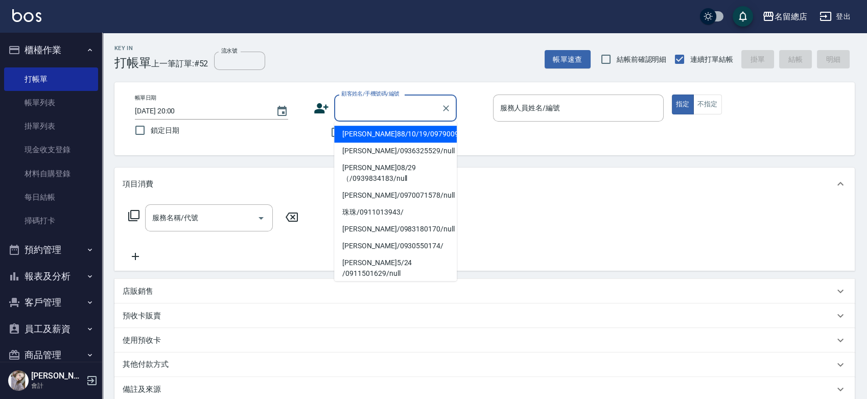
click at [358, 106] on input "顧客姓名/手機號碼/編號" at bounding box center [388, 108] width 98 height 18
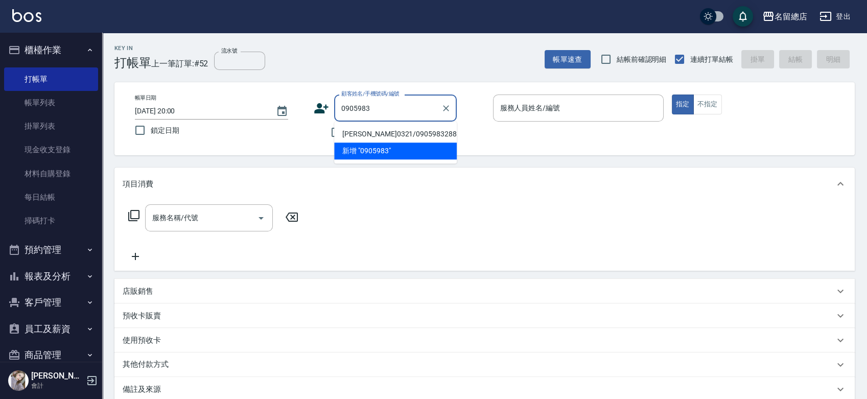
click at [359, 134] on li "郭亭君 0321/0905983288/null" at bounding box center [395, 134] width 123 height 17
type input "郭亭君 0321/0905983288/null"
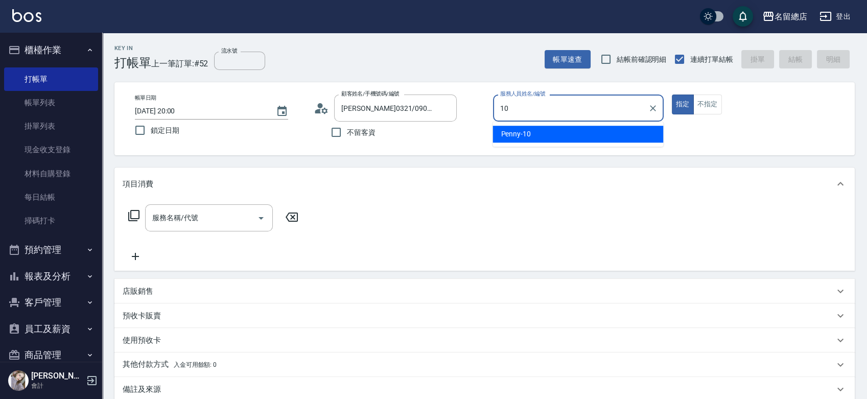
type input "Penny-10"
type button "true"
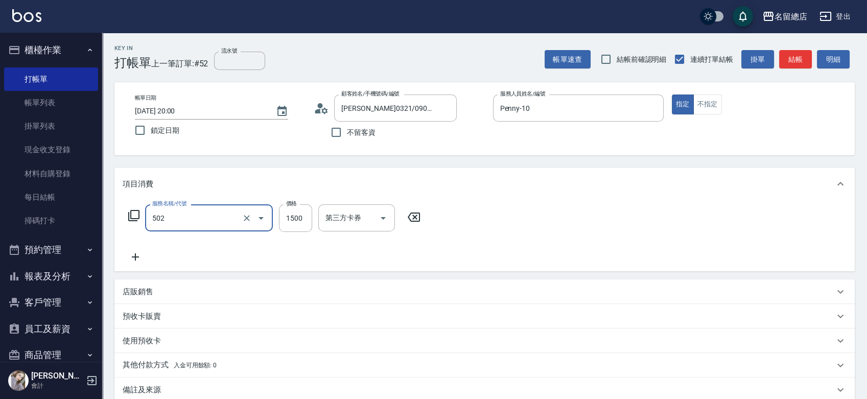
type input "染髮1500以上(502)"
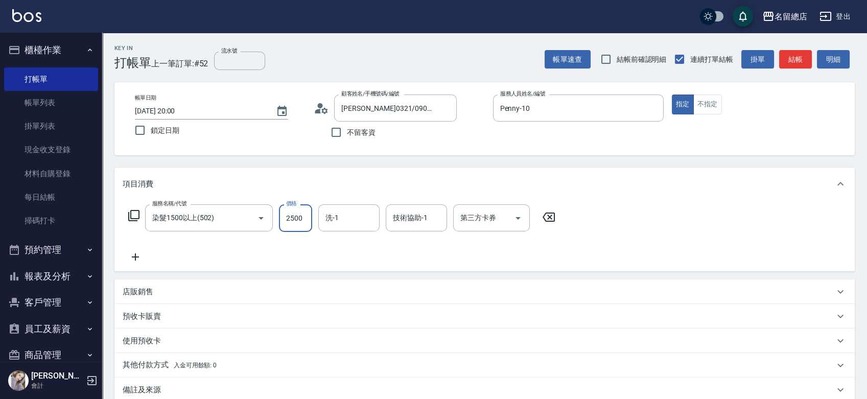
type input "2500"
type input "謝雅筑-26"
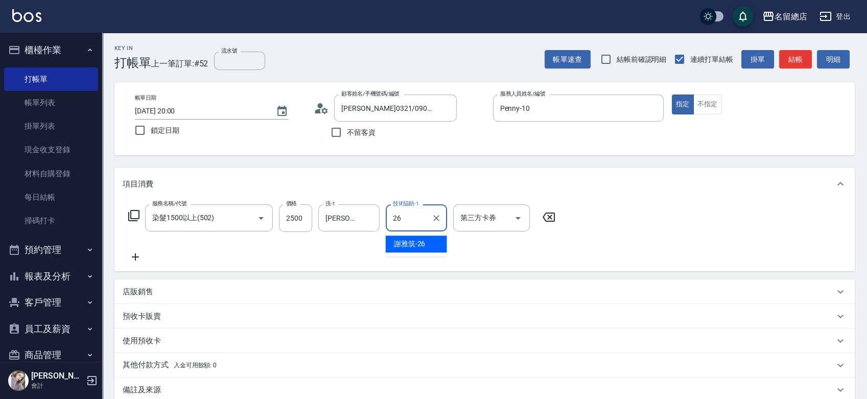
type input "謝雅筑-26"
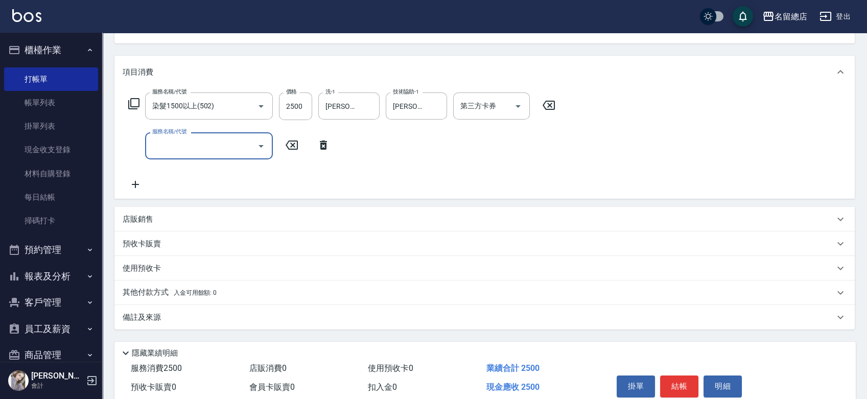
scroll to position [113, 0]
click at [169, 244] on div "預收卡販賣" at bounding box center [478, 242] width 711 height 11
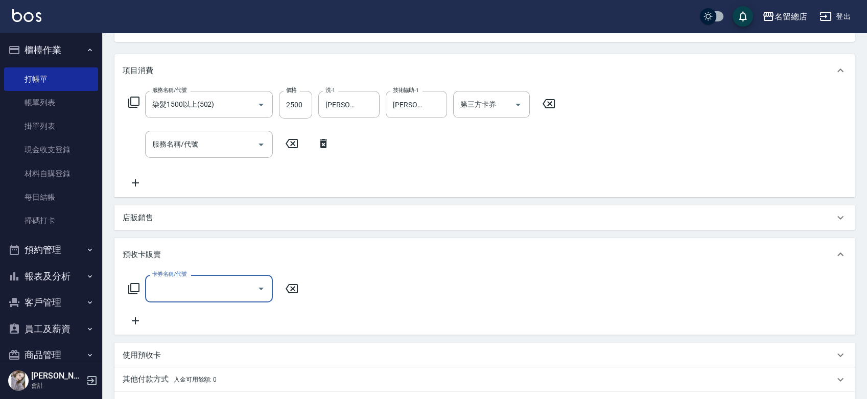
scroll to position [0, 0]
type input "二段自備卡(407)"
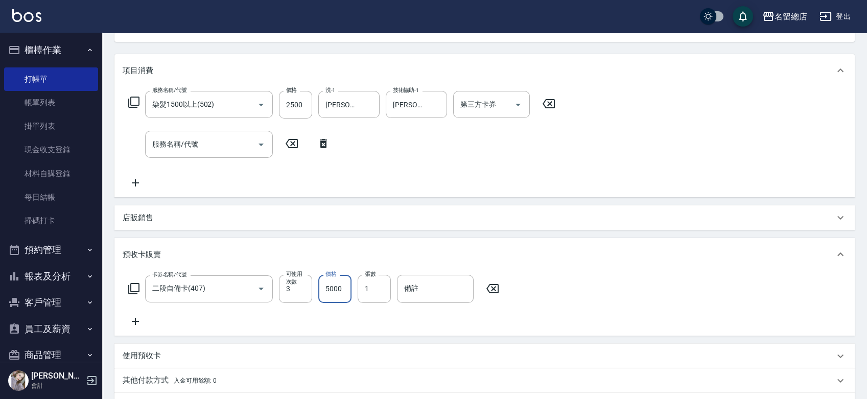
type input "5000"
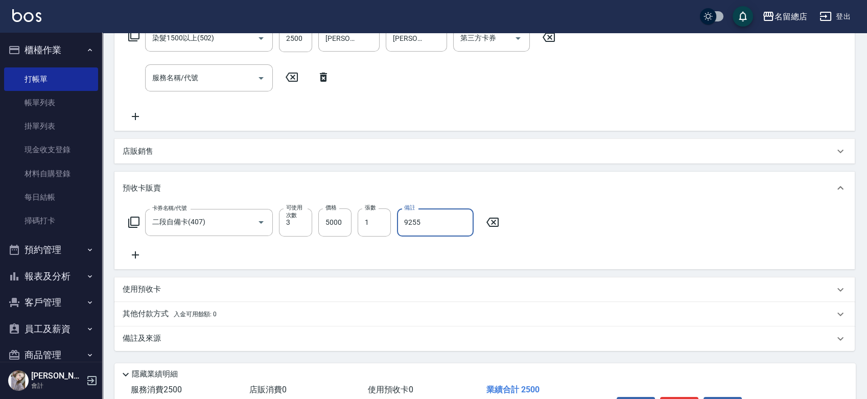
scroll to position [245, 0]
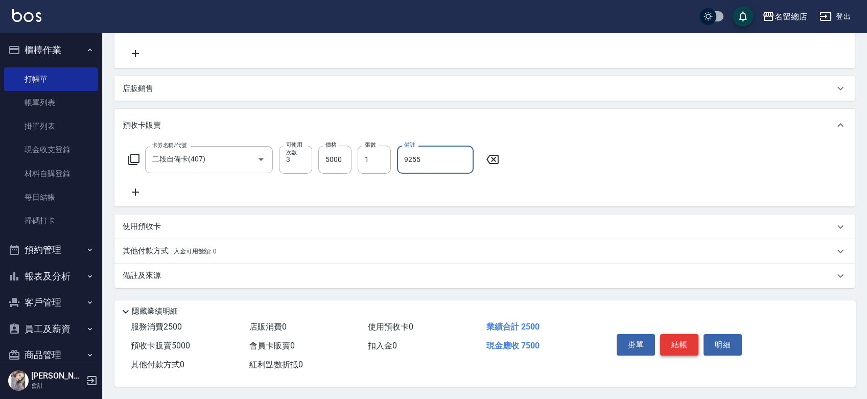
type input "9255"
click at [679, 336] on button "結帳" at bounding box center [679, 344] width 38 height 21
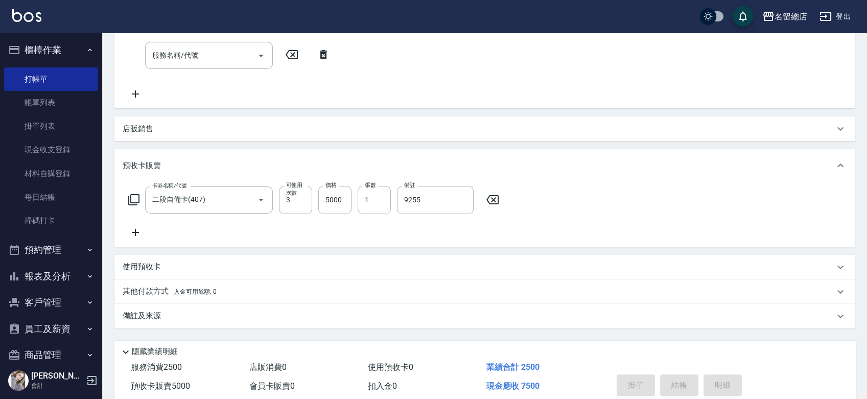
scroll to position [133, 0]
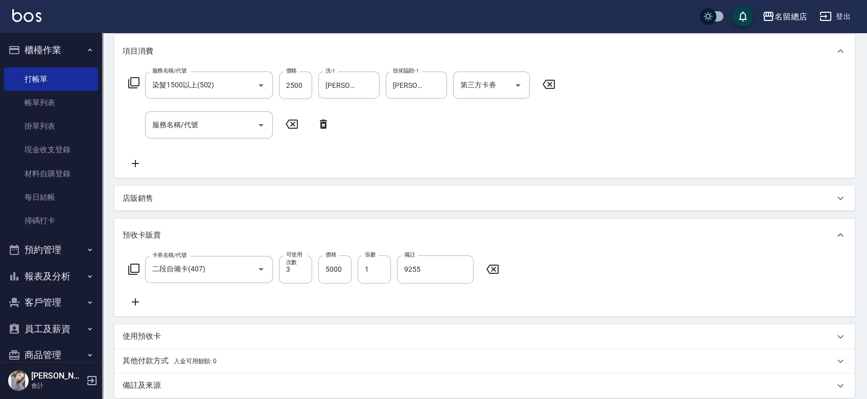
type input "2025/09/21 20:03"
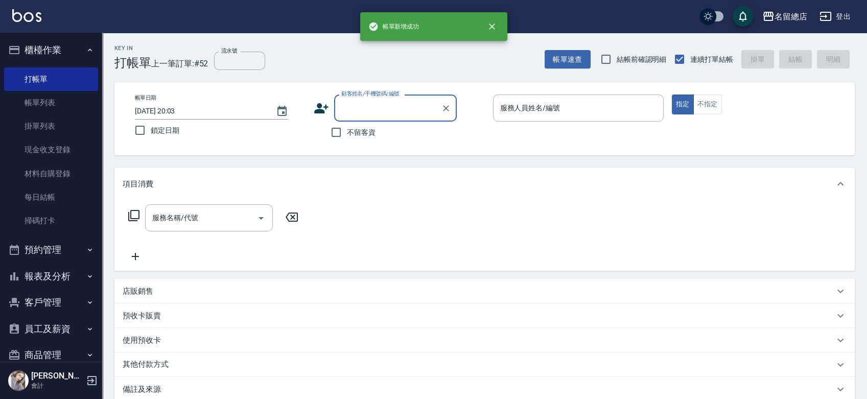
scroll to position [0, 0]
click at [369, 103] on input "顧客姓名/手機號碼/編號" at bounding box center [388, 108] width 98 height 18
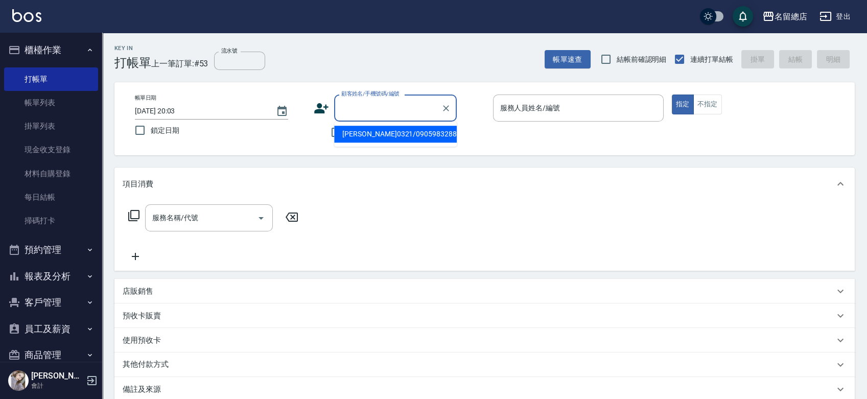
click at [376, 138] on li "郭亭君 0321/0905983288/null" at bounding box center [395, 134] width 123 height 17
type input "郭亭君 0321/0905983288/null"
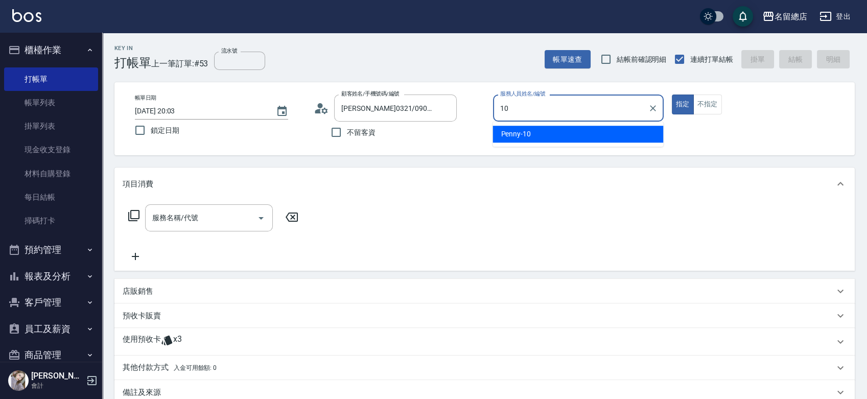
type input "Penny-10"
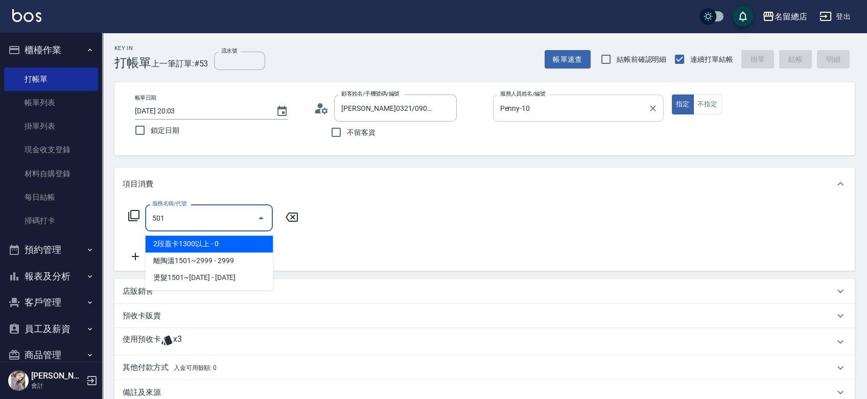
type input "2段蓋卡1300以上(501)"
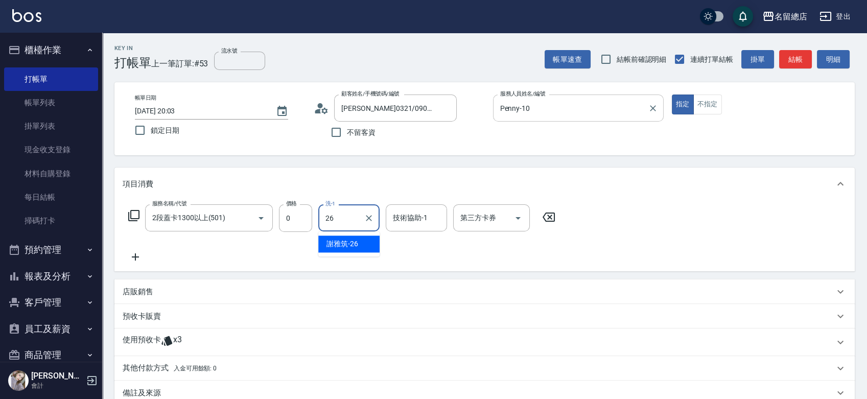
type input "謝雅筑-26"
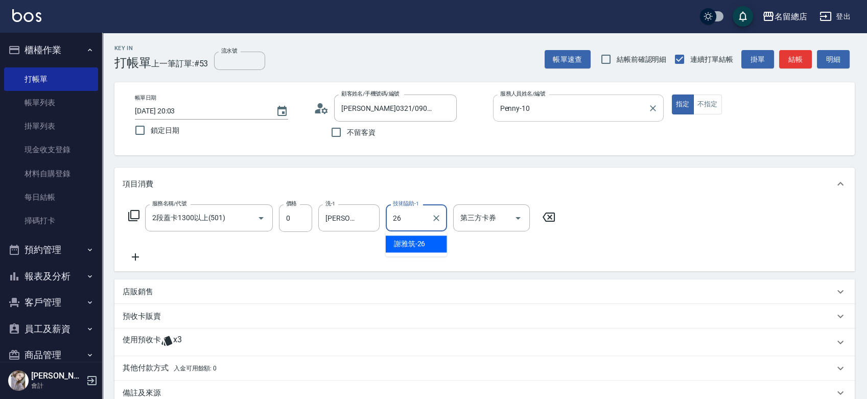
type input "謝雅筑-26"
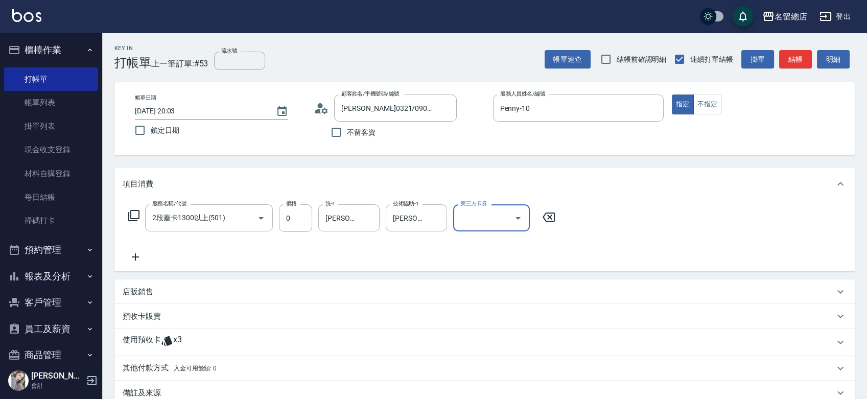
click at [257, 333] on div "使用預收卡 x3" at bounding box center [484, 342] width 740 height 28
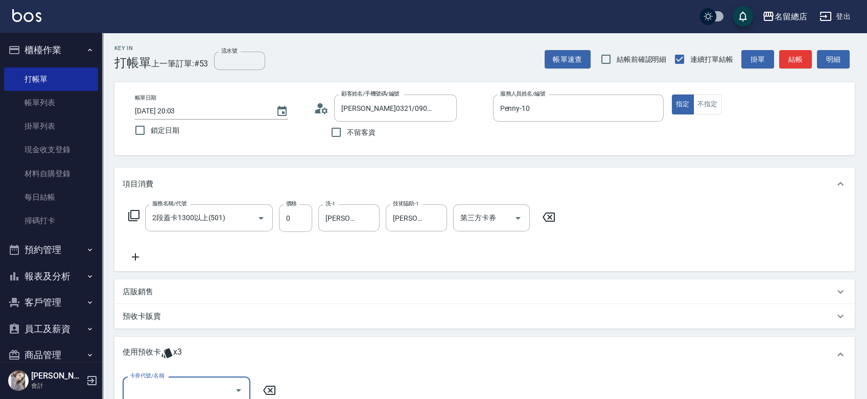
click at [211, 381] on input "卡券代號/名稱" at bounding box center [178, 390] width 103 height 18
click at [214, 369] on div "二段自備卡 剩餘3張 9255" at bounding box center [187, 363] width 128 height 17
type input "二段自備卡 9255"
drag, startPoint x: 390, startPoint y: 389, endPoint x: 376, endPoint y: 396, distance: 15.1
click at [390, 389] on input "指定" at bounding box center [383, 389] width 21 height 21
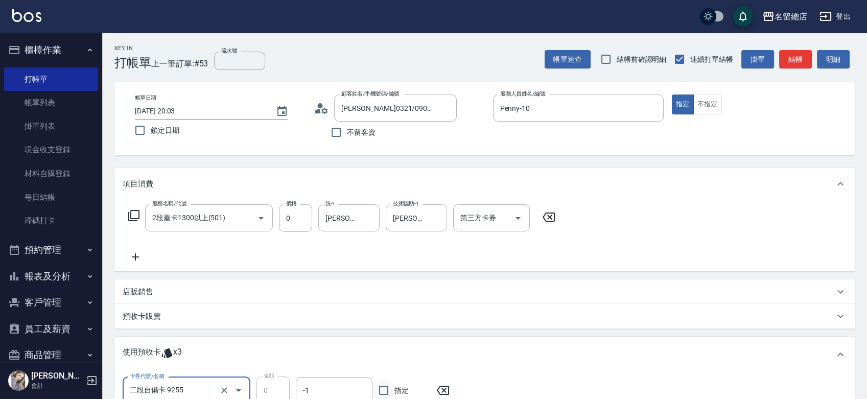
checkbox input "true"
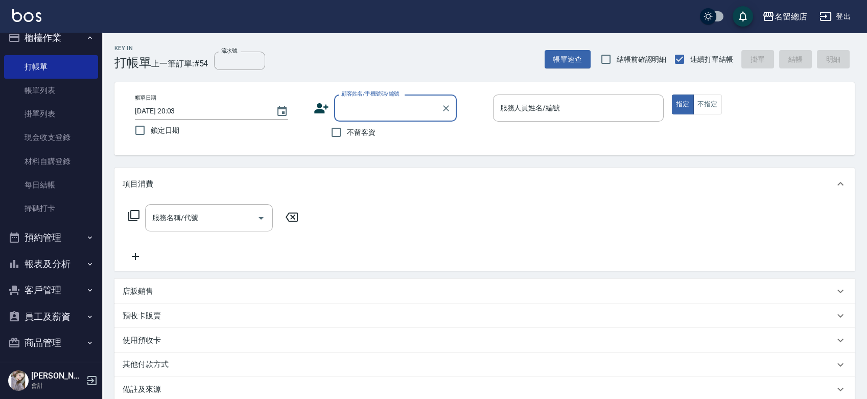
scroll to position [18, 0]
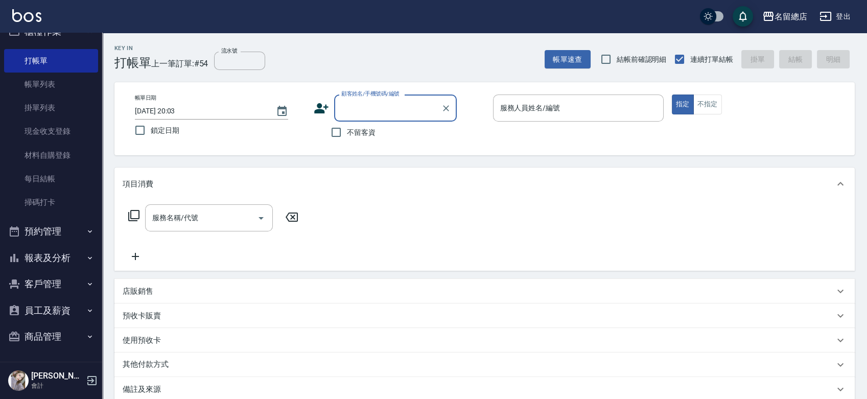
click at [45, 251] on button "報表及分析" at bounding box center [51, 258] width 94 height 27
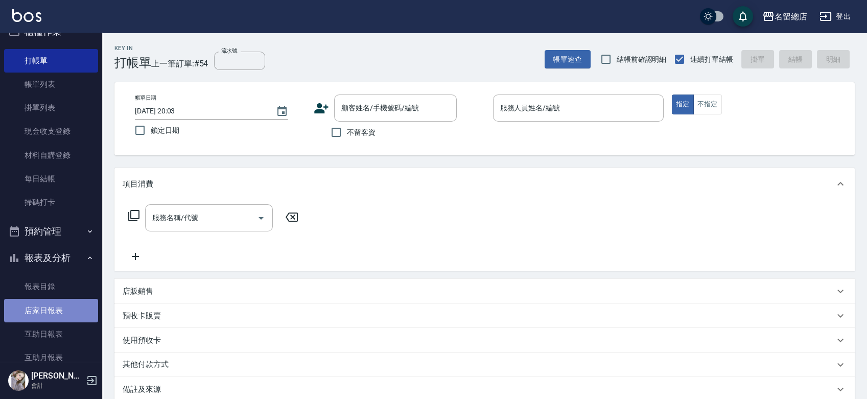
click at [56, 309] on link "店家日報表" at bounding box center [51, 310] width 94 height 23
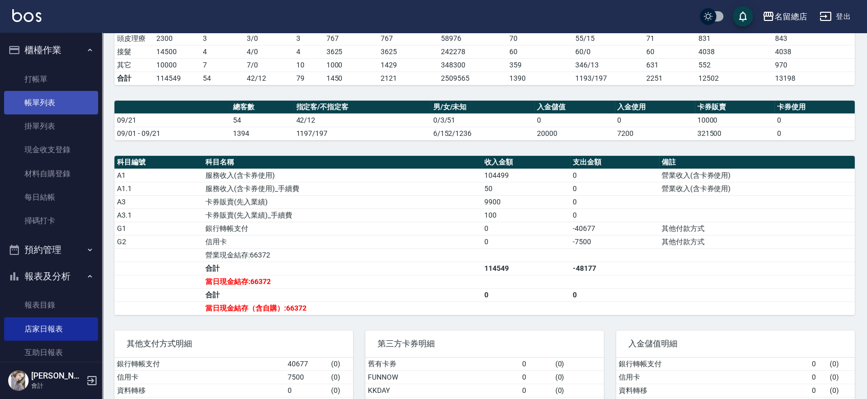
click at [50, 97] on link "帳單列表" at bounding box center [51, 102] width 94 height 23
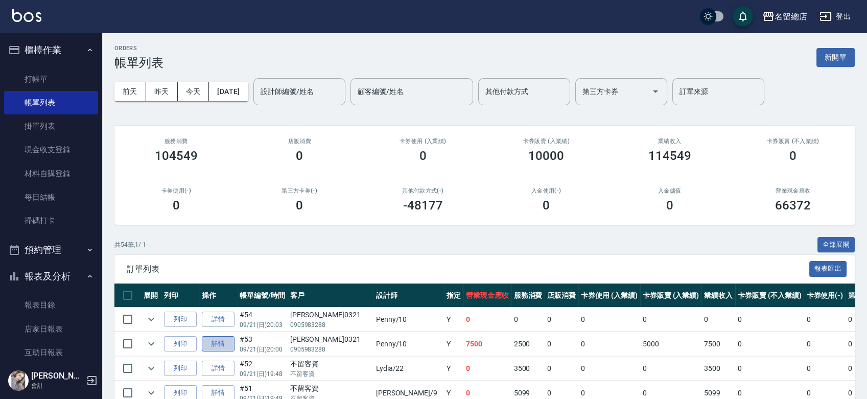
click at [221, 337] on link "詳情" at bounding box center [218, 344] width 33 height 16
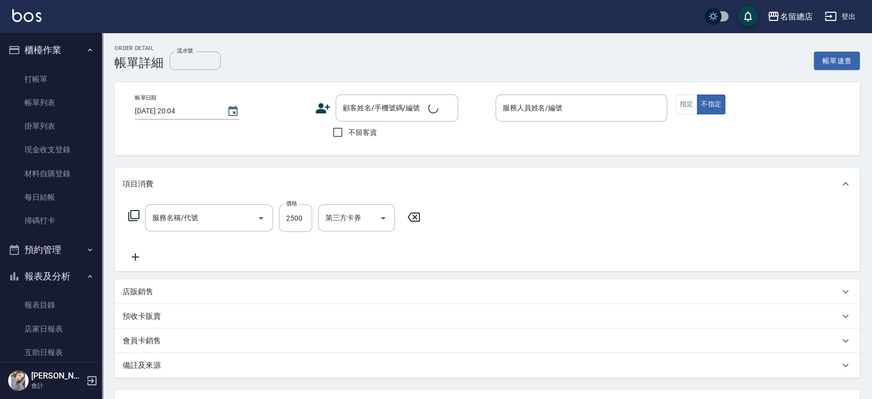
type input "2025/09/21 20:00"
type input "Penny-10"
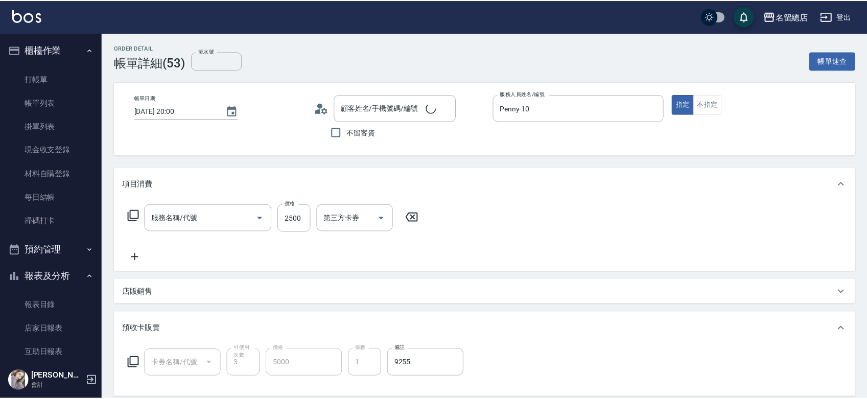
scroll to position [17, 0]
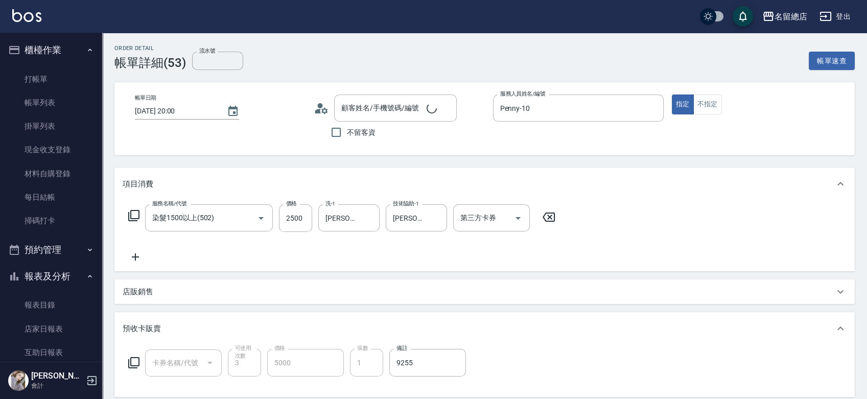
type input "染髮1500以上(502)"
type input "郭亭君 0321/0905983288/null"
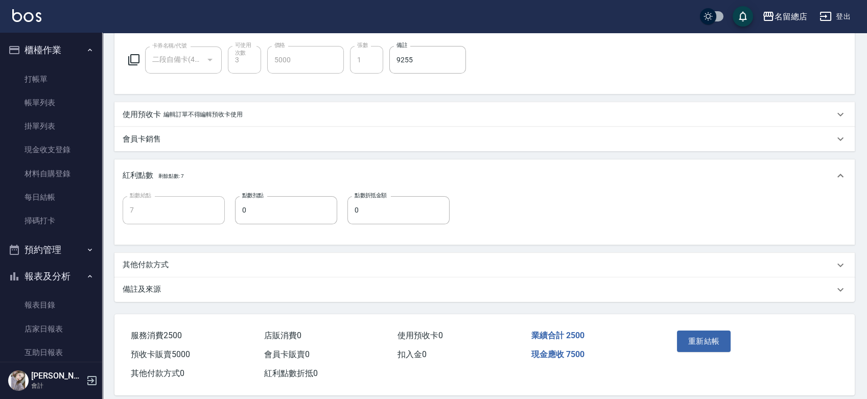
scroll to position [314, 0]
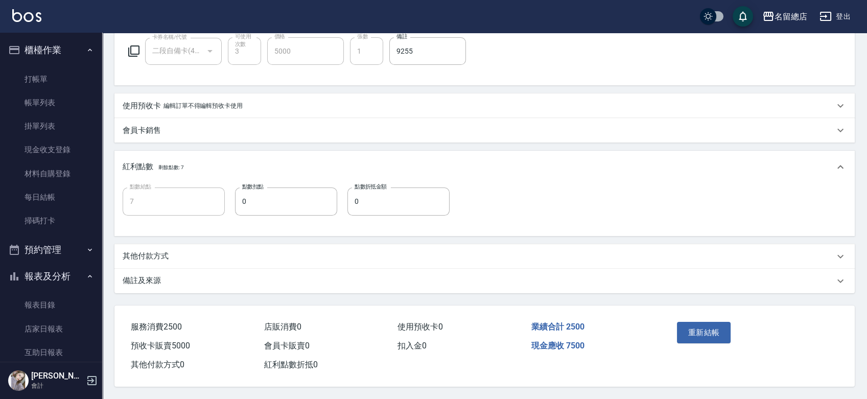
click at [170, 252] on div "其他付款方式" at bounding box center [478, 256] width 711 height 11
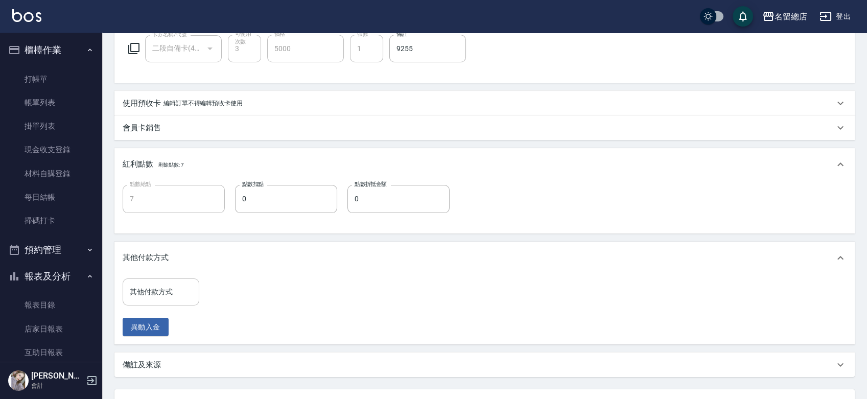
click at [164, 296] on input "其他付款方式" at bounding box center [160, 292] width 67 height 18
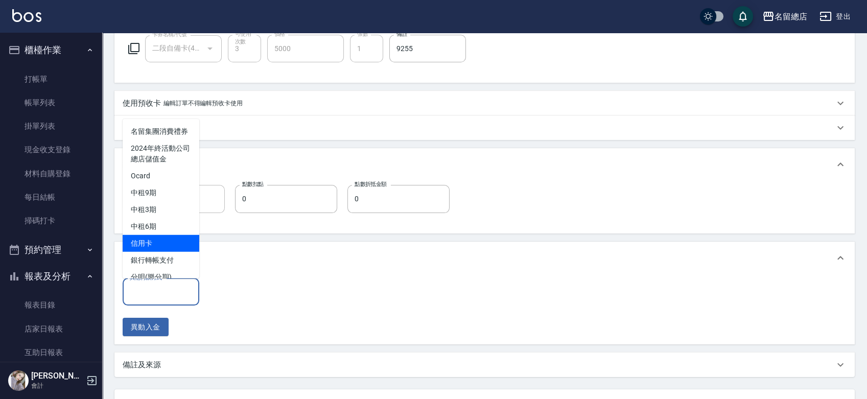
click at [171, 251] on span "信用卡" at bounding box center [161, 242] width 77 height 17
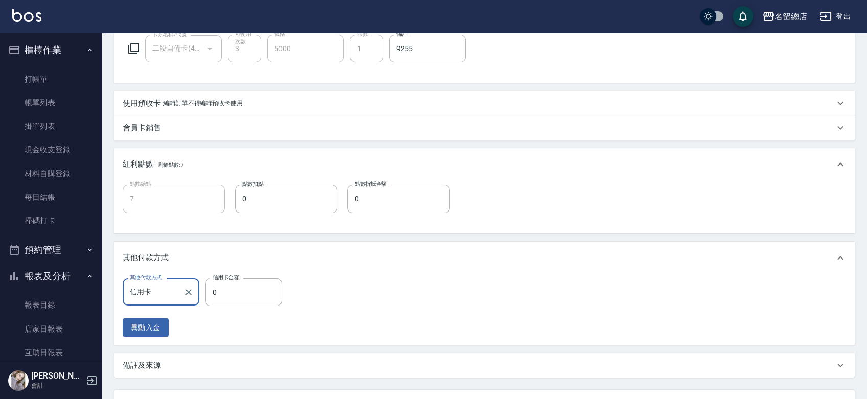
type input "信用卡"
click at [243, 293] on input "0" at bounding box center [243, 292] width 77 height 28
type input "75"
type input "6"
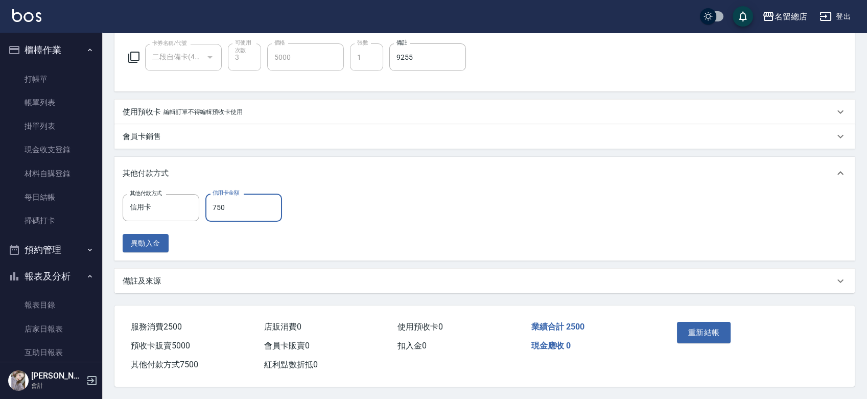
type input "7500"
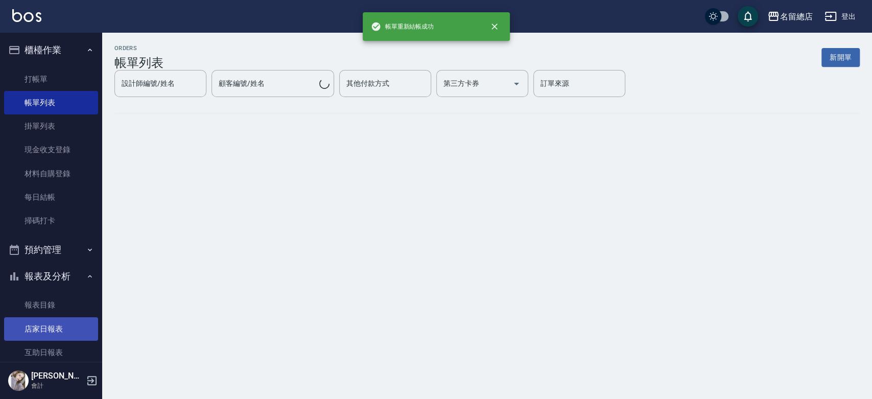
click at [61, 331] on link "店家日報表" at bounding box center [51, 328] width 94 height 23
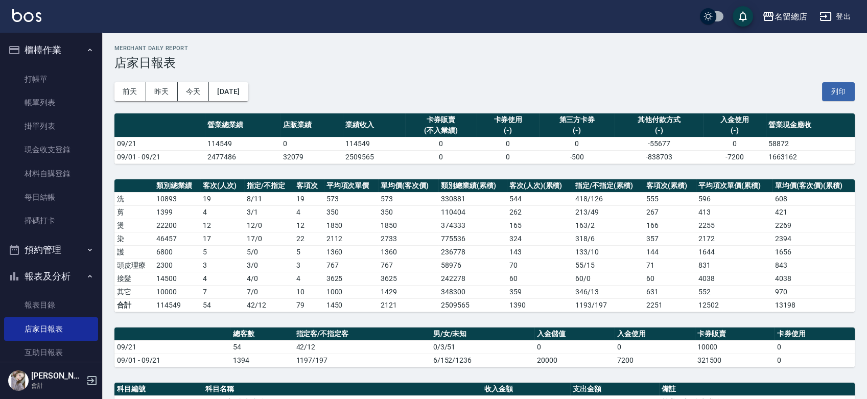
click at [841, 82] on button "列印" at bounding box center [838, 91] width 33 height 19
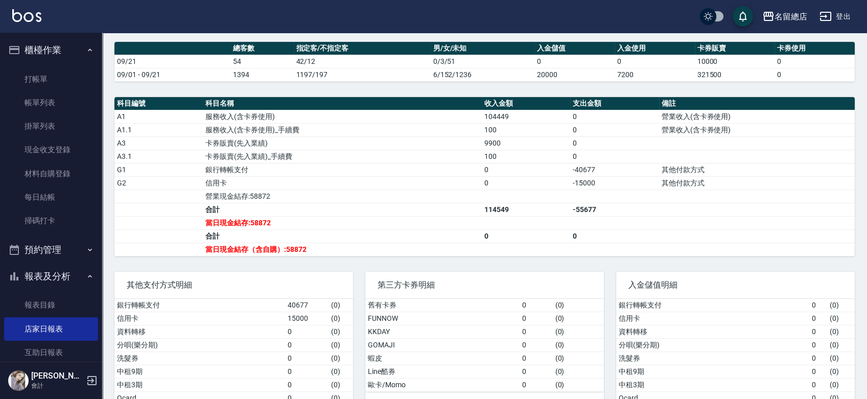
scroll to position [353, 0]
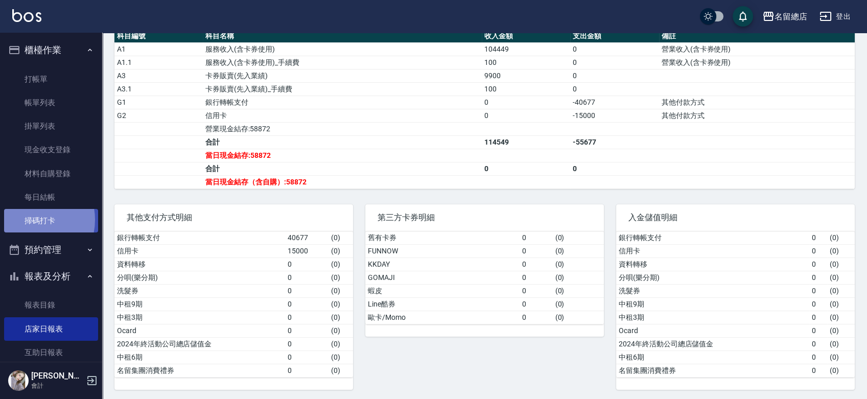
click at [29, 220] on link "掃碼打卡" at bounding box center [51, 220] width 94 height 23
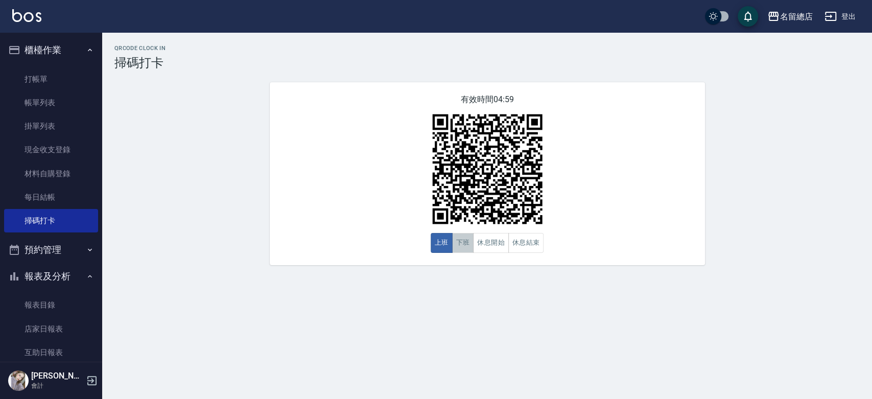
click at [471, 240] on button "下班" at bounding box center [463, 243] width 22 height 20
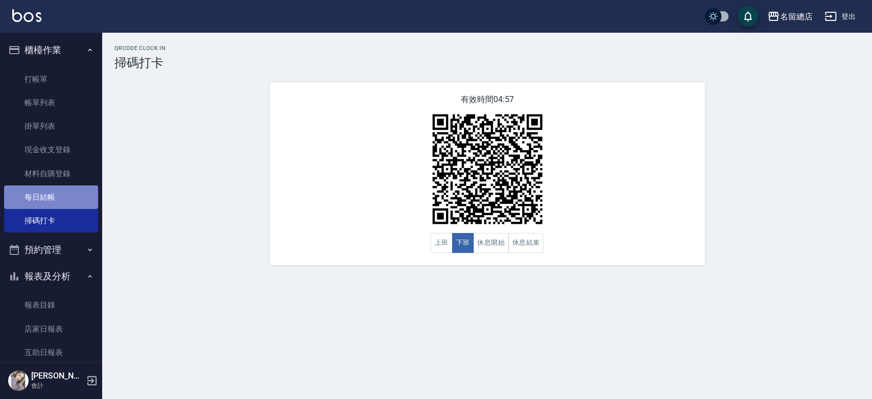
click at [52, 205] on link "每日結帳" at bounding box center [51, 196] width 94 height 23
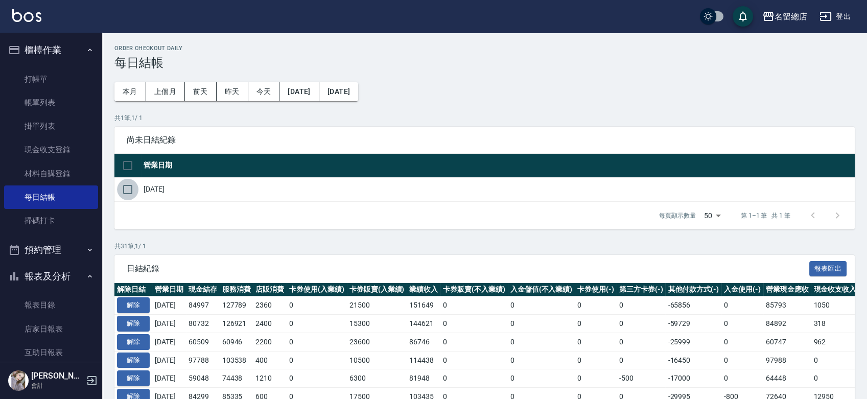
drag, startPoint x: 127, startPoint y: 188, endPoint x: 204, endPoint y: 255, distance: 102.1
click at [127, 188] on input "checkbox" at bounding box center [127, 189] width 21 height 21
checkbox input "true"
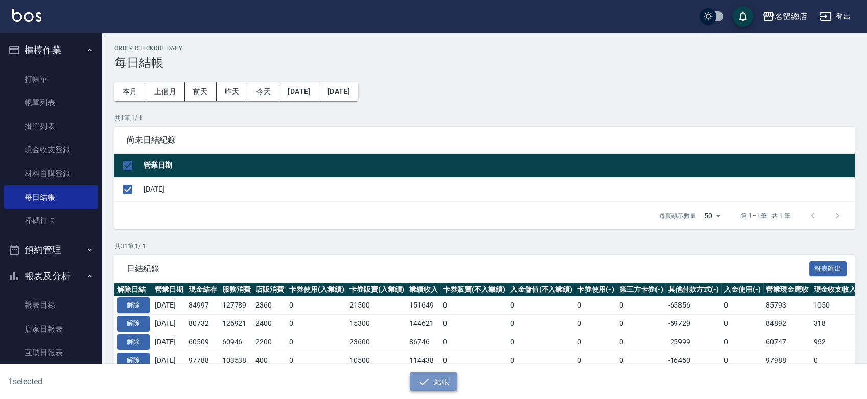
click at [438, 375] on button "結帳" at bounding box center [433, 381] width 47 height 19
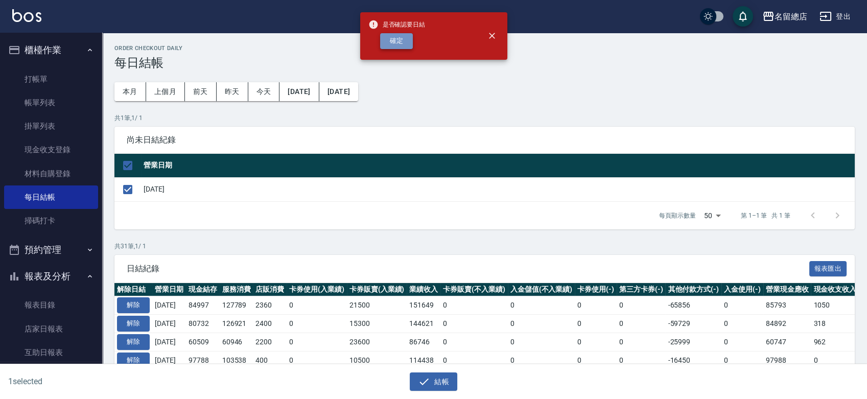
click at [388, 37] on button "確定" at bounding box center [396, 41] width 33 height 16
checkbox input "false"
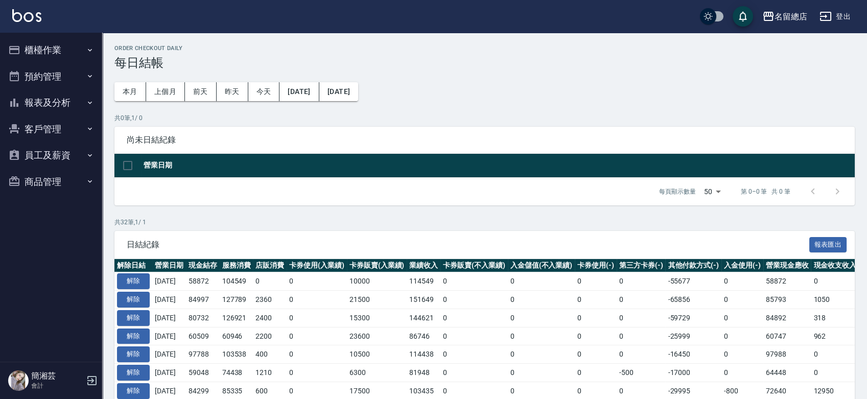
click at [58, 104] on button "報表及分析" at bounding box center [51, 102] width 94 height 27
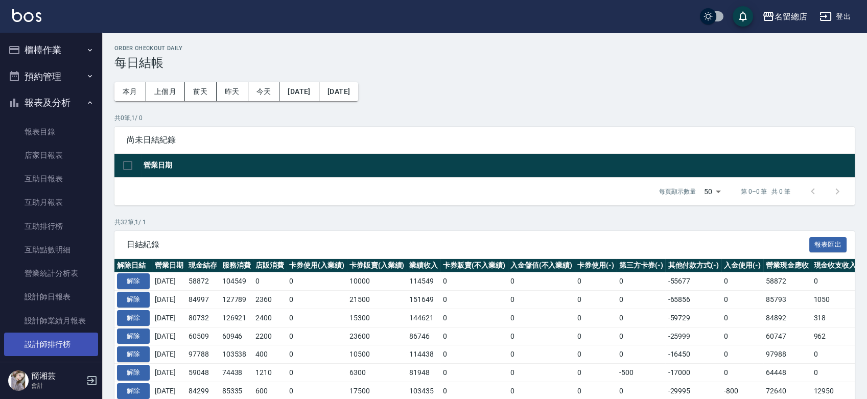
click at [64, 341] on link "設計師排行榜" at bounding box center [51, 343] width 94 height 23
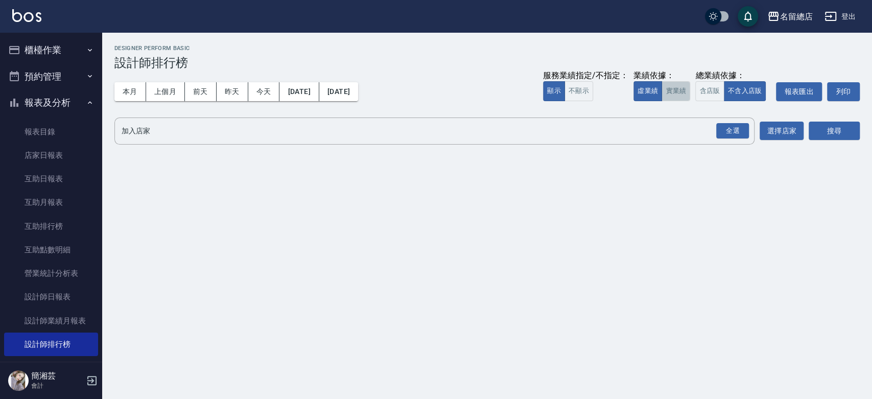
drag, startPoint x: 673, startPoint y: 90, endPoint x: 692, endPoint y: 97, distance: 20.8
click at [673, 90] on button "實業績" at bounding box center [675, 91] width 29 height 20
click at [726, 130] on div "全選" at bounding box center [732, 131] width 33 height 16
click at [843, 125] on button "搜尋" at bounding box center [833, 131] width 51 height 19
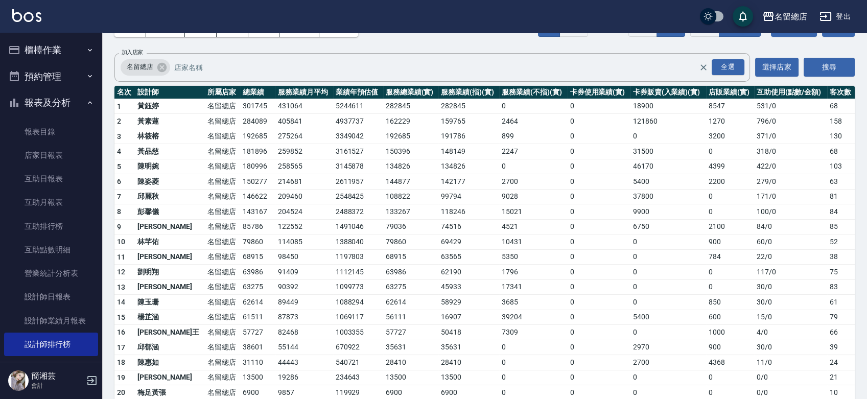
scroll to position [113, 0]
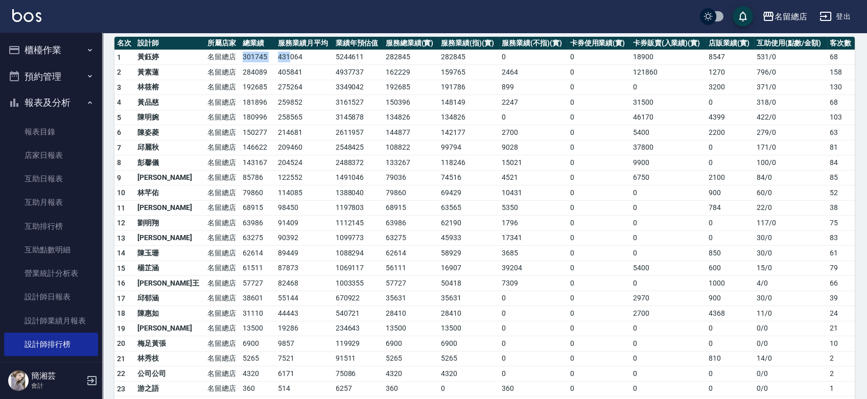
drag, startPoint x: 207, startPoint y: 54, endPoint x: 259, endPoint y: 57, distance: 51.7
click at [259, 57] on tr "1 黃鈺婷 名留總店 301745 431064 5244611 282845 282845 0 0 18900 8547 531 / 0 68" at bounding box center [484, 57] width 740 height 15
click at [240, 84] on td "192685" at bounding box center [257, 87] width 35 height 15
drag, startPoint x: 205, startPoint y: 103, endPoint x: 247, endPoint y: 105, distance: 42.0
click at [245, 105] on tr "4 黃品慈 名留總店 181896 259852 3161527 150396 148149 2247 0 31500 0 318 / 0 68" at bounding box center [484, 102] width 740 height 15
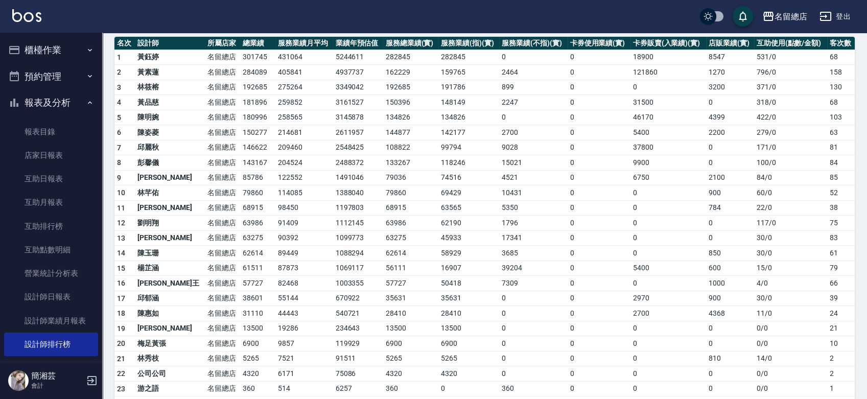
click at [275, 121] on td "258565" at bounding box center [304, 117] width 58 height 15
drag, startPoint x: 212, startPoint y: 117, endPoint x: 232, endPoint y: 117, distance: 19.9
click at [240, 117] on td "180996" at bounding box center [257, 117] width 35 height 15
click at [275, 117] on td "258565" at bounding box center [304, 117] width 58 height 15
drag, startPoint x: 211, startPoint y: 162, endPoint x: 252, endPoint y: 166, distance: 41.1
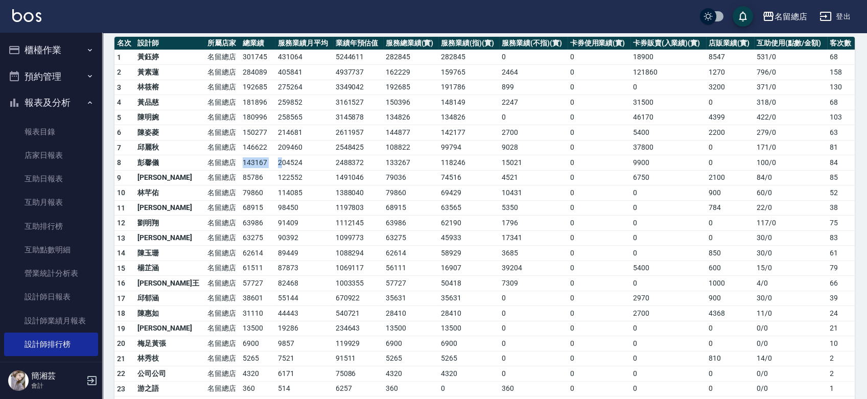
click at [252, 166] on tr "8 彭馨儀 名留總店 143167 204524 2488372 133267 118246 15021 0 9900 0 100 / 0 84" at bounding box center [484, 162] width 740 height 15
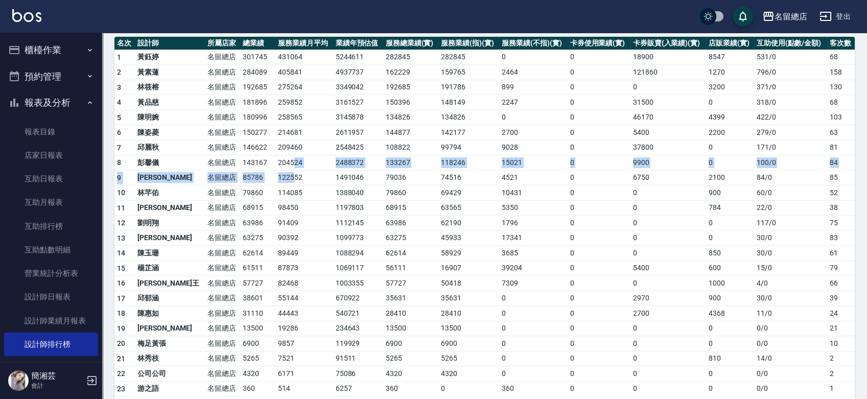
click at [266, 171] on tbody "1 黃鈺婷 名留總店 301745 431064 5244611 282845 282845 0 0 18900 8547 531 / 0 68 2 黃素蓮 …" at bounding box center [484, 237] width 740 height 375
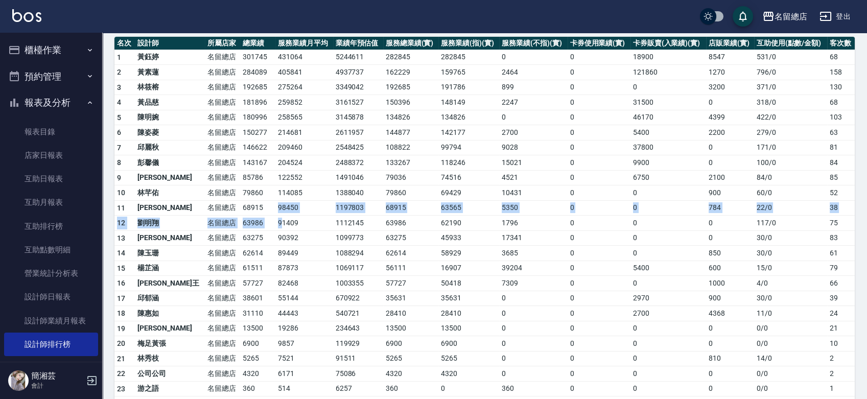
click at [261, 225] on tbody "1 黃鈺婷 名留總店 301745 431064 5244611 282845 282845 0 0 18900 8547 531 / 0 68 2 黃素蓮 …" at bounding box center [484, 237] width 740 height 375
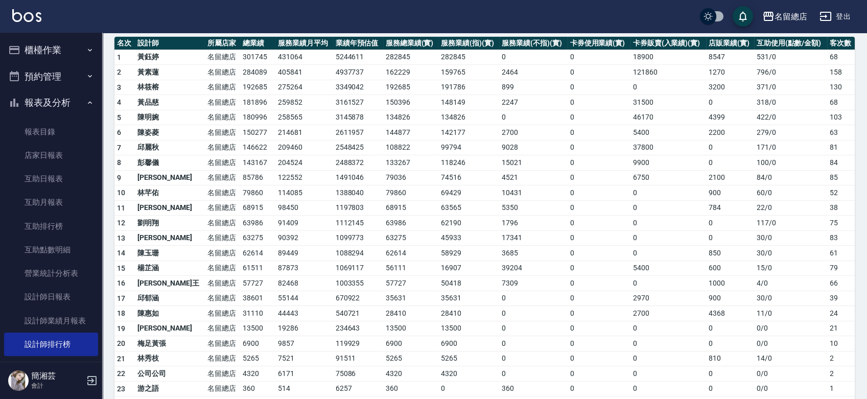
click at [240, 160] on td "143167" at bounding box center [257, 162] width 35 height 15
click at [64, 228] on link "互助排行榜" at bounding box center [51, 225] width 94 height 23
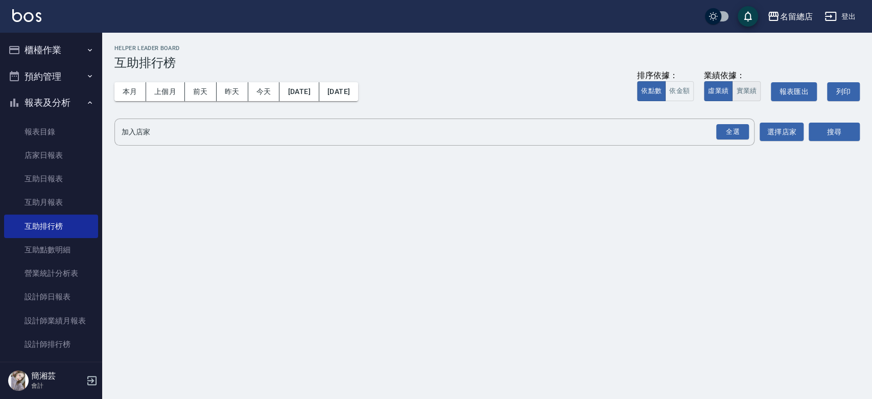
click at [747, 90] on button "實業績" at bounding box center [746, 91] width 29 height 20
drag, startPoint x: 723, startPoint y: 126, endPoint x: 763, endPoint y: 126, distance: 40.3
click at [721, 128] on div "全選" at bounding box center [732, 132] width 33 height 16
click at [838, 126] on button "搜尋" at bounding box center [833, 132] width 51 height 19
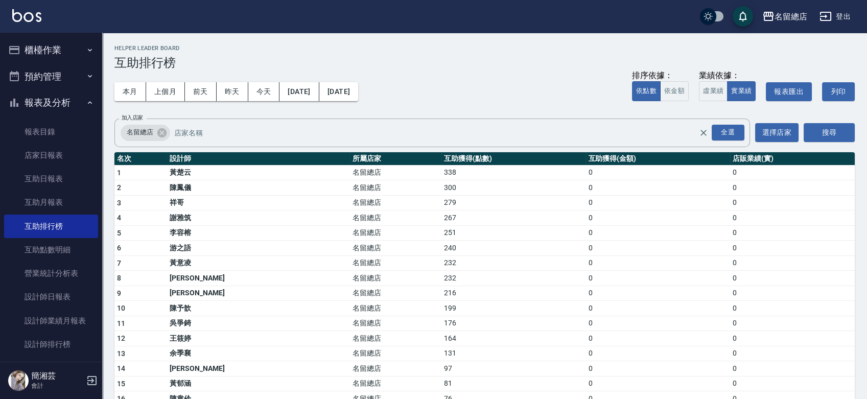
click at [56, 50] on button "櫃檯作業" at bounding box center [51, 50] width 94 height 27
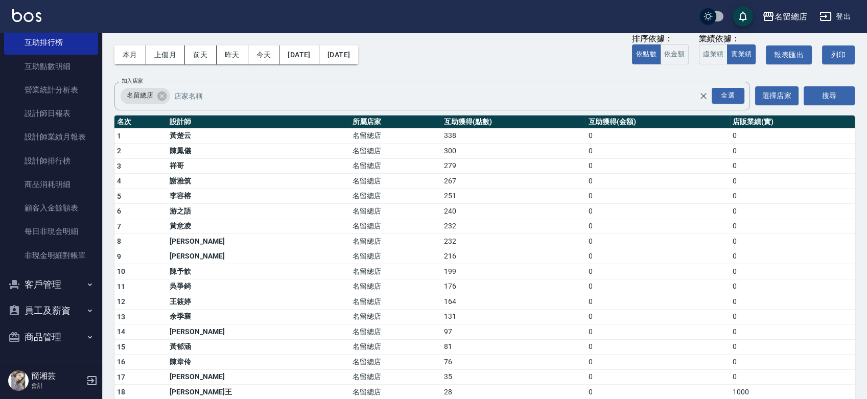
scroll to position [57, 0]
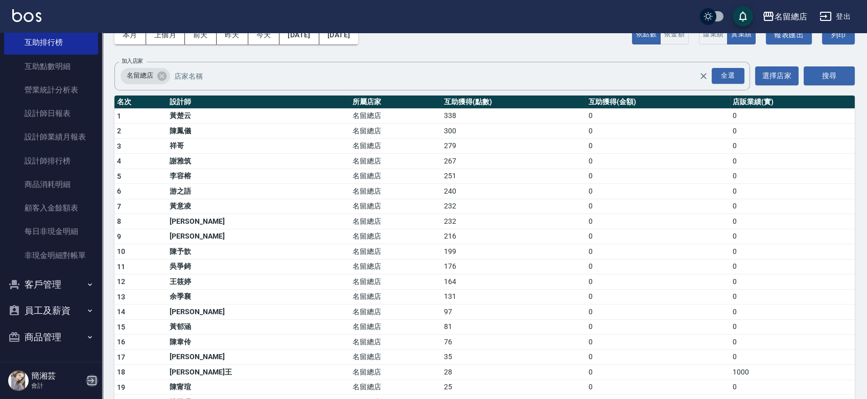
click at [94, 379] on icon "button" at bounding box center [92, 380] width 12 height 12
